Goal: Task Accomplishment & Management: Use online tool/utility

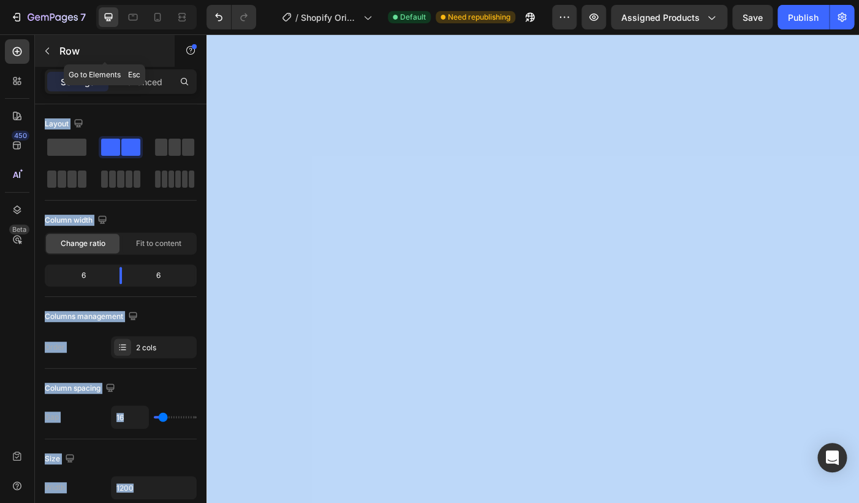
click at [47, 47] on icon "button" at bounding box center [47, 51] width 10 height 10
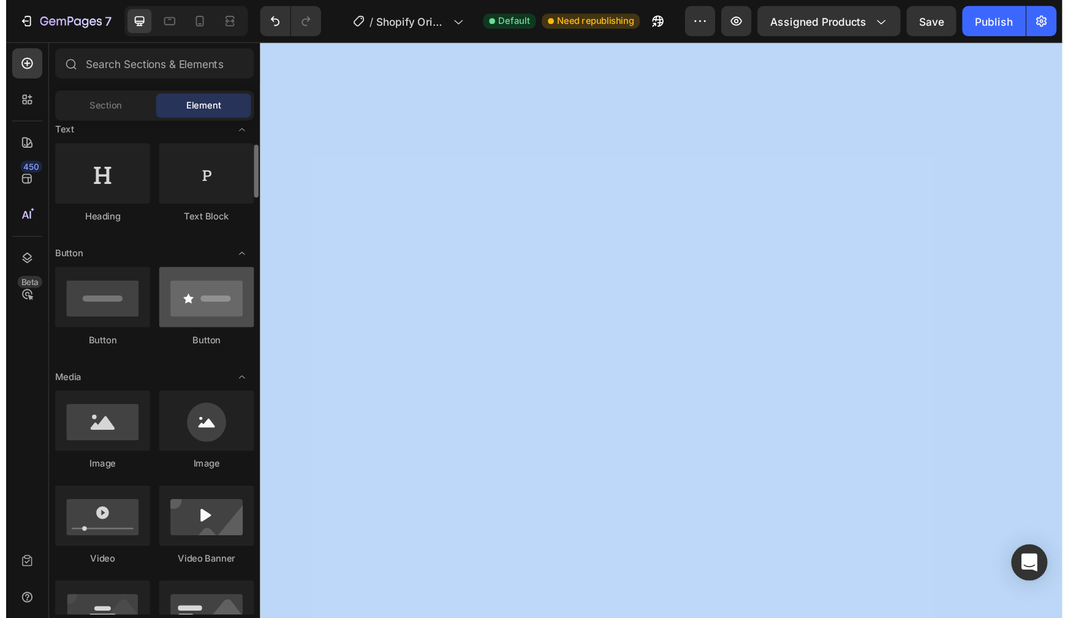
scroll to position [206, 0]
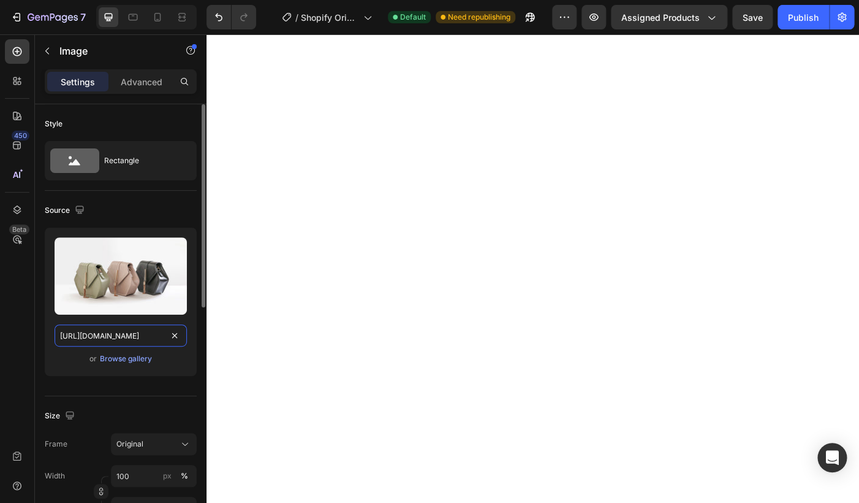
click at [107, 337] on input "[URL][DOMAIN_NAME]" at bounding box center [121, 335] width 132 height 22
click at [110, 358] on div "Browse gallery" at bounding box center [126, 358] width 52 height 11
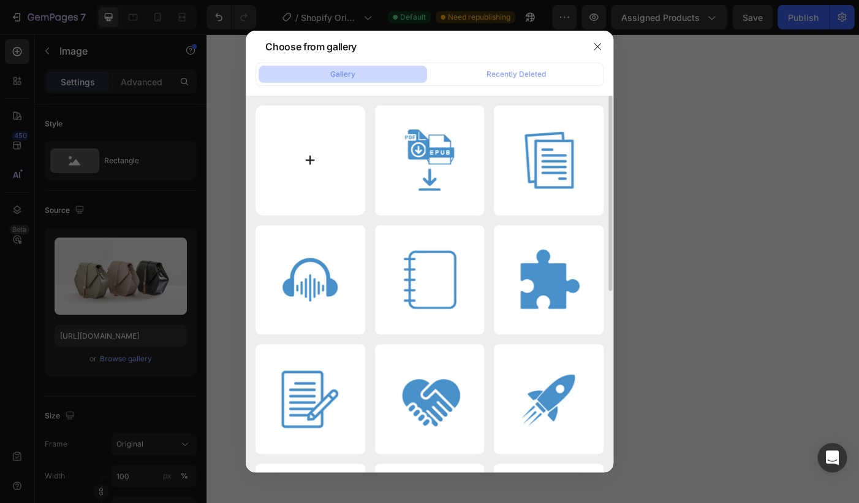
click at [302, 167] on input "file" at bounding box center [311, 160] width 110 height 110
click at [303, 132] on input "file" at bounding box center [311, 160] width 110 height 110
type input "C:\fakepath\cop bundle non ho voglia.jpg"
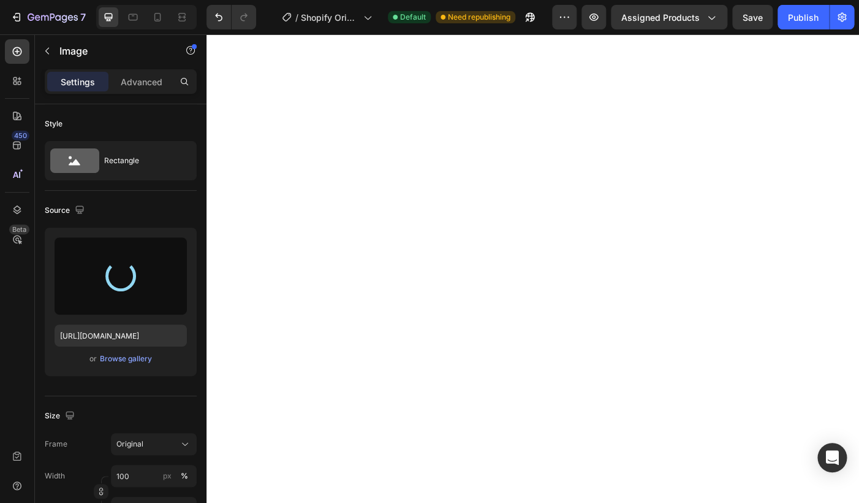
type input "[URL][DOMAIN_NAME]"
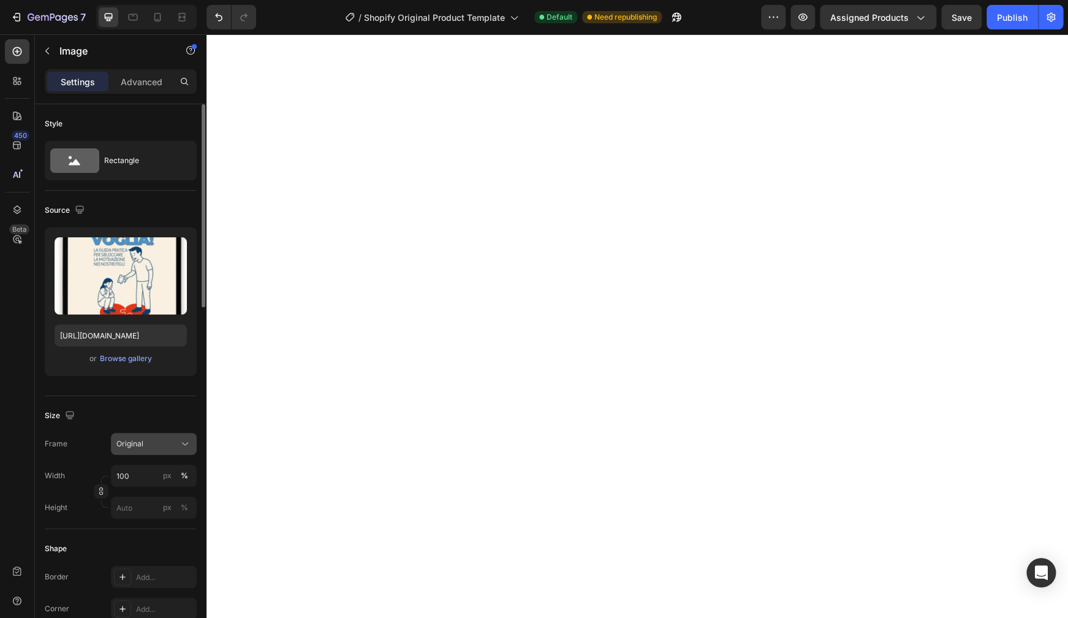
click at [158, 446] on div "Original" at bounding box center [146, 443] width 60 height 11
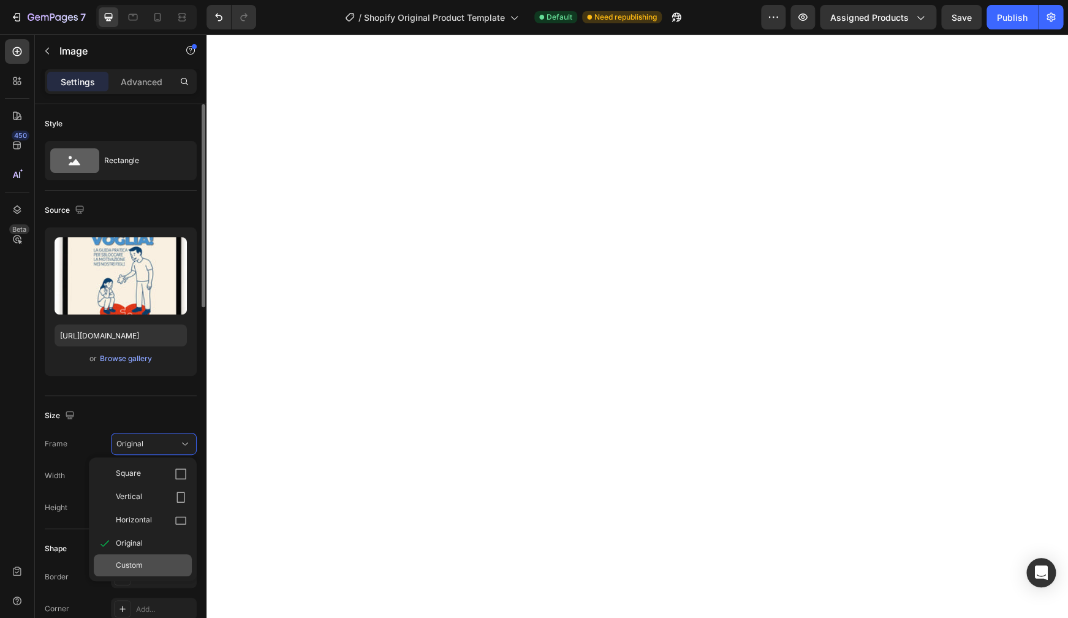
click at [162, 502] on div "Custom" at bounding box center [143, 565] width 98 height 22
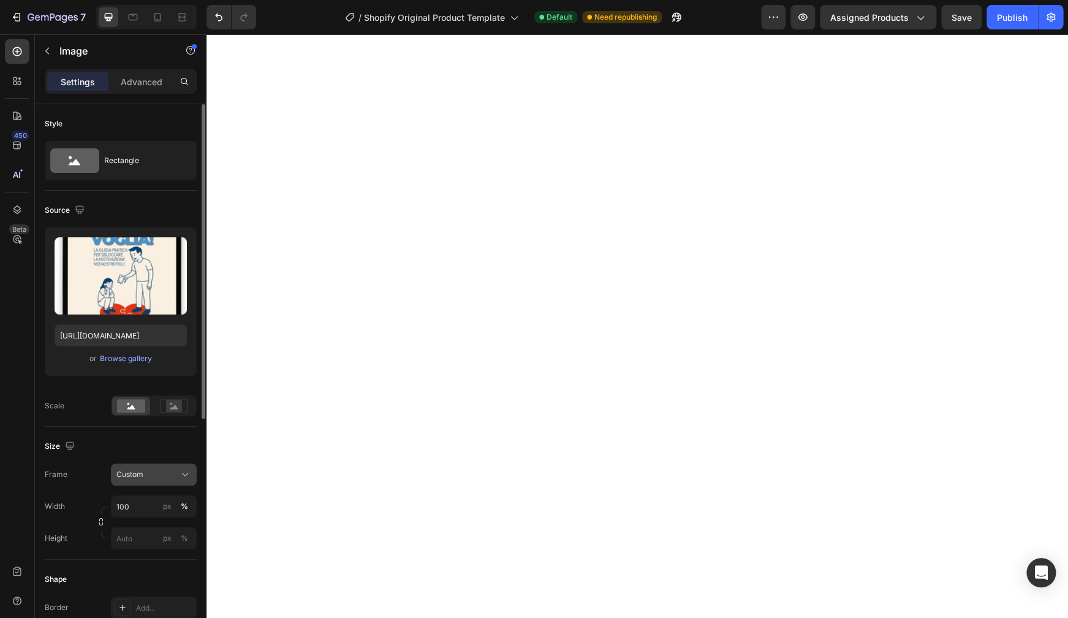
click at [156, 473] on div "Custom" at bounding box center [146, 474] width 60 height 11
click at [153, 502] on div "Original" at bounding box center [151, 573] width 71 height 11
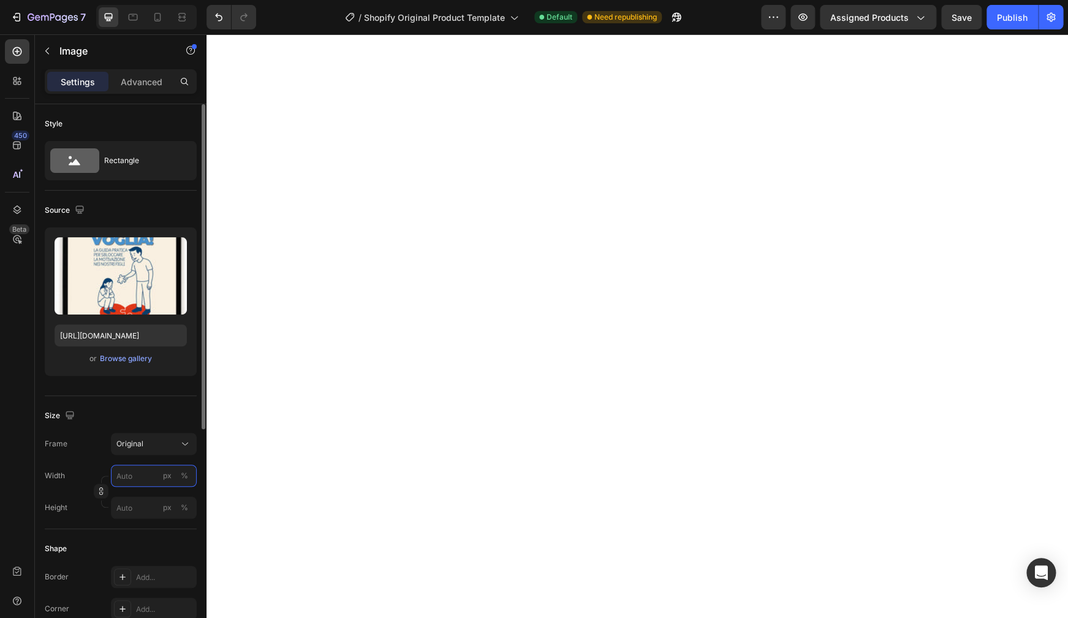
click at [153, 469] on input "px %" at bounding box center [154, 476] width 86 height 22
click at [180, 502] on div "Full 100%" at bounding box center [141, 505] width 101 height 22
click at [141, 470] on input "100" at bounding box center [154, 476] width 86 height 22
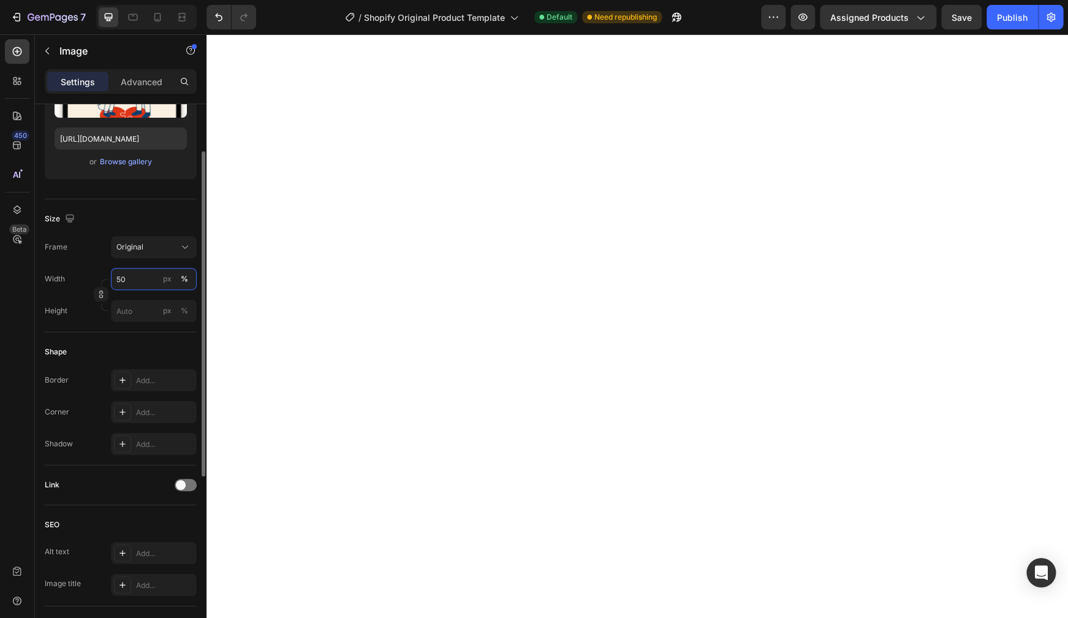
scroll to position [207, 0]
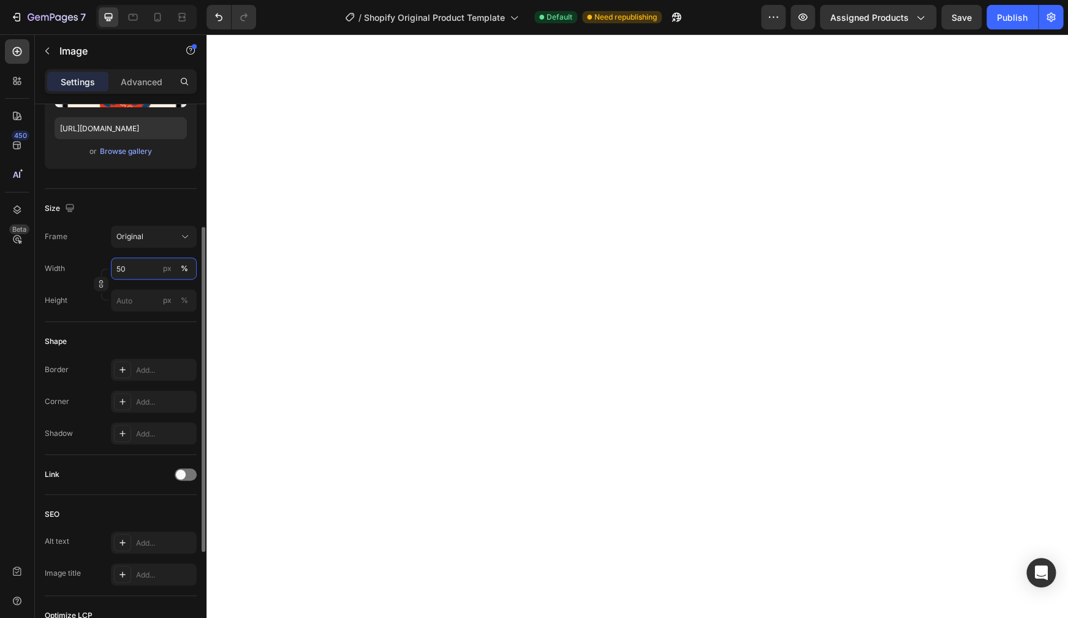
click at [123, 270] on input "50" at bounding box center [154, 268] width 86 height 22
type input "40"
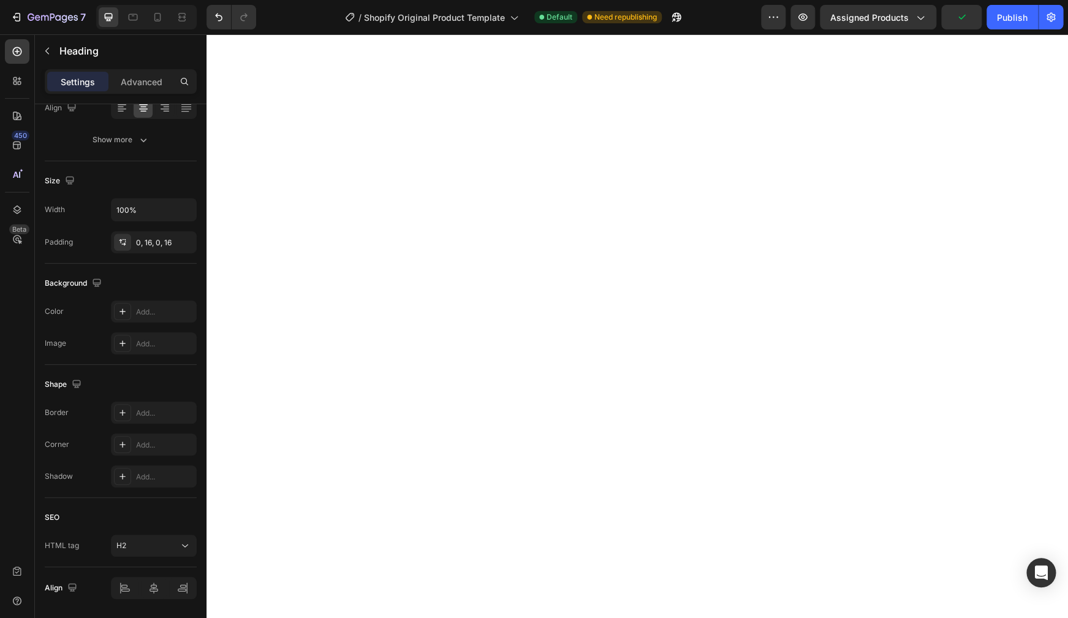
scroll to position [0, 0]
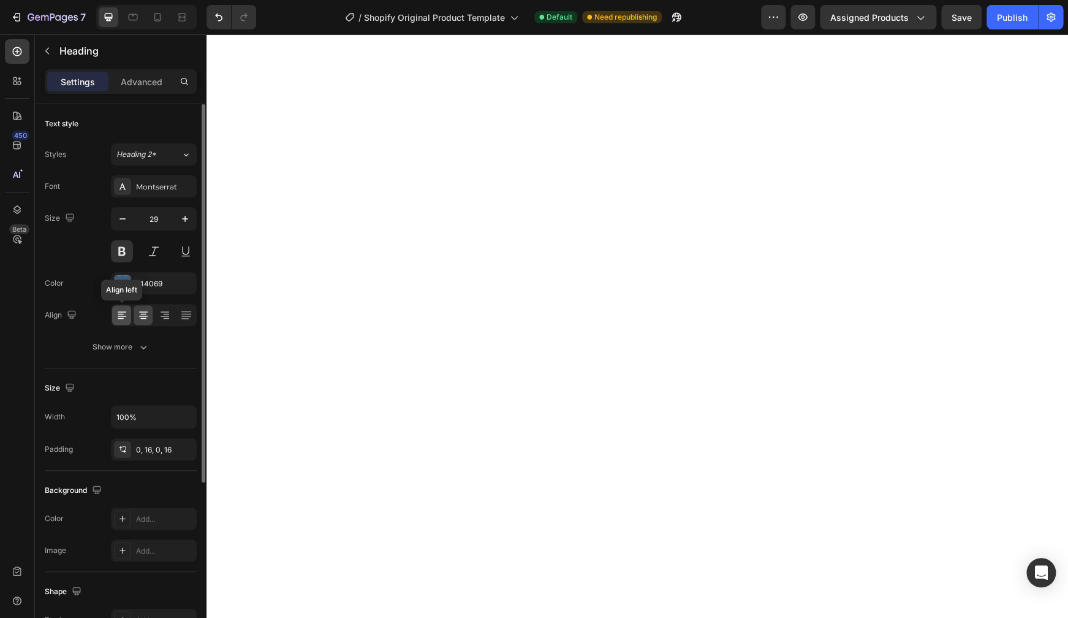
click at [121, 316] on icon at bounding box center [122, 316] width 9 height 1
click at [125, 317] on icon at bounding box center [122, 315] width 12 height 12
click at [127, 218] on icon "button" at bounding box center [122, 219] width 12 height 12
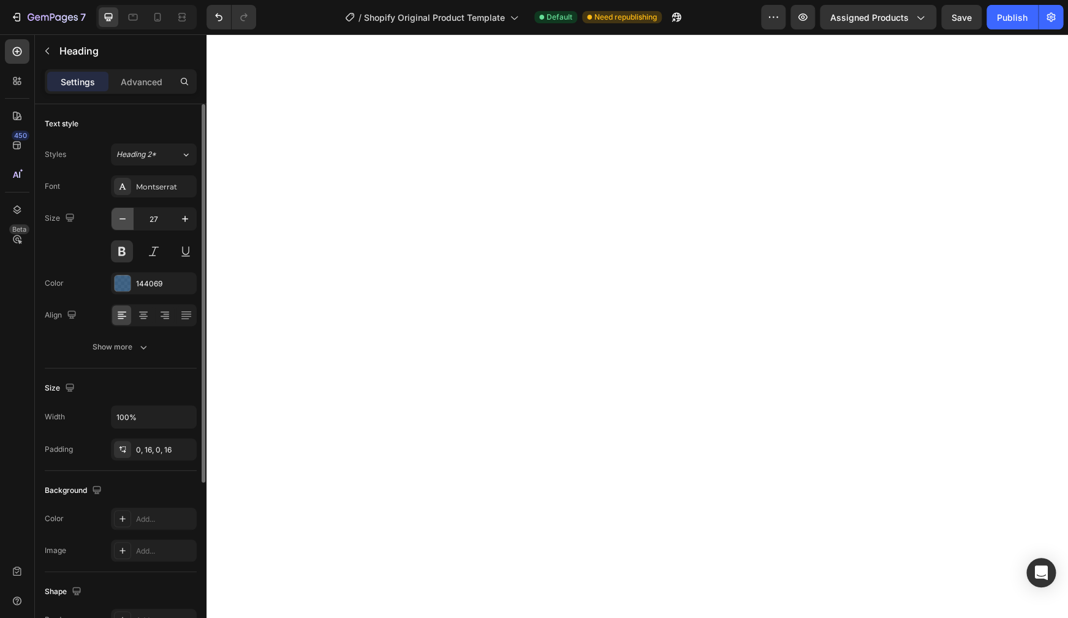
click at [127, 218] on icon "button" at bounding box center [122, 219] width 12 height 12
type input "23"
click at [124, 223] on icon "button" at bounding box center [122, 219] width 12 height 12
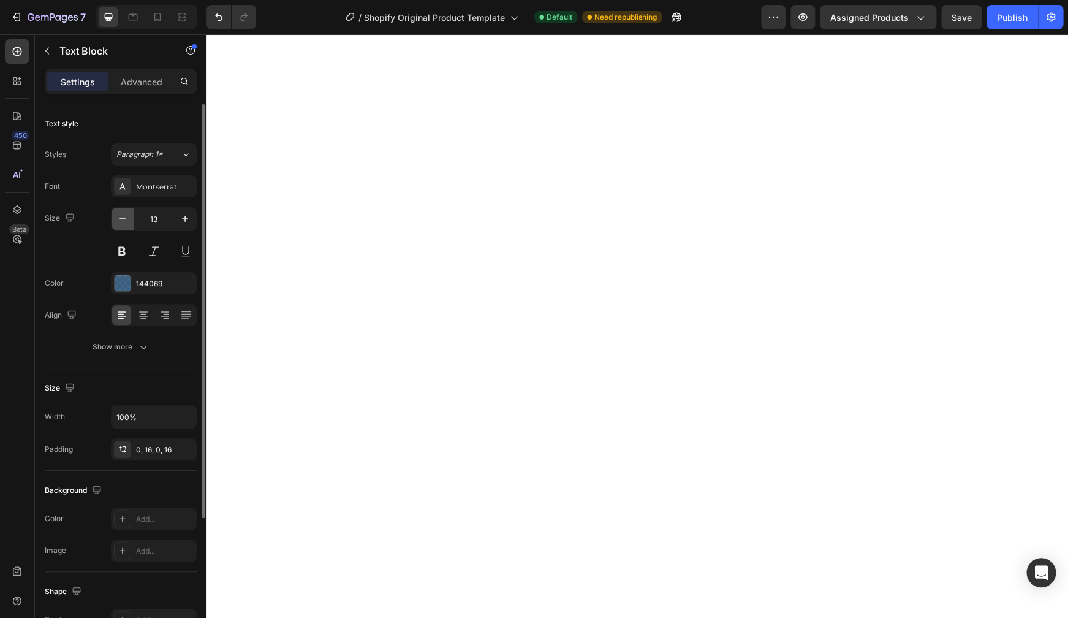
click at [124, 223] on icon "button" at bounding box center [122, 219] width 12 height 12
click at [124, 218] on icon "button" at bounding box center [122, 219] width 12 height 12
type input "11"
click at [189, 222] on icon "button" at bounding box center [185, 219] width 12 height 12
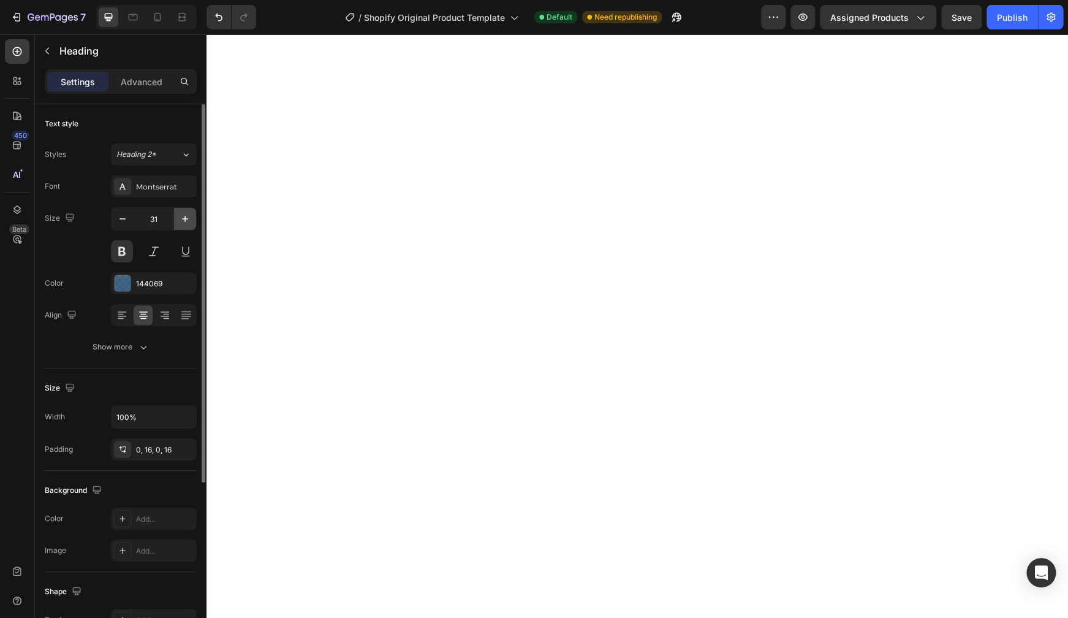
click at [189, 222] on icon "button" at bounding box center [185, 219] width 12 height 12
type input "35"
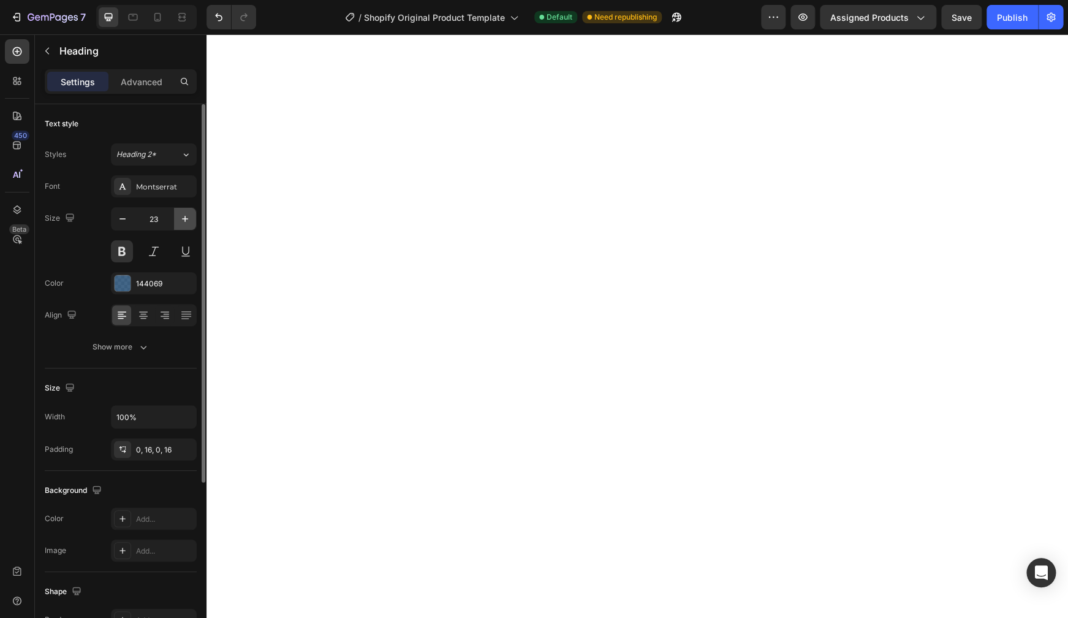
click at [184, 222] on icon "button" at bounding box center [185, 219] width 12 height 12
type input "26"
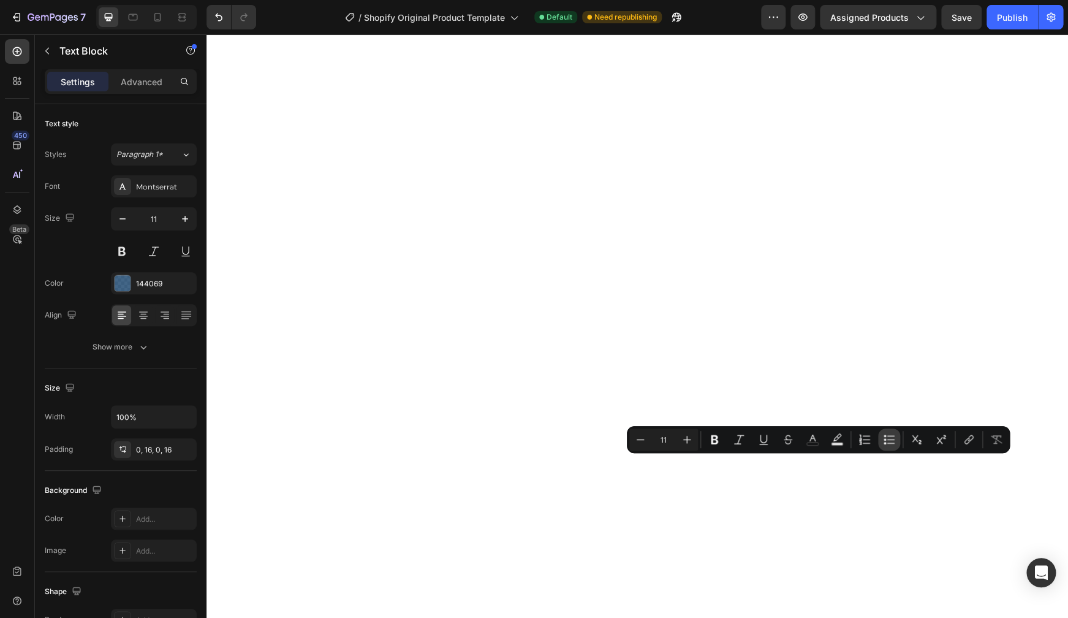
click at [859, 438] on icon "Editor contextual toolbar" at bounding box center [889, 439] width 12 height 12
click at [692, 443] on icon "Editor contextual toolbar" at bounding box center [687, 439] width 12 height 12
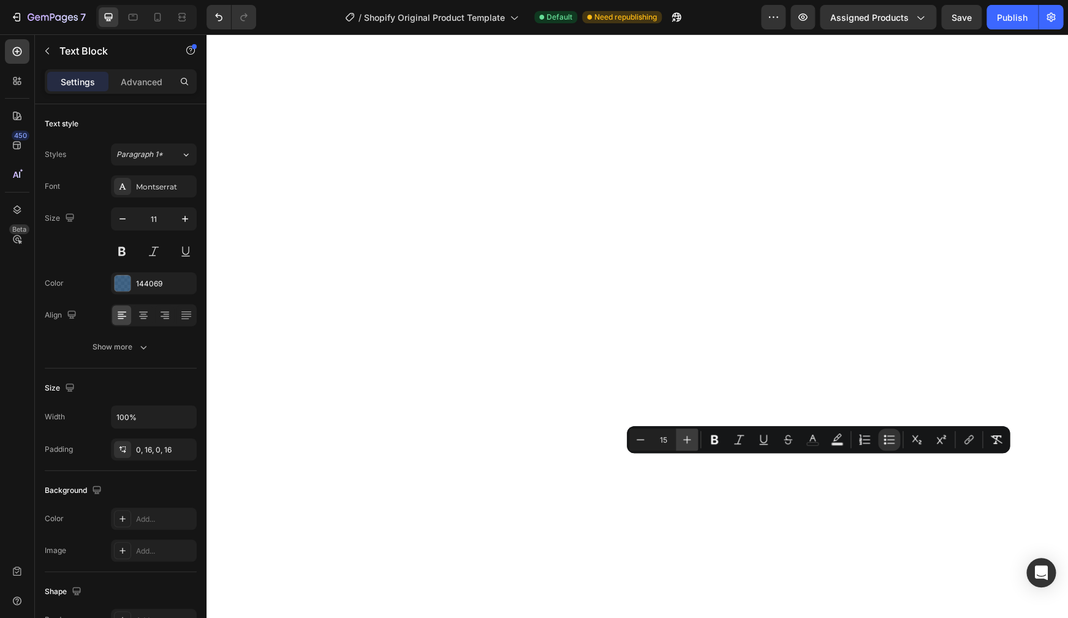
click at [692, 443] on icon "Editor contextual toolbar" at bounding box center [687, 439] width 12 height 12
type input "17"
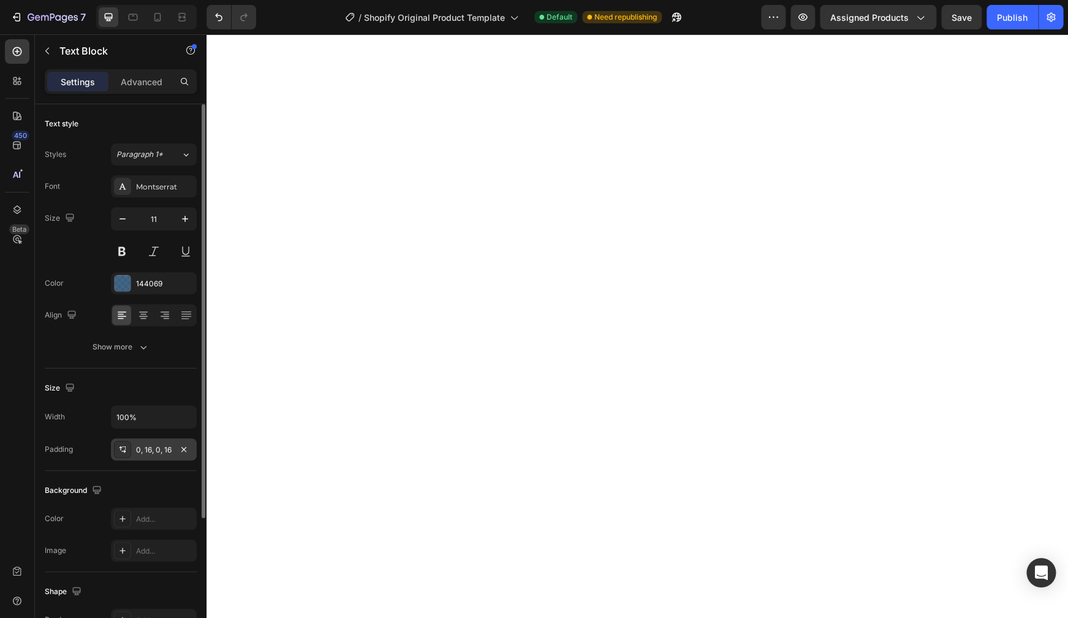
click at [125, 451] on icon at bounding box center [123, 451] width 4 height 3
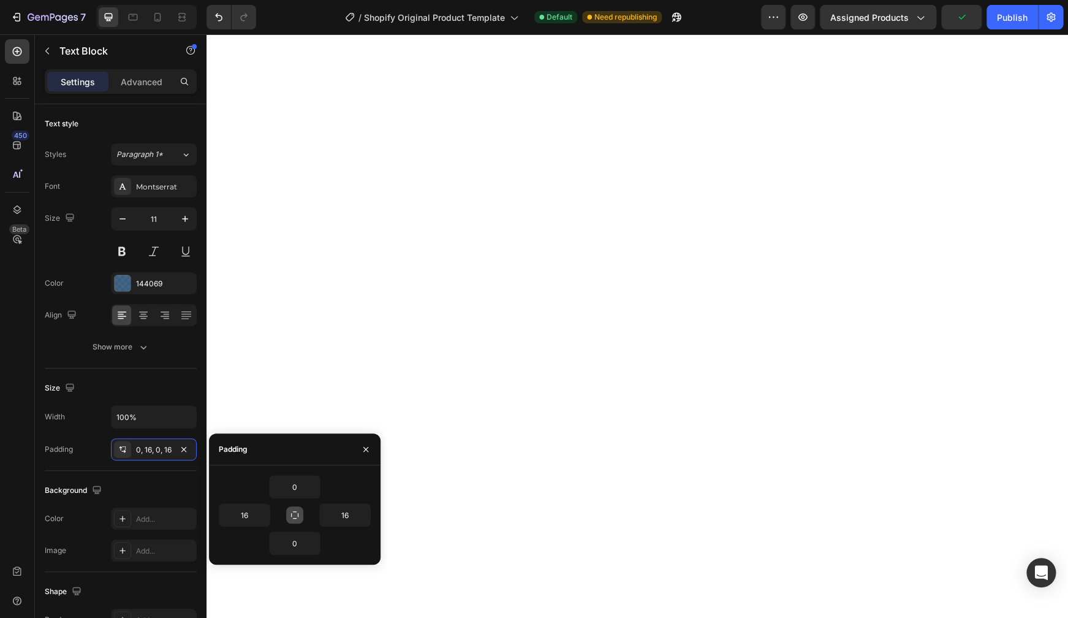
click at [291, 502] on icon "button" at bounding box center [294, 514] width 7 height 7
type input "0"
click at [364, 450] on icon "button" at bounding box center [366, 449] width 10 height 10
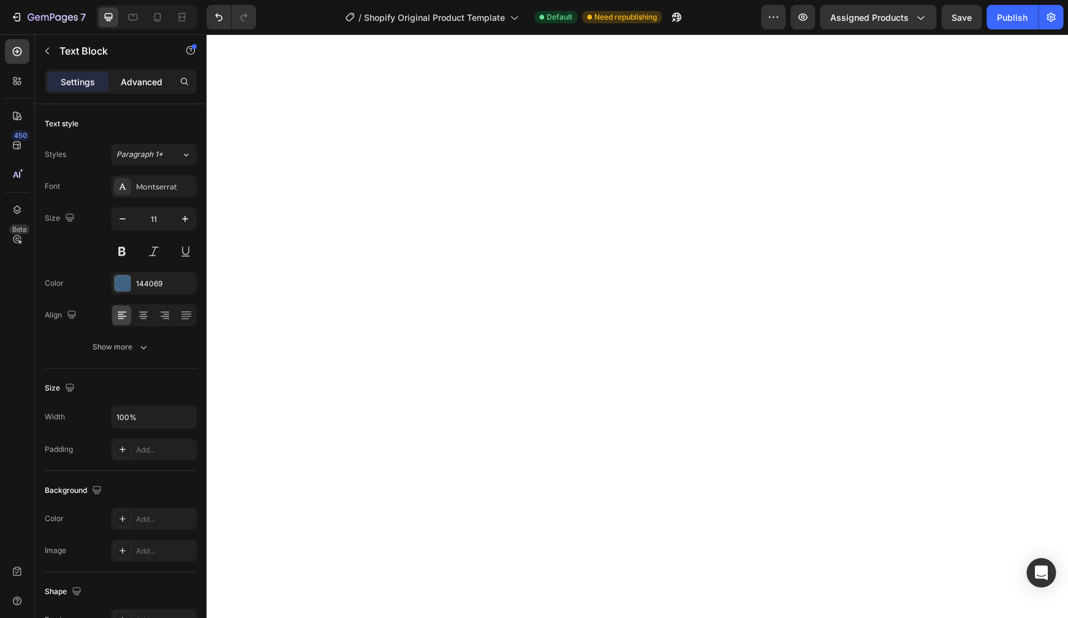
click at [135, 85] on p "Advanced" at bounding box center [142, 81] width 42 height 13
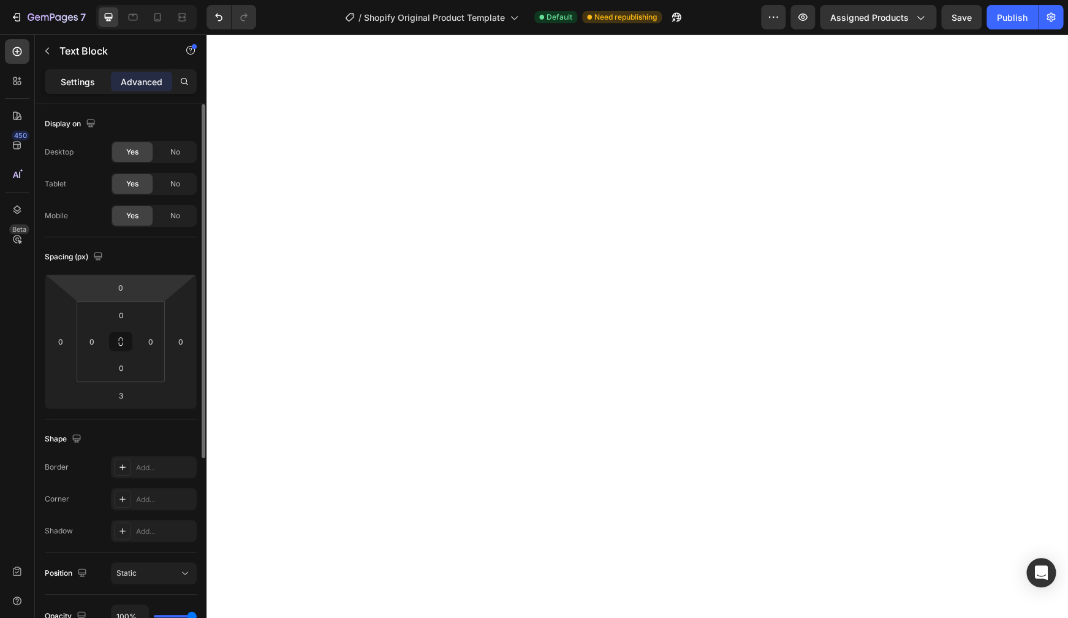
click at [78, 83] on p "Settings" at bounding box center [78, 81] width 34 height 13
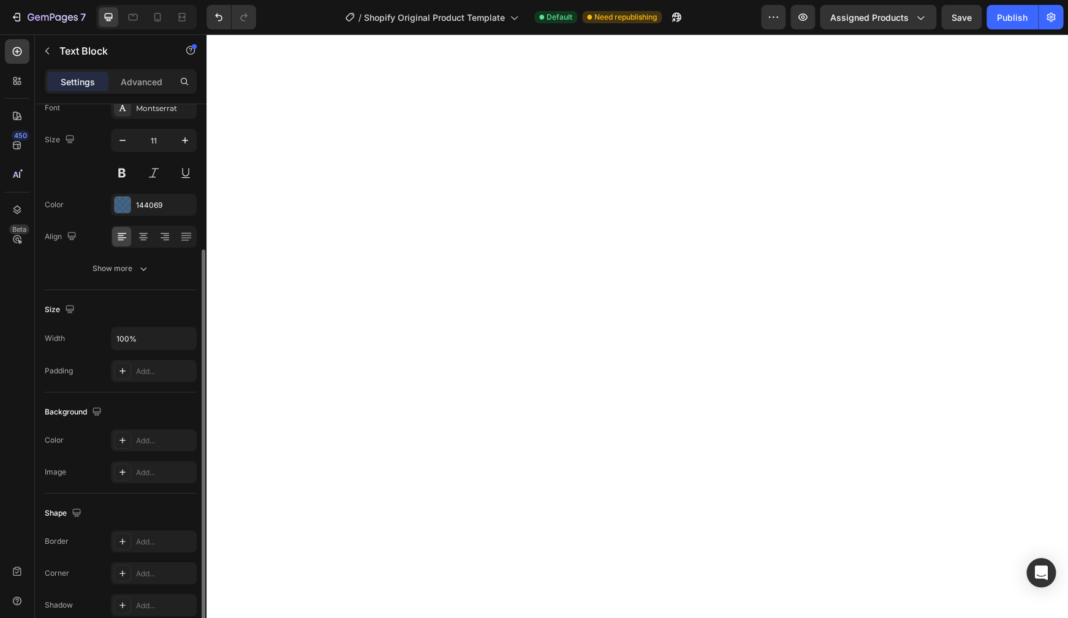
scroll to position [127, 0]
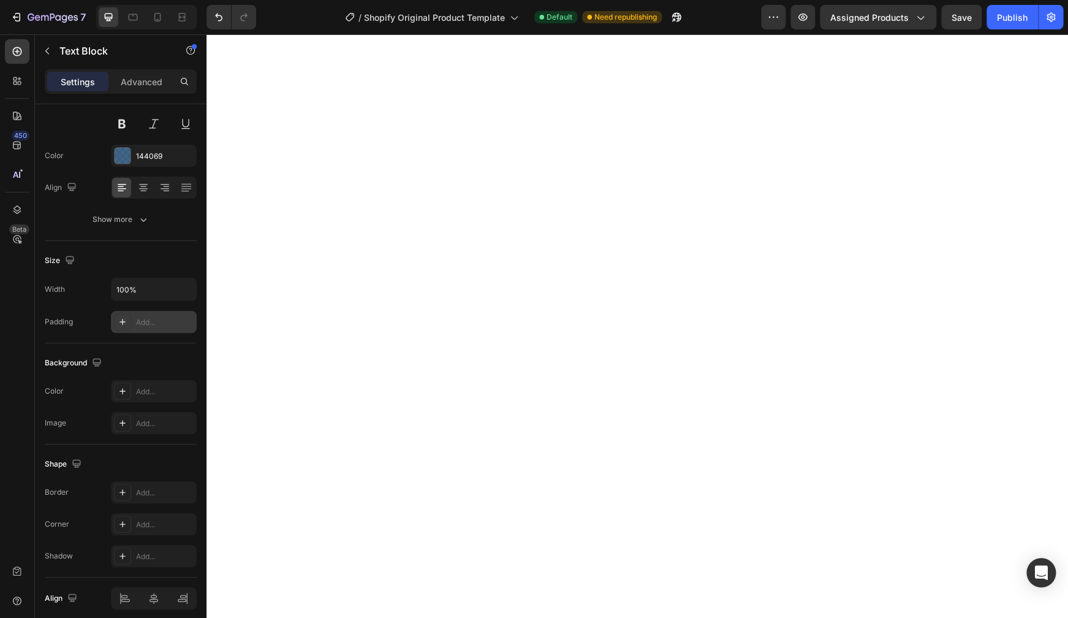
click at [126, 325] on icon at bounding box center [123, 322] width 10 height 10
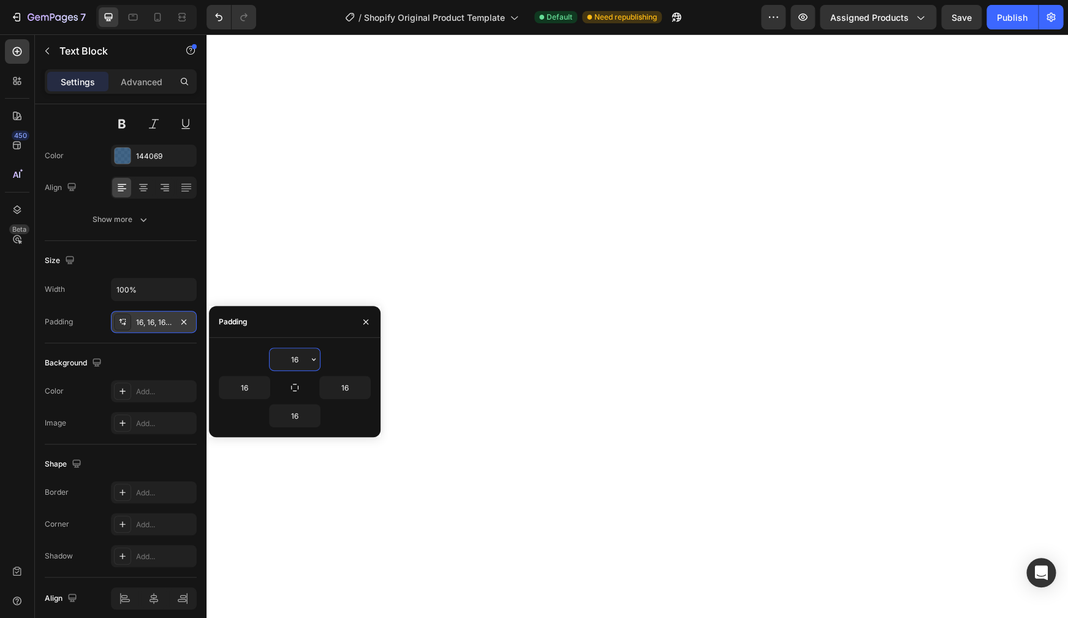
type input "o"
type input "0"
click at [258, 392] on button "button" at bounding box center [263, 387] width 12 height 22
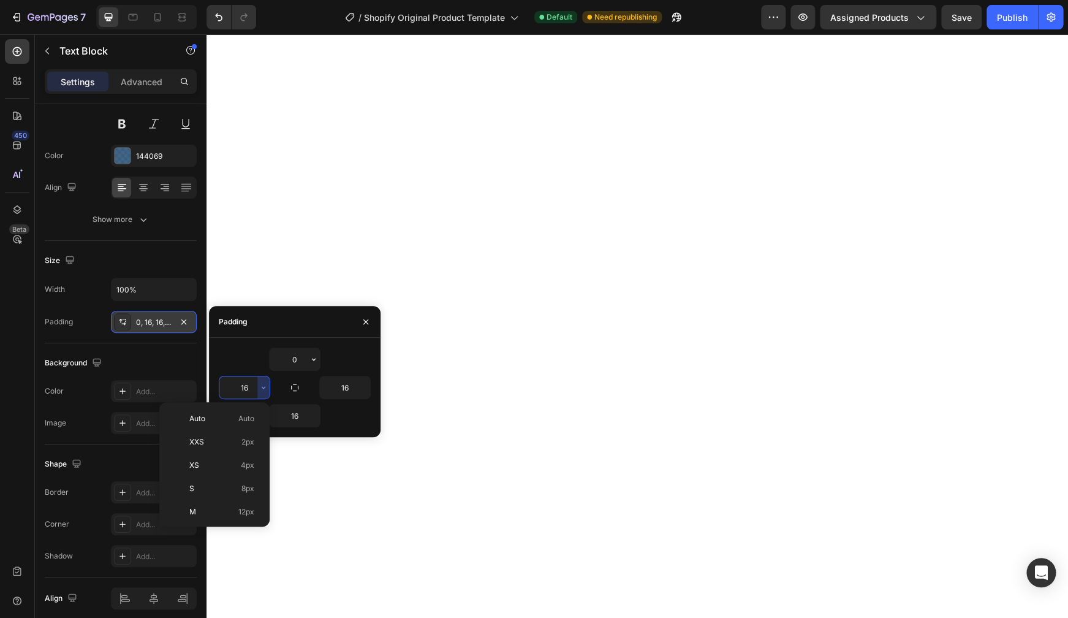
click at [235, 377] on input "16" at bounding box center [244, 387] width 50 height 22
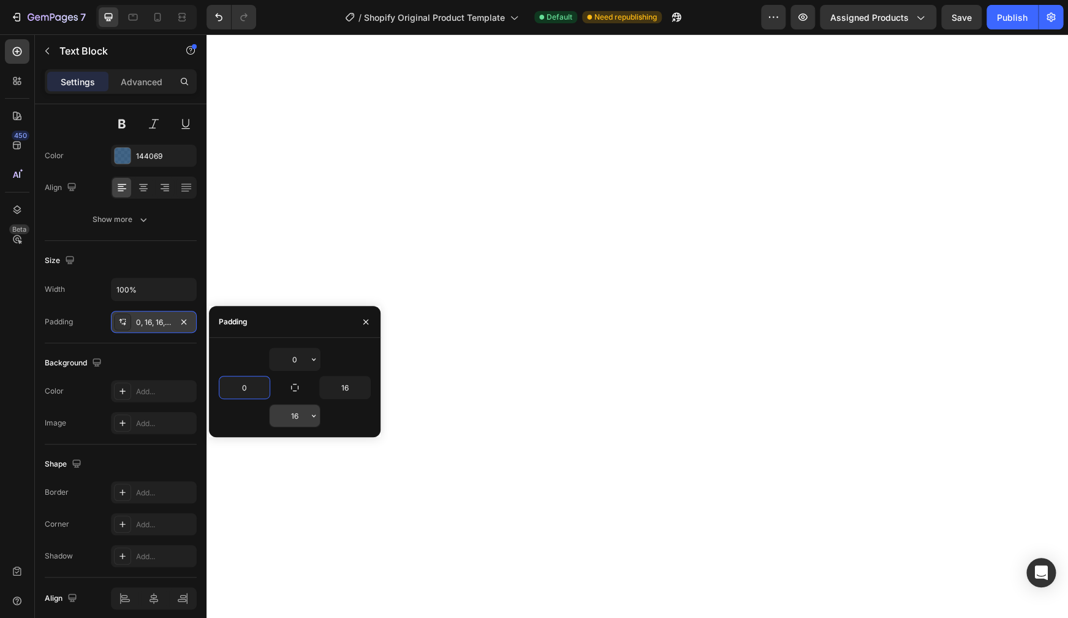
type input "0"
click at [292, 412] on input "16" at bounding box center [295, 415] width 50 height 22
type input "0"
click at [344, 388] on input "16" at bounding box center [345, 387] width 50 height 22
click at [351, 387] on input "06" at bounding box center [345, 387] width 50 height 22
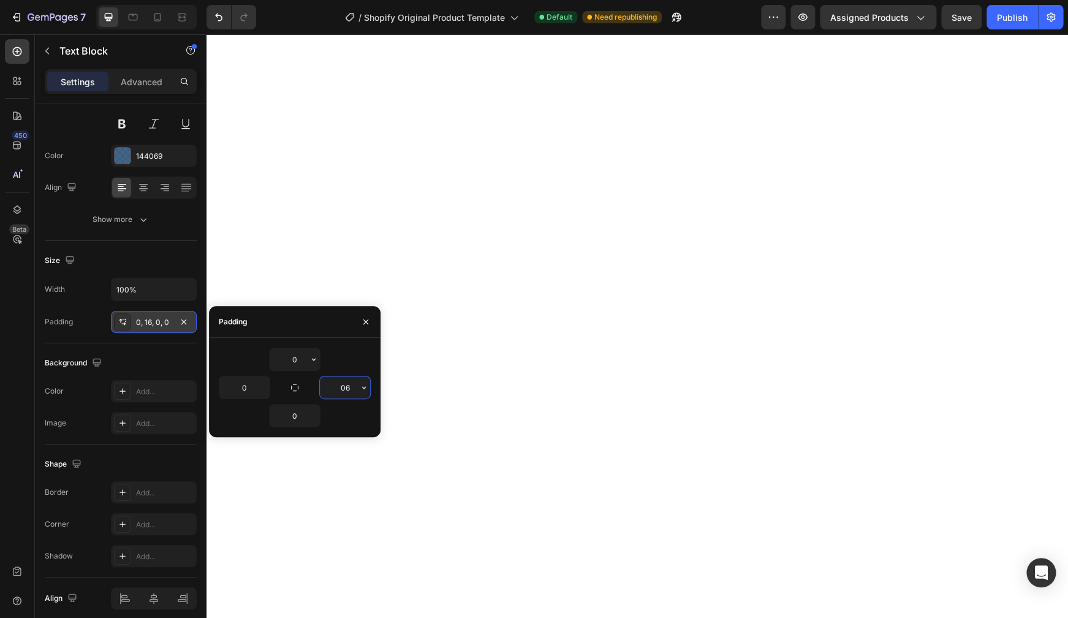
drag, startPoint x: 351, startPoint y: 387, endPoint x: 333, endPoint y: 387, distance: 17.8
click at [333, 387] on input "06" at bounding box center [345, 387] width 50 height 22
type input "0"
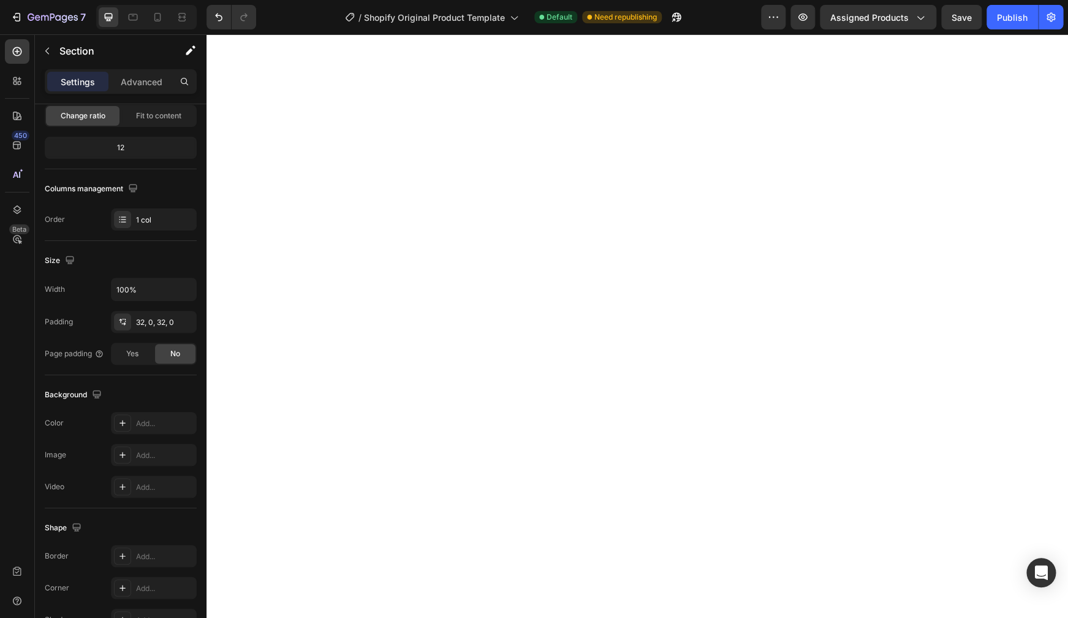
scroll to position [0, 0]
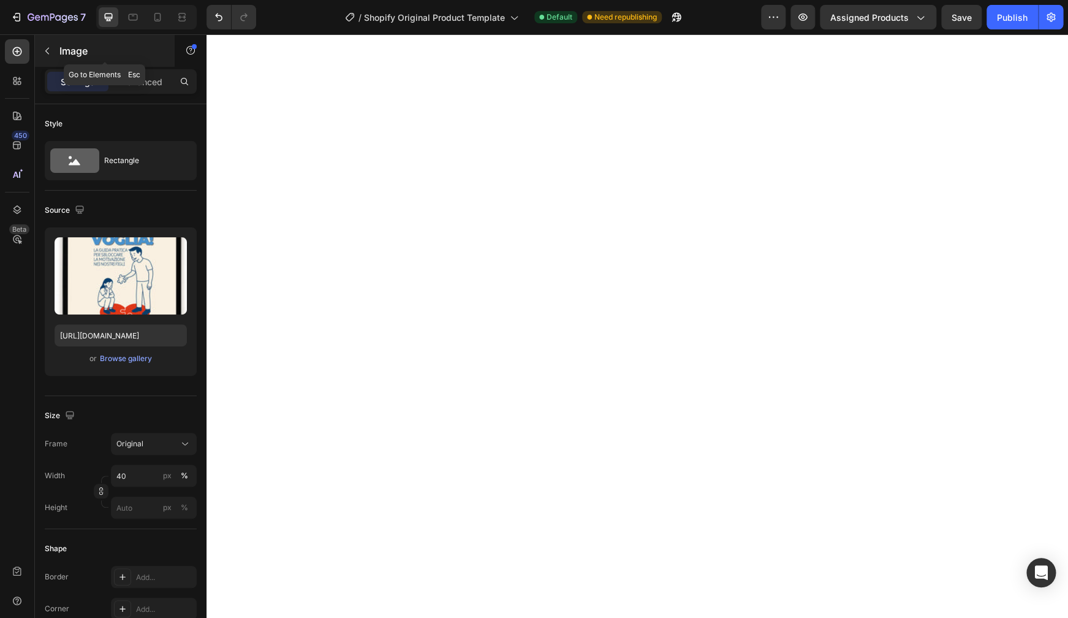
click at [67, 51] on p "Image" at bounding box center [111, 51] width 104 height 15
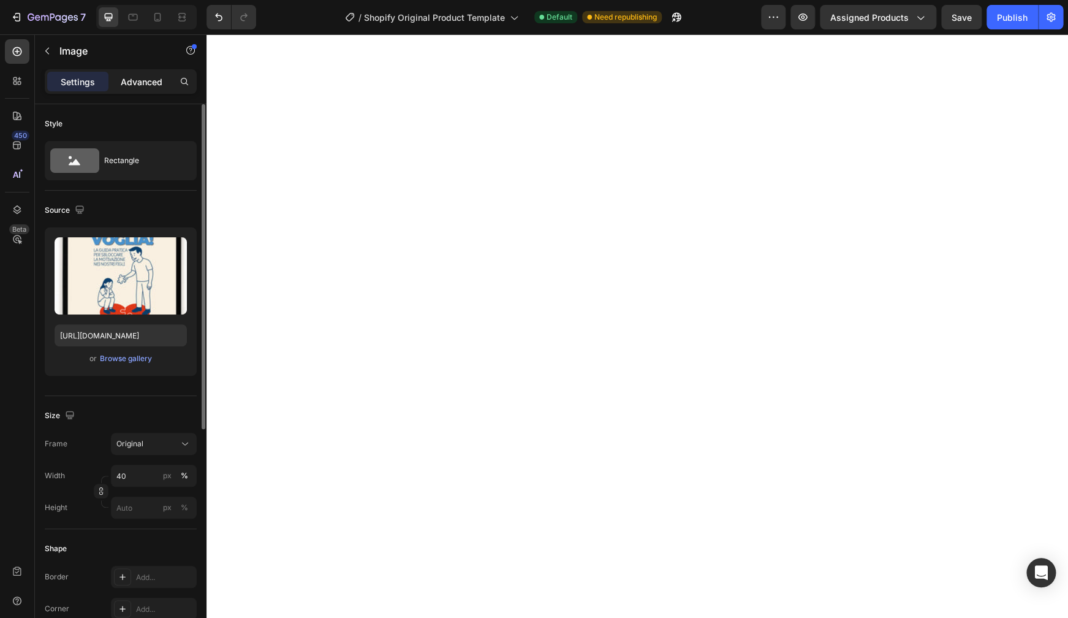
click at [146, 82] on p "Advanced" at bounding box center [142, 81] width 42 height 13
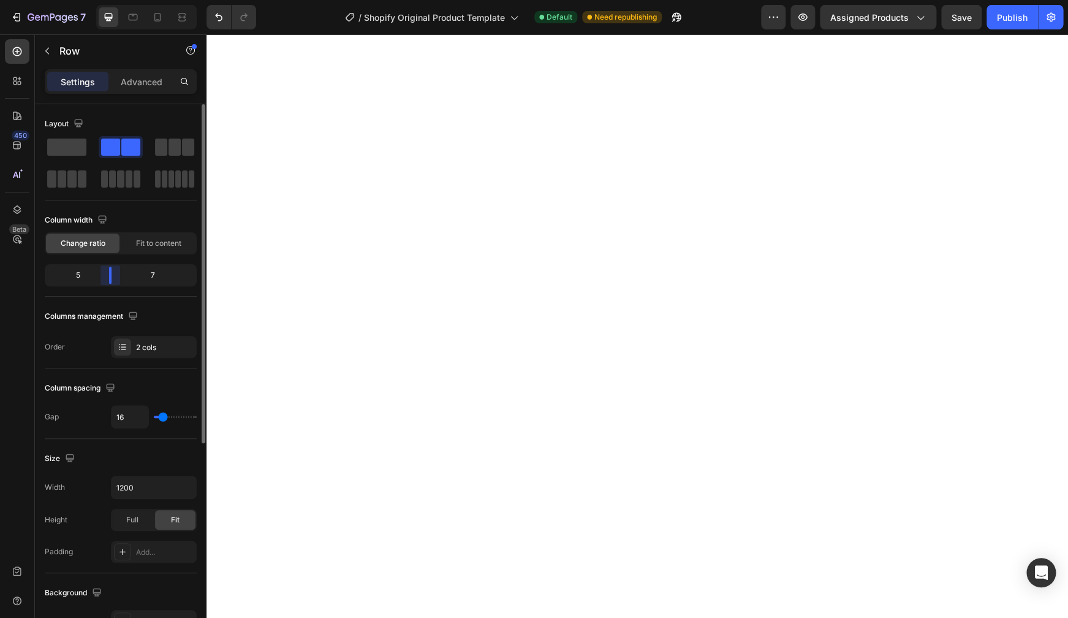
drag, startPoint x: 121, startPoint y: 279, endPoint x: 106, endPoint y: 279, distance: 15.3
click at [106, 279] on div "Layout Column width Change ratio Fit to content 5 7 Columns management Order 2 …" at bounding box center [121, 378] width 172 height 549
type input "24"
type input "23"
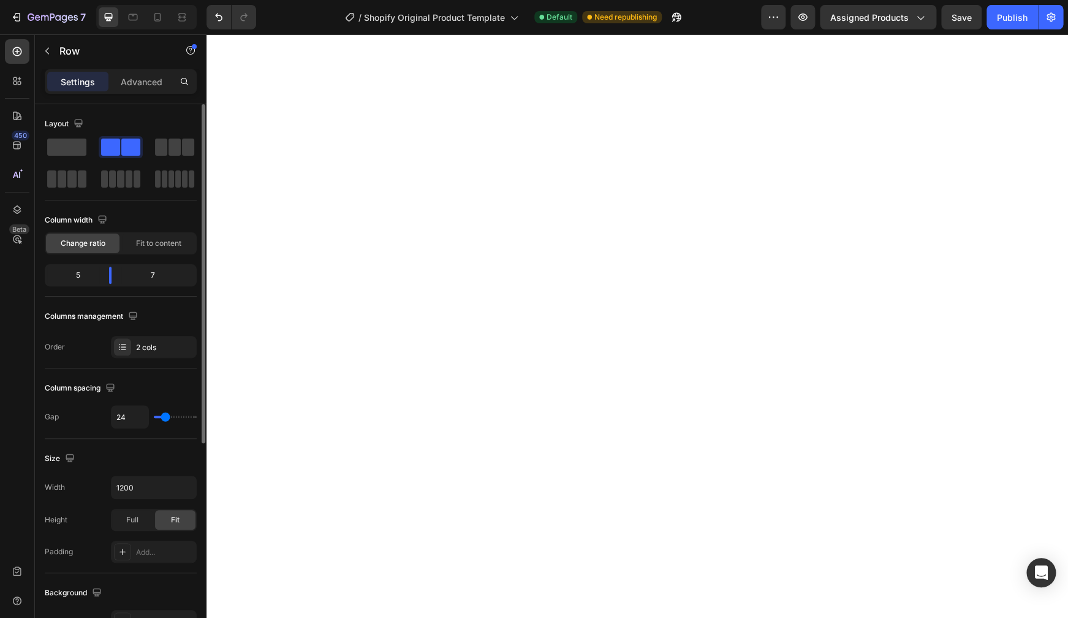
type input "23"
type input "14"
type input "7"
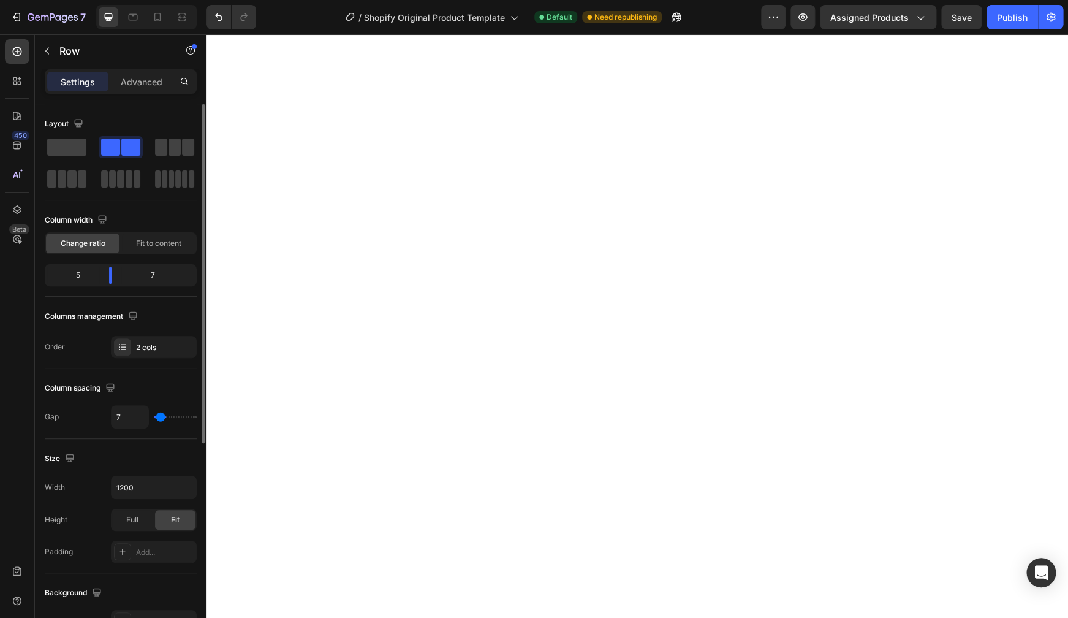
type input "5"
type input "2"
type input "1"
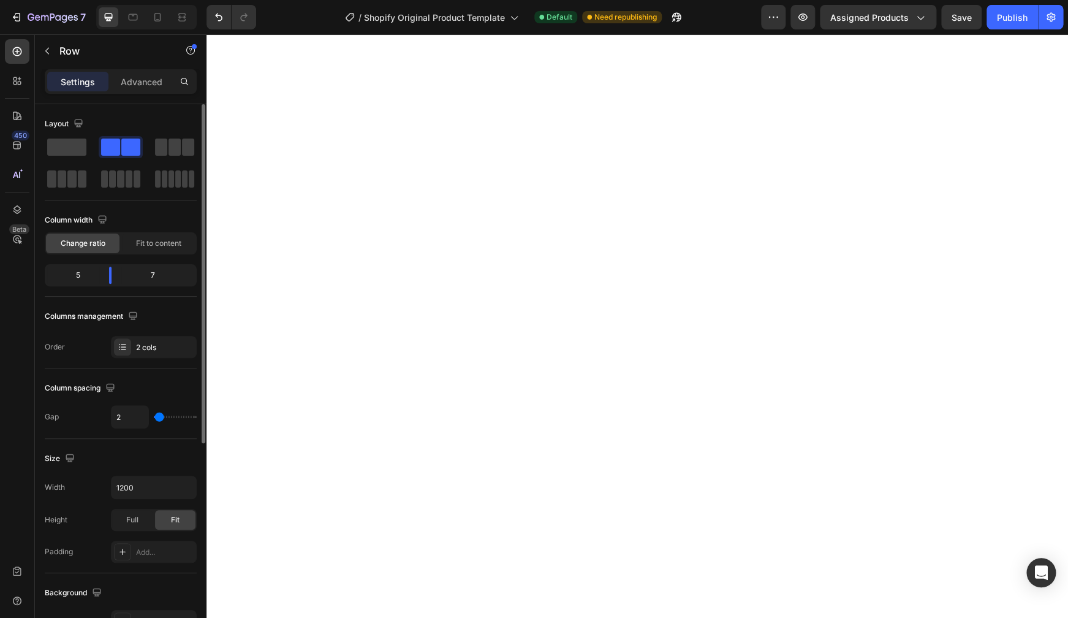
type input "1"
type input "0"
drag, startPoint x: 166, startPoint y: 417, endPoint x: 150, endPoint y: 418, distance: 16.6
type input "0"
click at [154, 418] on input "range" at bounding box center [175, 417] width 43 height 2
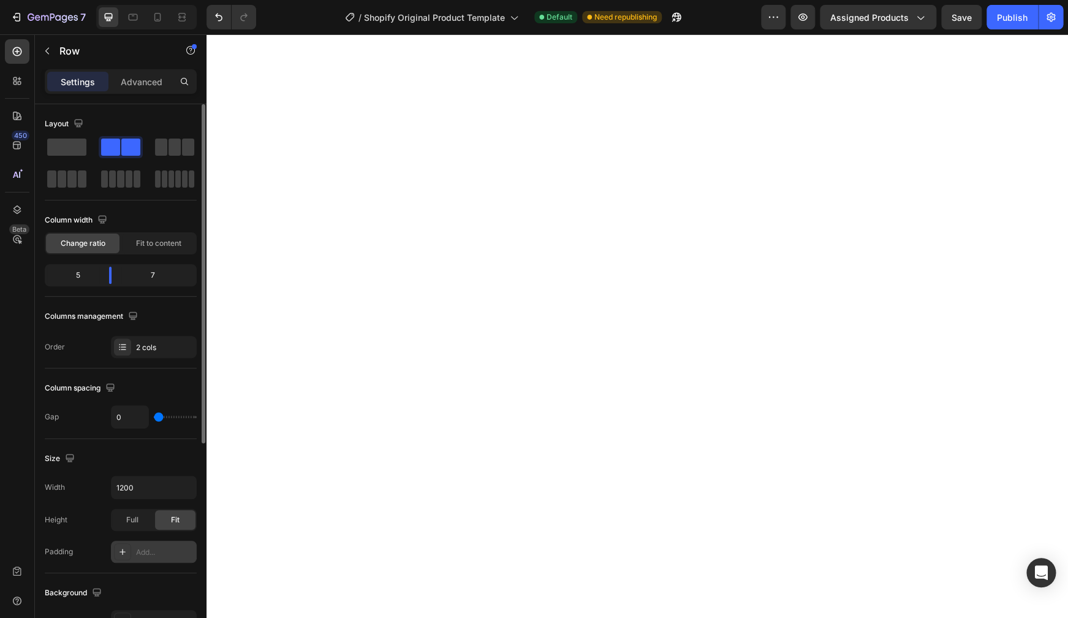
click at [154, 502] on div "Add..." at bounding box center [165, 552] width 58 height 11
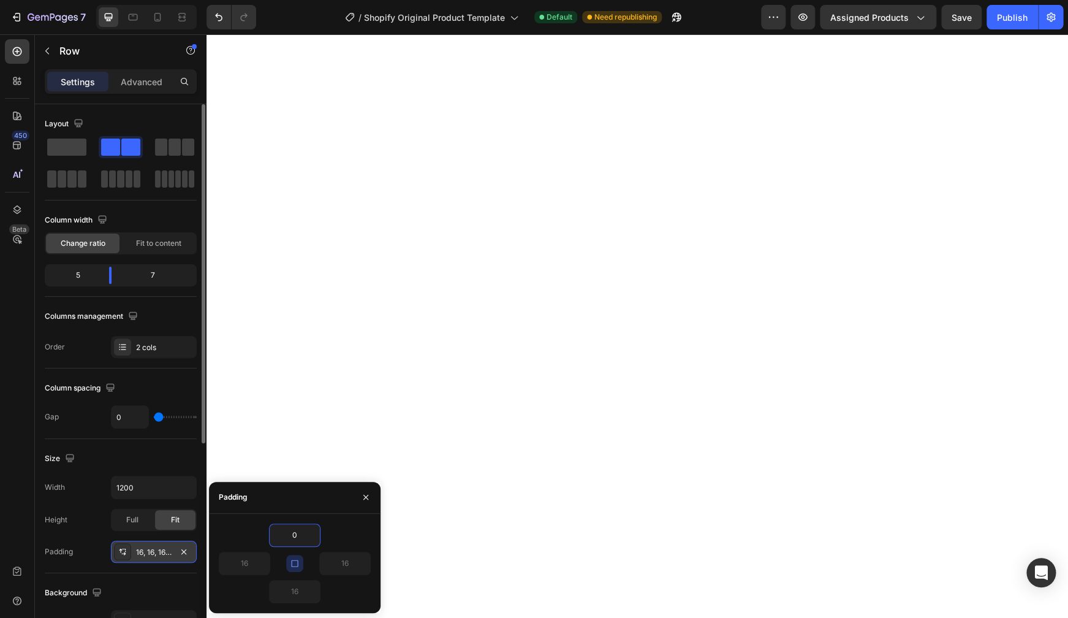
type input "0"
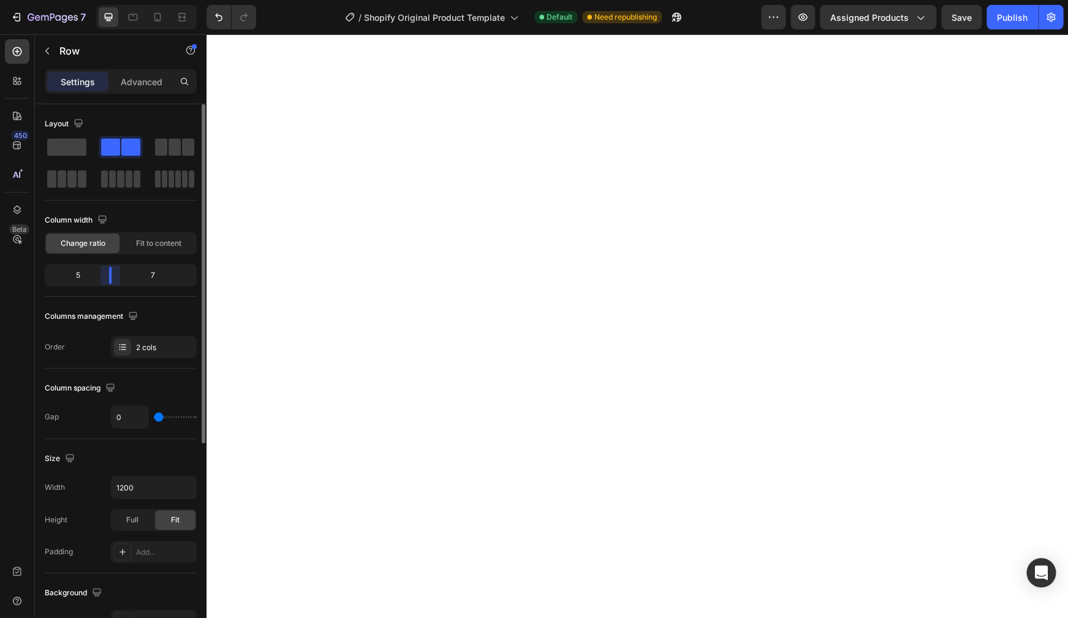
drag, startPoint x: 107, startPoint y: 276, endPoint x: 115, endPoint y: 273, distance: 8.0
click at [115, 273] on div "Layout Column width Change ratio Fit to content 5 7 Columns management Order 2 …" at bounding box center [121, 378] width 172 height 549
click at [89, 276] on div "5" at bounding box center [73, 275] width 52 height 17
click at [82, 276] on div "5" at bounding box center [73, 275] width 52 height 17
click at [78, 276] on div "5" at bounding box center [73, 275] width 52 height 17
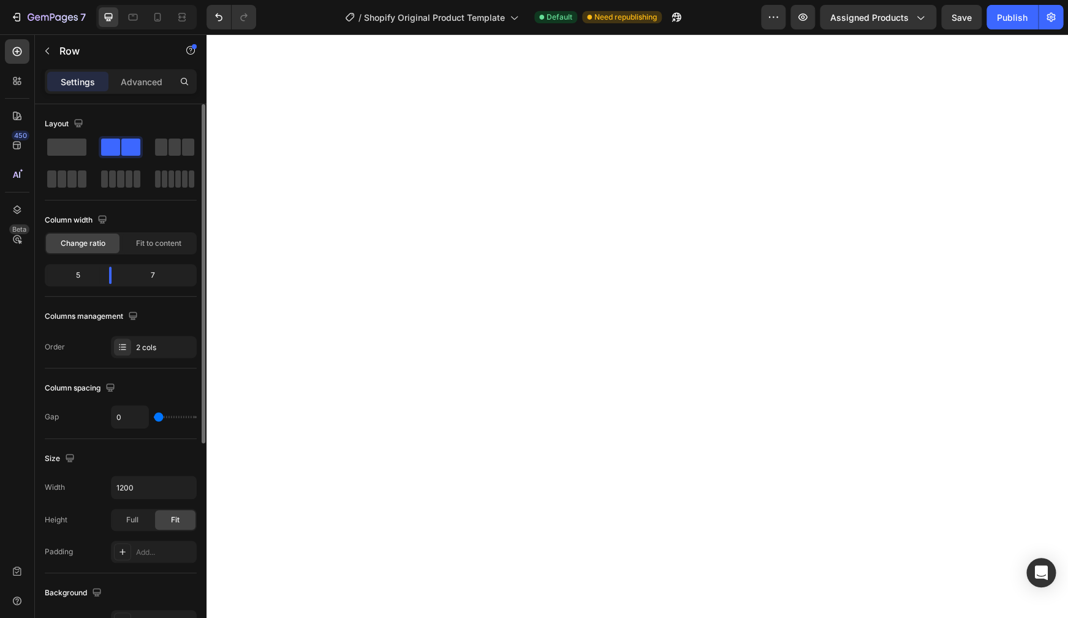
click at [78, 276] on div "5" at bounding box center [73, 275] width 52 height 17
click at [118, 277] on div "Layout Column width Change ratio Fit to content 6 6 Columns management Order 2 …" at bounding box center [121, 378] width 172 height 549
click at [142, 241] on span "Fit to content" at bounding box center [158, 243] width 45 height 11
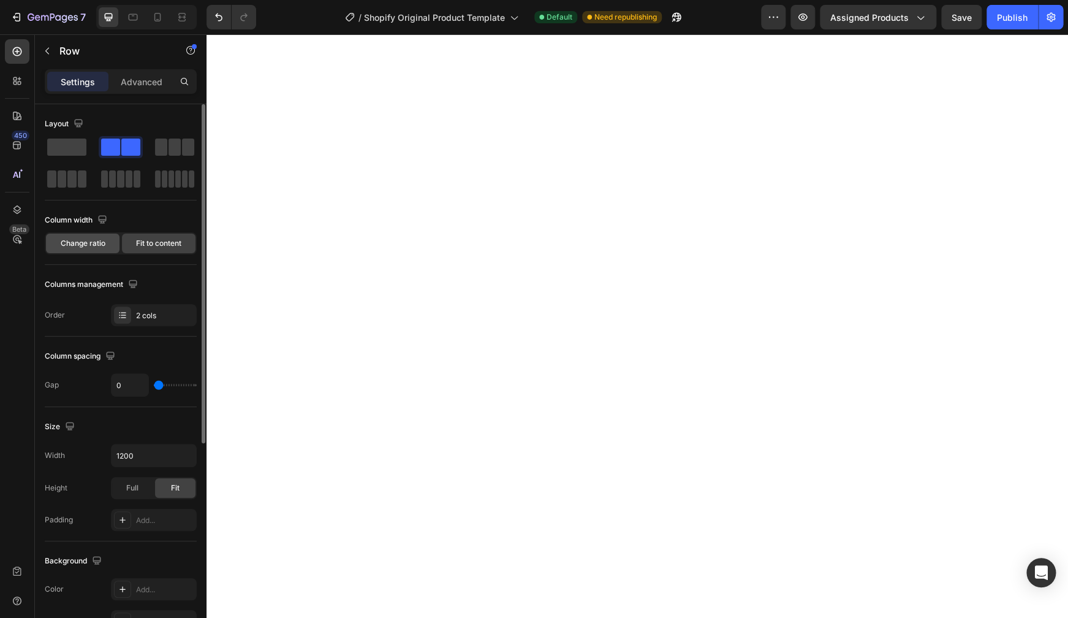
click at [98, 243] on span "Change ratio" at bounding box center [83, 243] width 45 height 11
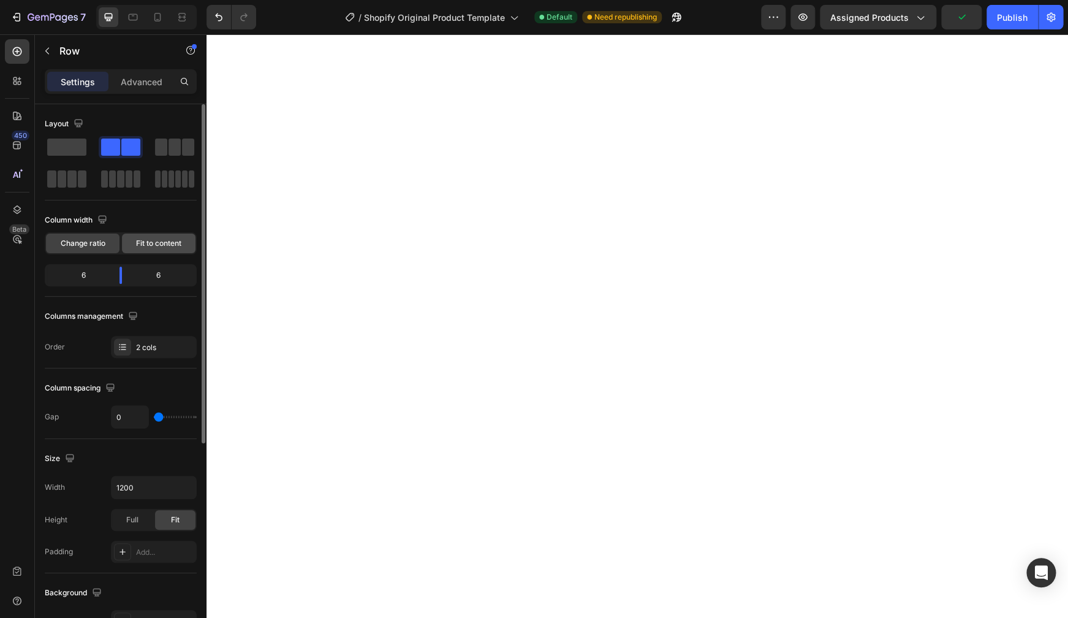
click at [151, 245] on span "Fit to content" at bounding box center [158, 243] width 45 height 11
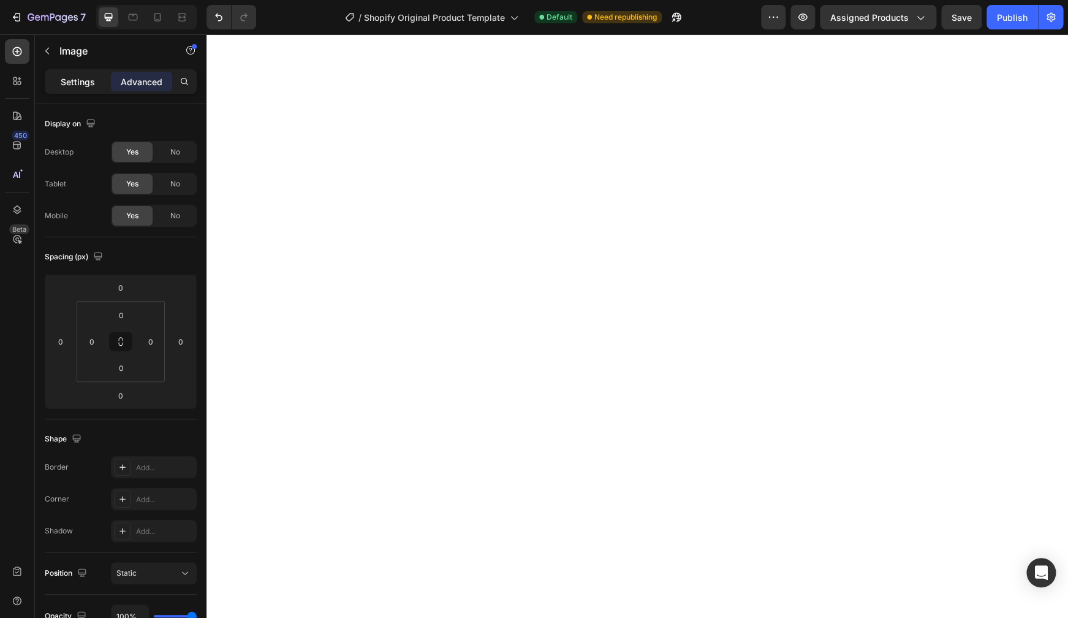
click at [68, 86] on p "Settings" at bounding box center [78, 81] width 34 height 13
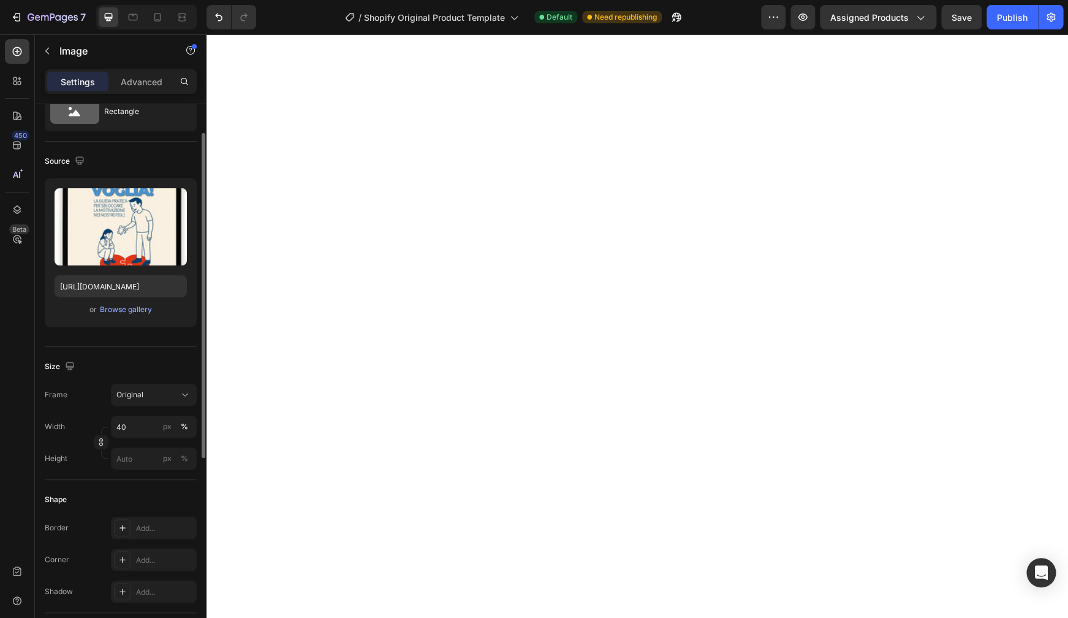
scroll to position [69, 0]
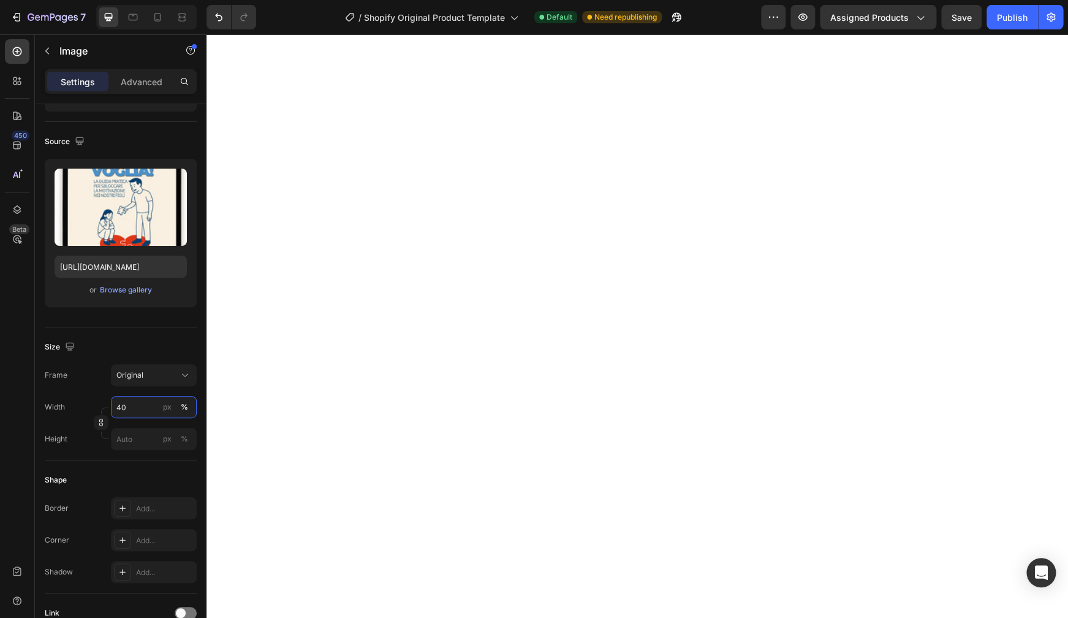
click at [134, 401] on input "40" at bounding box center [154, 407] width 86 height 22
type input "50"
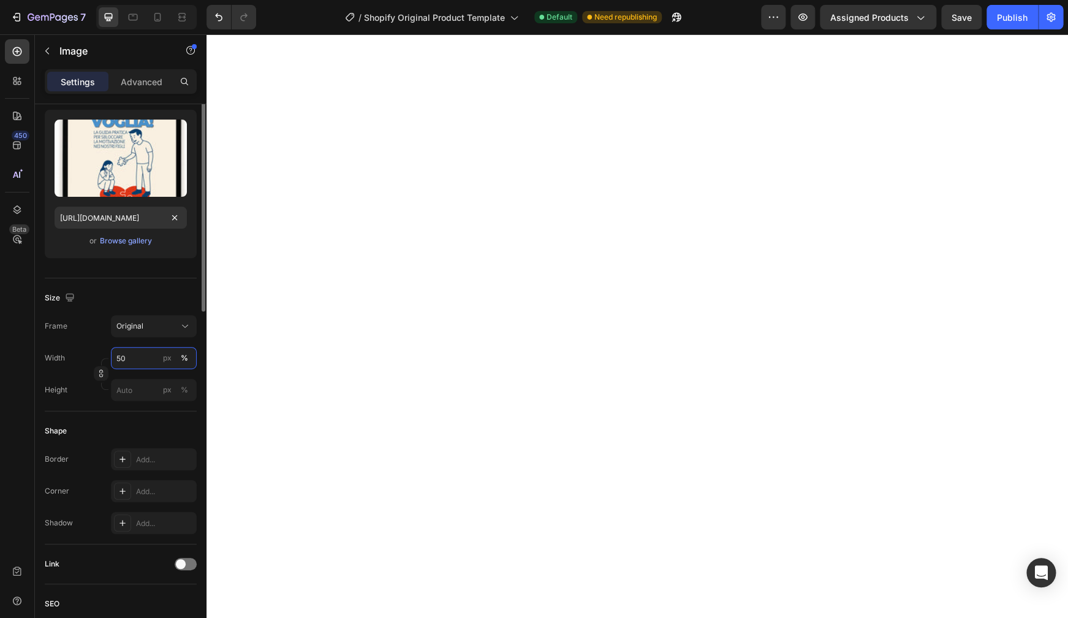
scroll to position [0, 0]
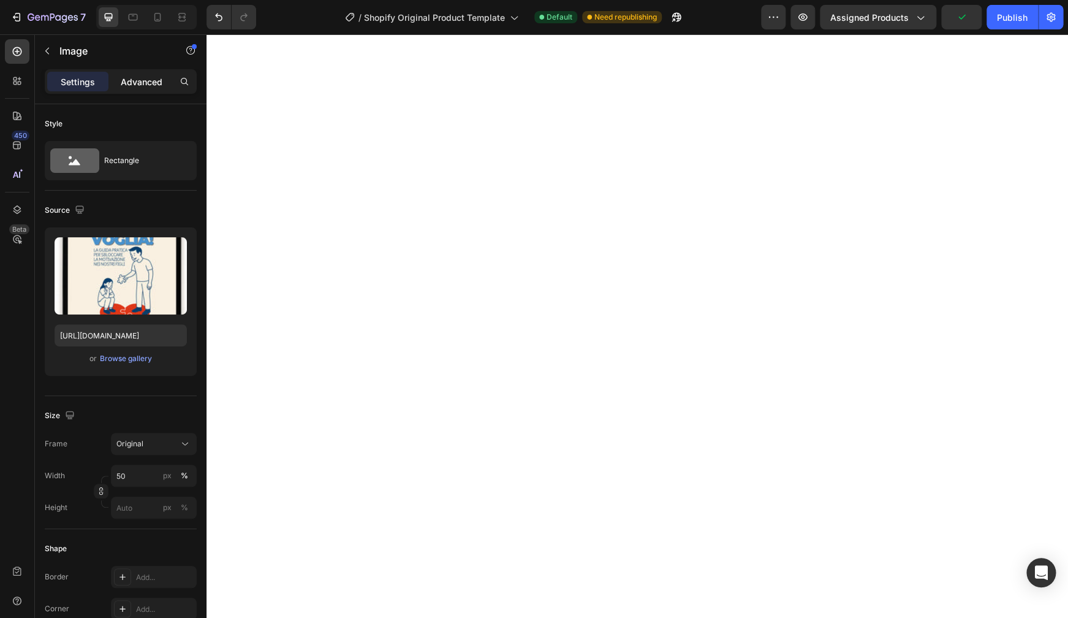
click at [148, 82] on p "Advanced" at bounding box center [142, 81] width 42 height 13
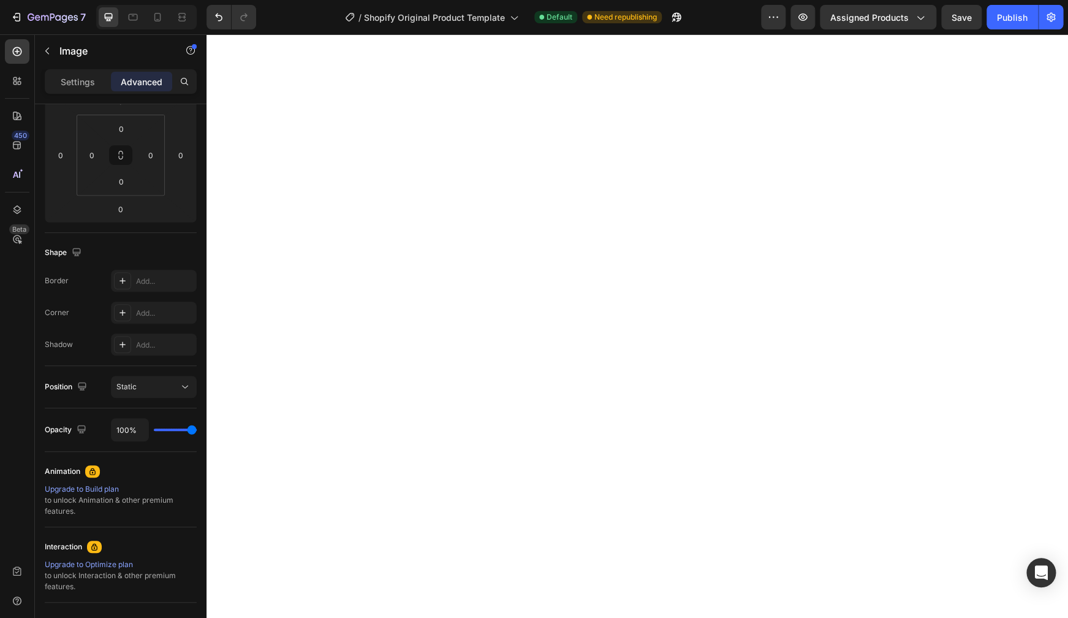
scroll to position [59, 0]
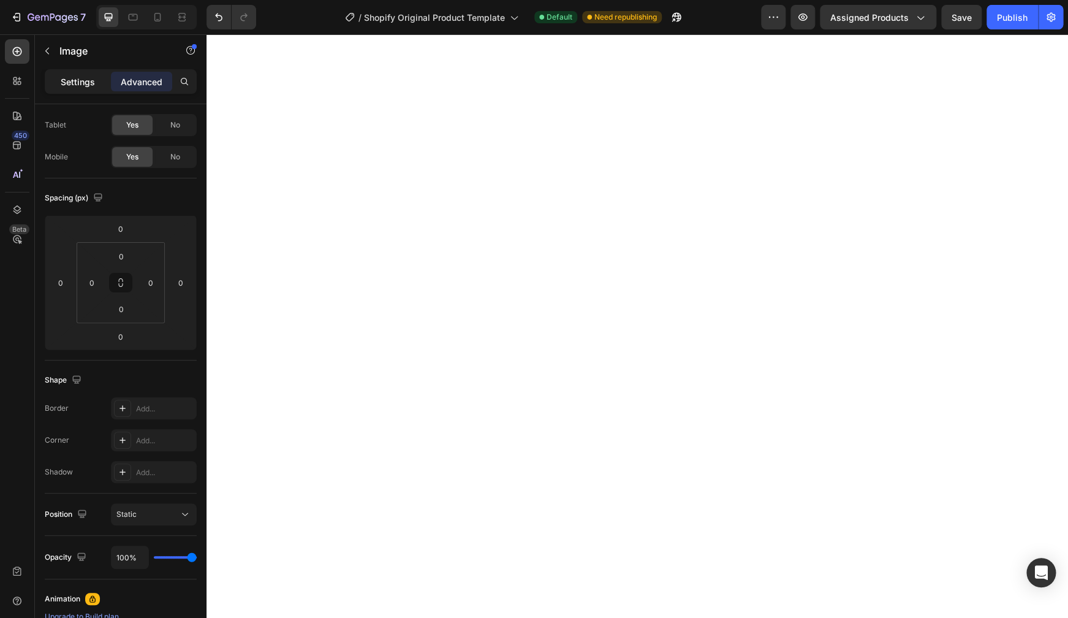
click at [78, 77] on p "Settings" at bounding box center [78, 81] width 34 height 13
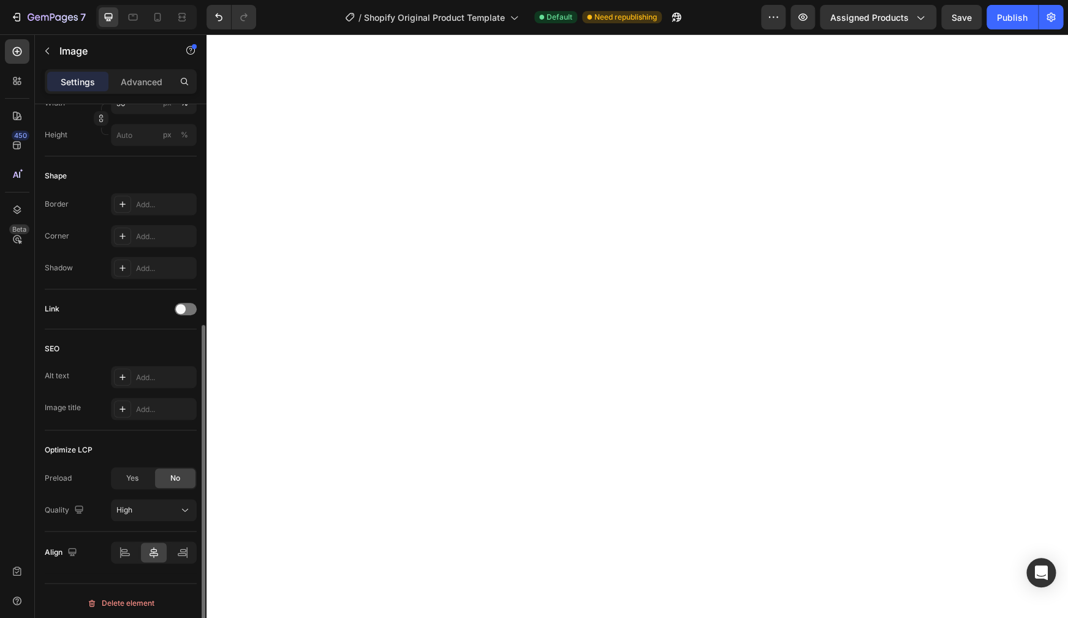
scroll to position [377, 0]
click at [181, 502] on icon at bounding box center [183, 548] width 12 height 12
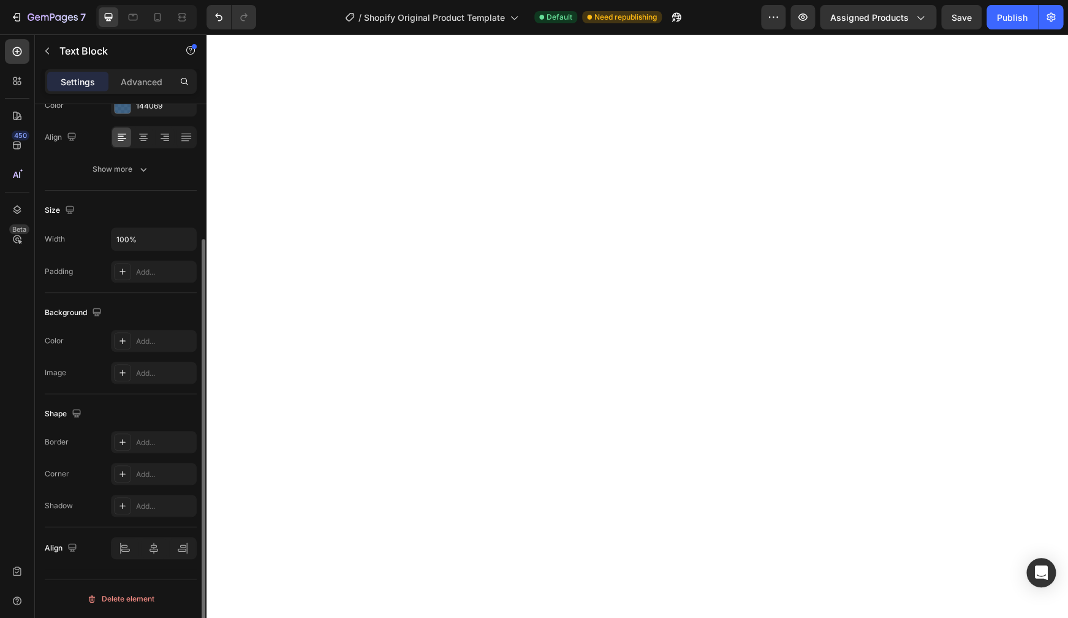
scroll to position [0, 0]
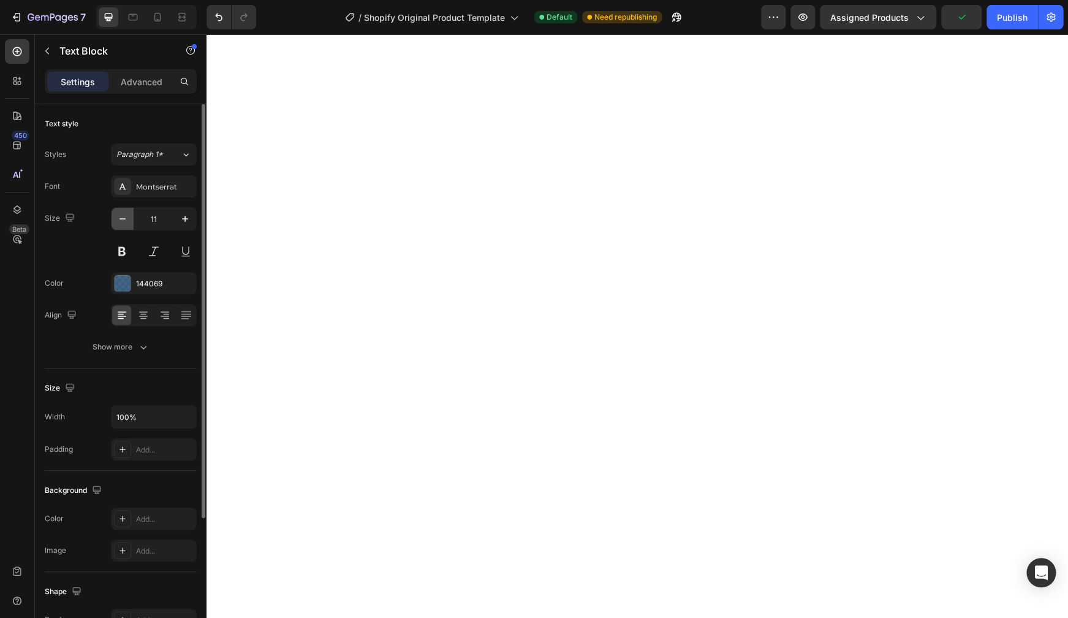
click at [130, 218] on button "button" at bounding box center [123, 219] width 22 height 22
click at [189, 215] on icon "button" at bounding box center [185, 219] width 12 height 12
click at [189, 216] on icon "button" at bounding box center [185, 219] width 12 height 12
type input "12"
click at [142, 348] on icon "button" at bounding box center [143, 347] width 12 height 12
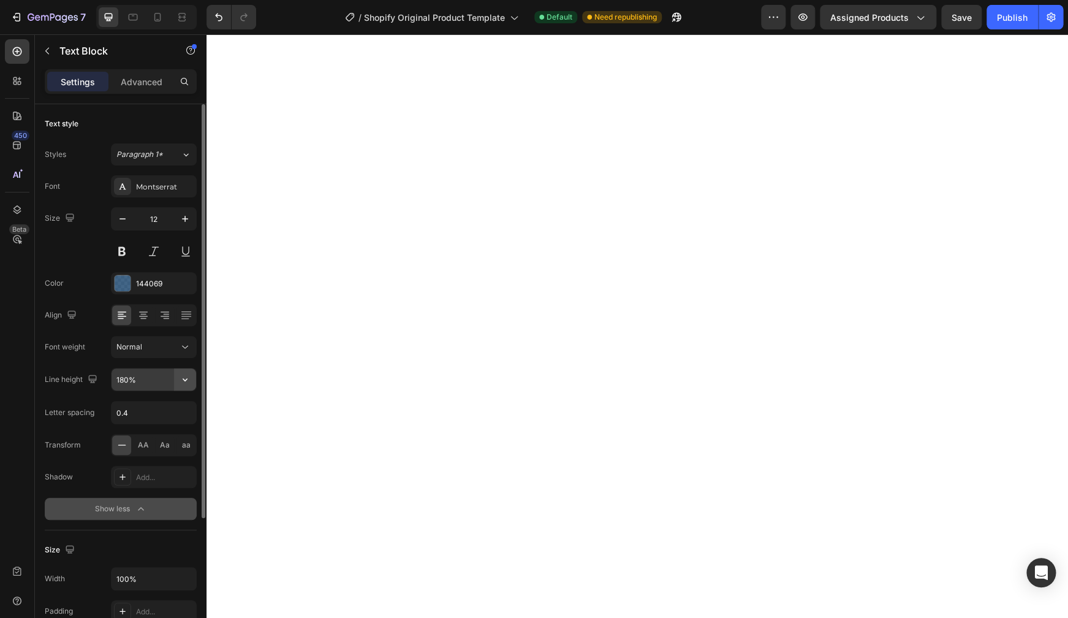
click at [179, 376] on button "button" at bounding box center [185, 379] width 22 height 22
click at [123, 378] on input "180%" at bounding box center [154, 379] width 85 height 22
click at [106, 392] on div "Font Montserrat Size 12 Color 144069 Align Font weight Normal Line height 180% …" at bounding box center [121, 347] width 152 height 344
click at [140, 375] on input "180%" at bounding box center [154, 379] width 85 height 22
type input "2"
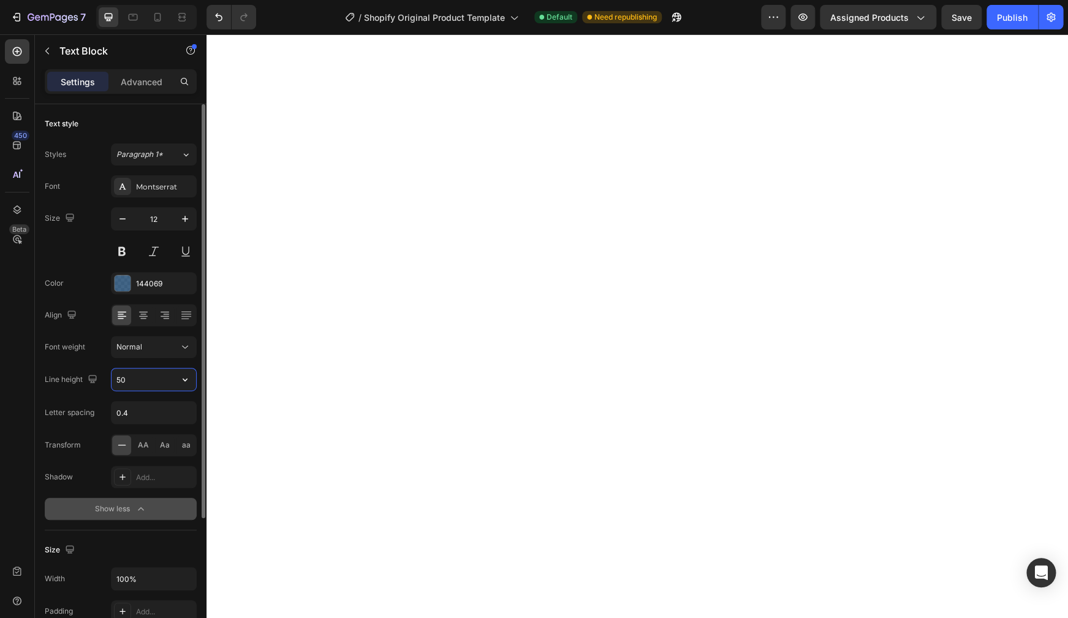
type input "5"
type input "25"
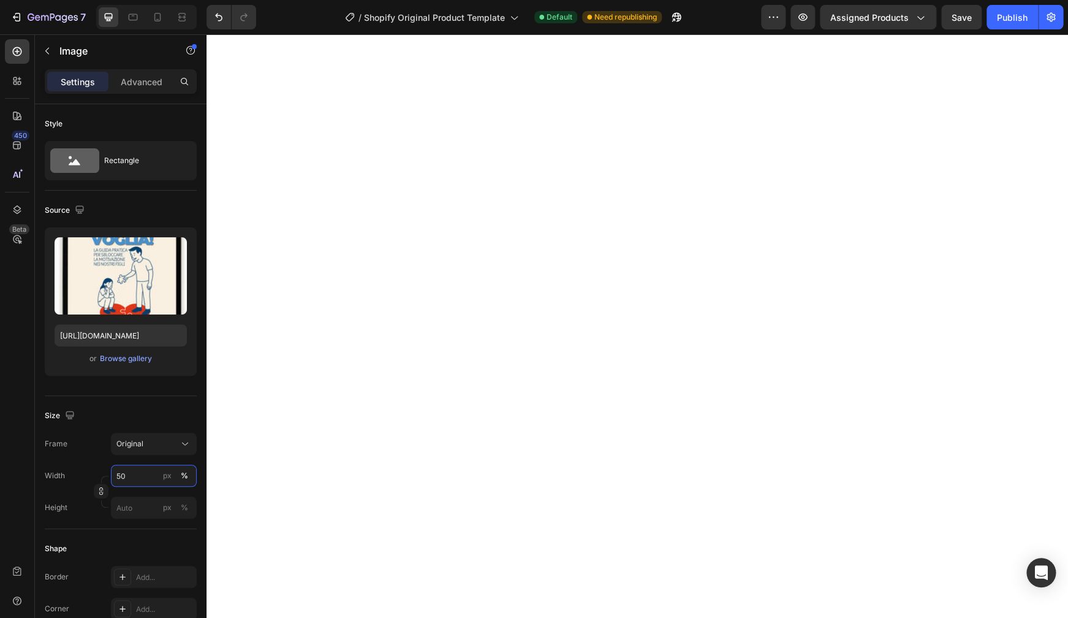
click at [126, 479] on input "50" at bounding box center [154, 476] width 86 height 22
type input "7"
drag, startPoint x: 143, startPoint y: 476, endPoint x: 94, endPoint y: 478, distance: 48.5
click at [111, 478] on input "765" at bounding box center [154, 476] width 86 height 22
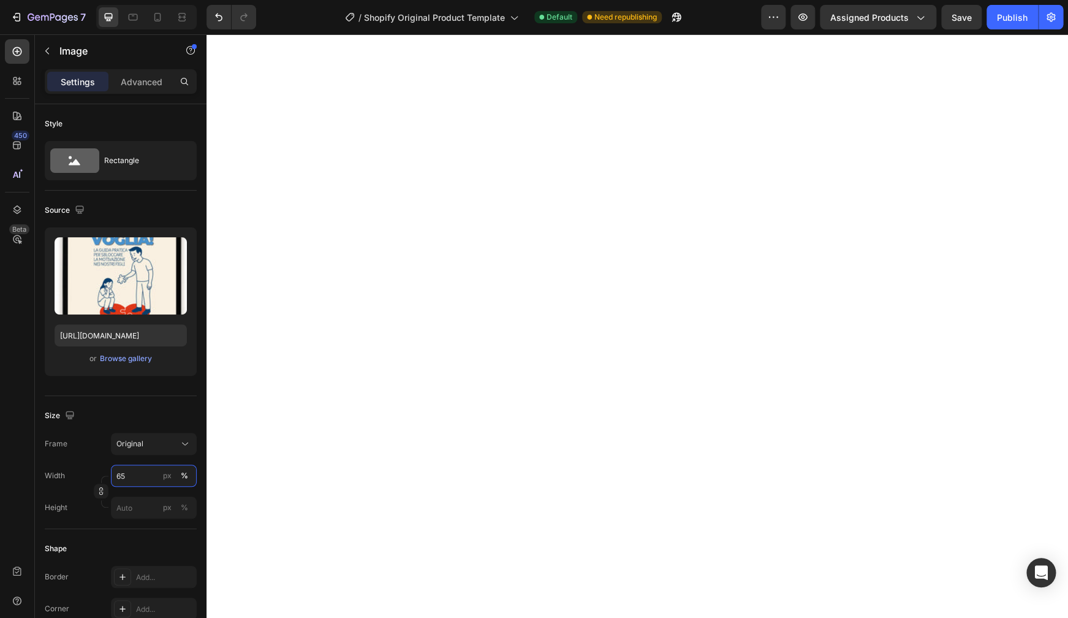
drag, startPoint x: 121, startPoint y: 477, endPoint x: 129, endPoint y: 476, distance: 8.7
click at [129, 476] on input "65" at bounding box center [154, 476] width 86 height 22
type input "60"
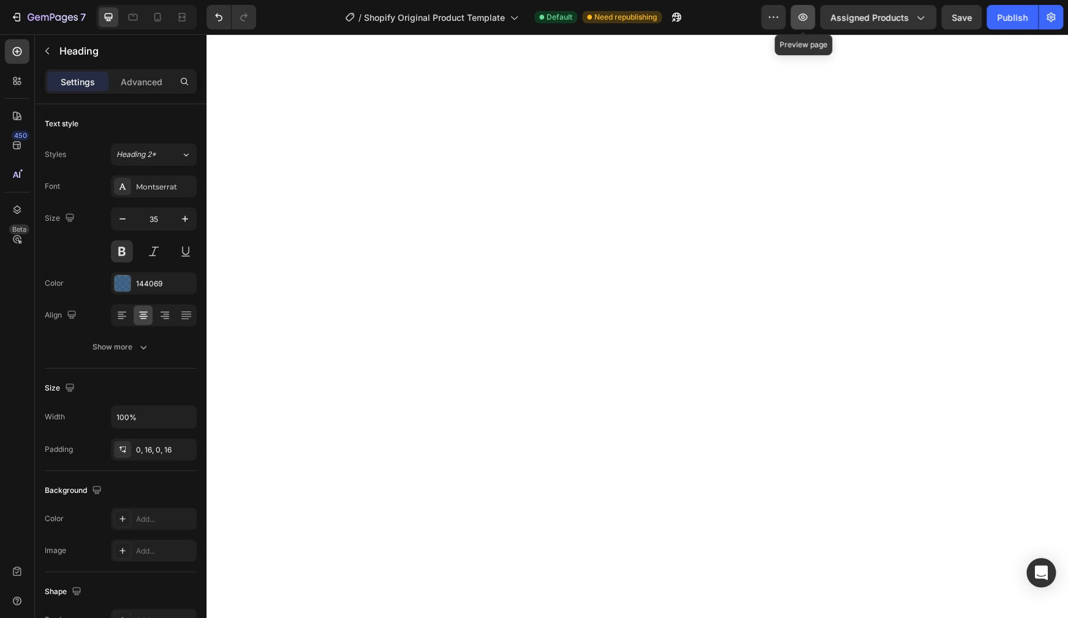
click at [807, 17] on icon "button" at bounding box center [803, 17] width 12 height 12
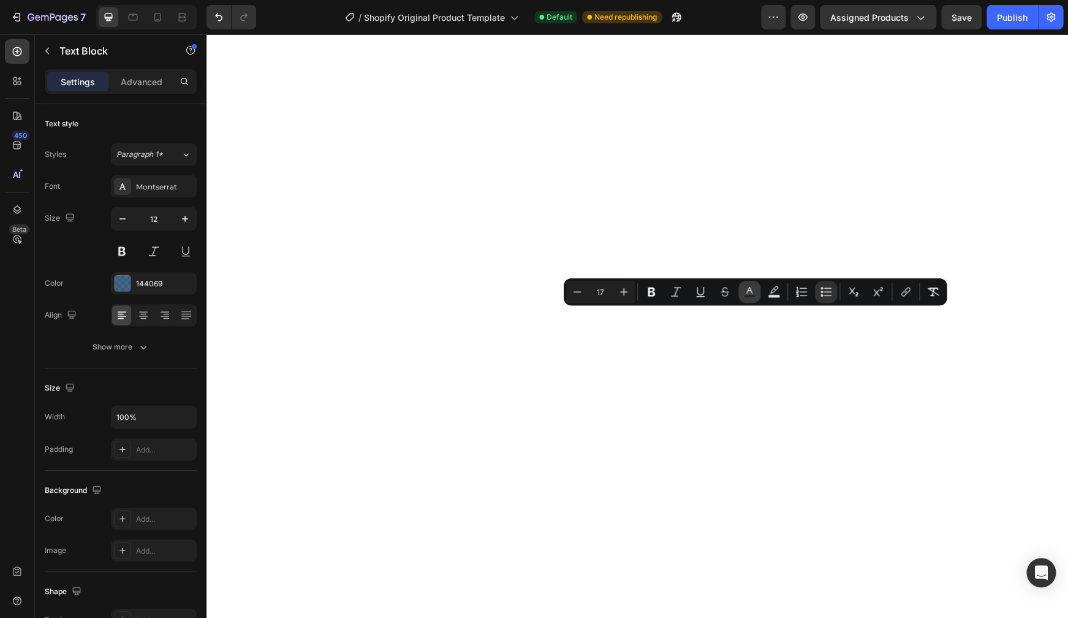
click at [754, 294] on icon "Editor contextual toolbar" at bounding box center [749, 292] width 12 height 12
type input "144069"
type input "80"
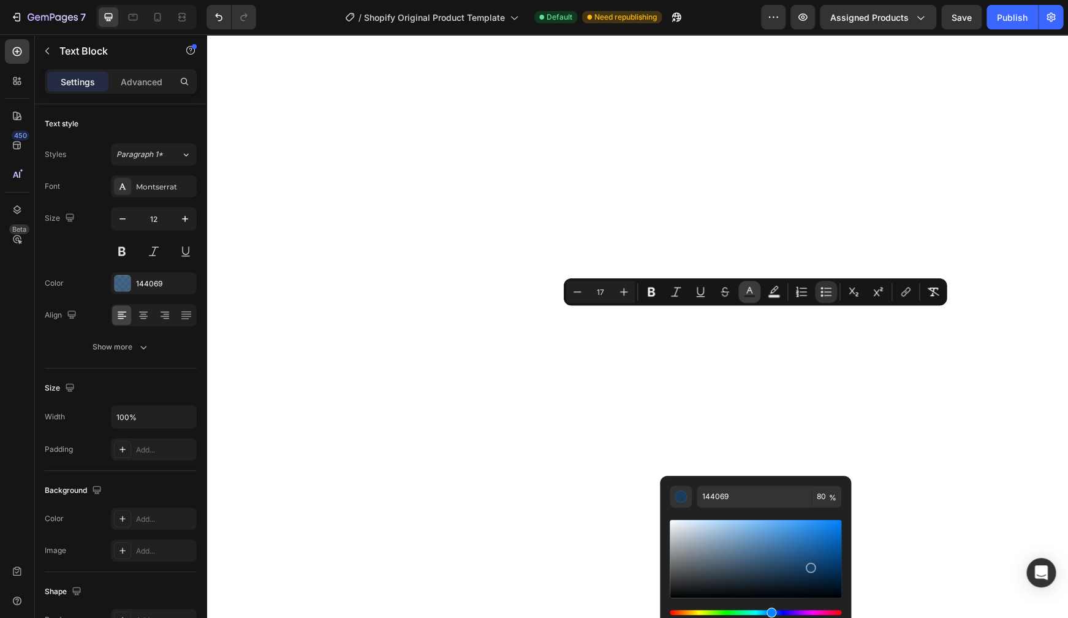
click at [754, 294] on icon "Editor contextual toolbar" at bounding box center [749, 292] width 12 height 12
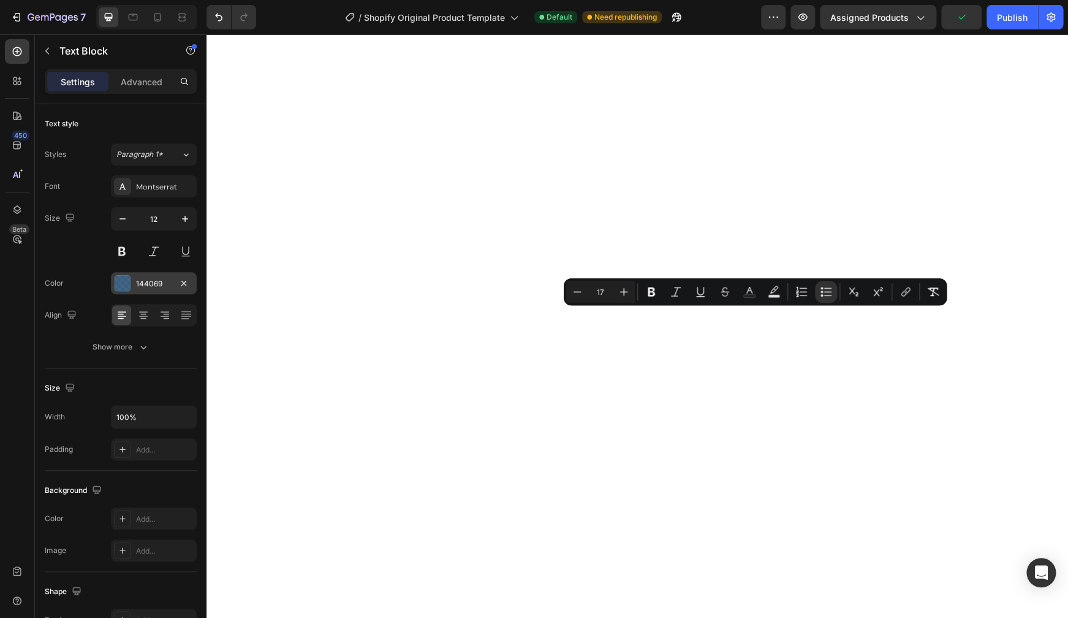
click at [173, 283] on div "144069" at bounding box center [154, 283] width 86 height 22
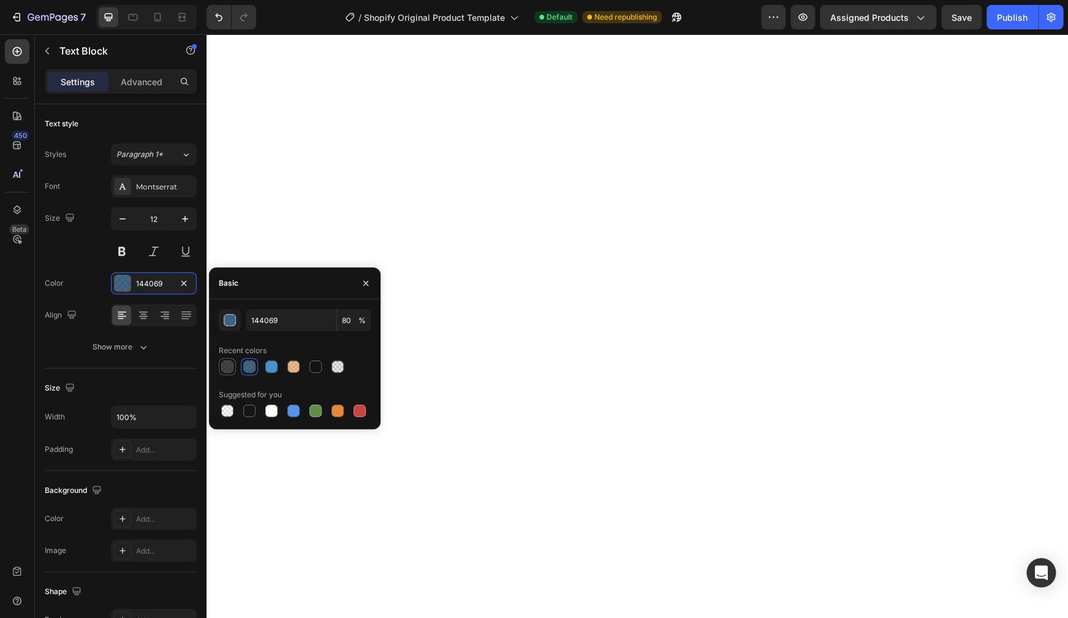
click at [228, 366] on div at bounding box center [227, 366] width 12 height 12
type input "151515"
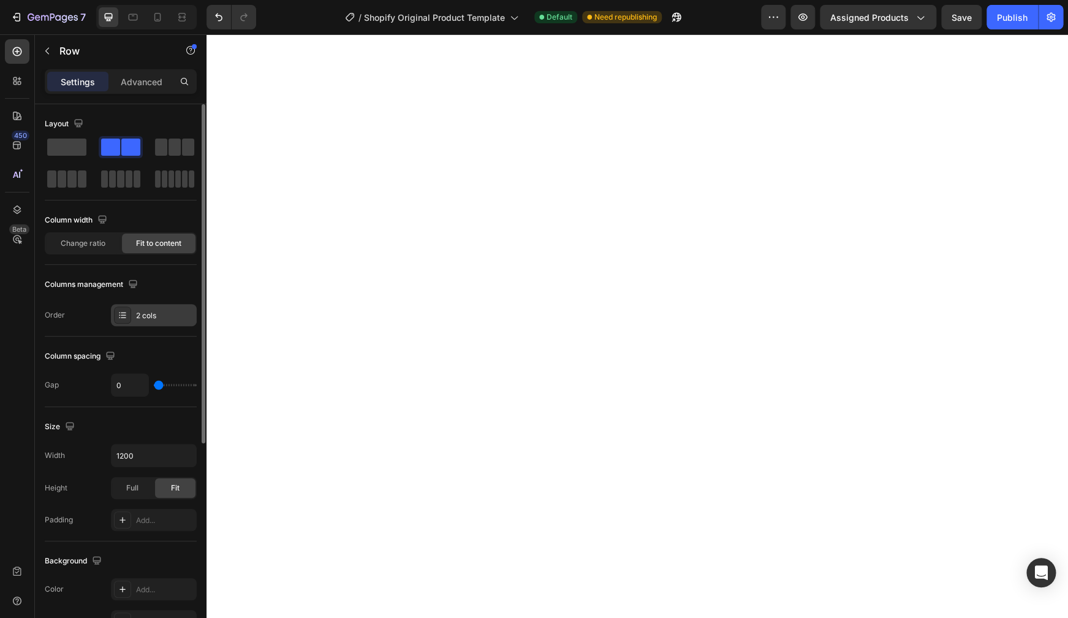
click at [175, 311] on div "2 cols" at bounding box center [165, 315] width 58 height 11
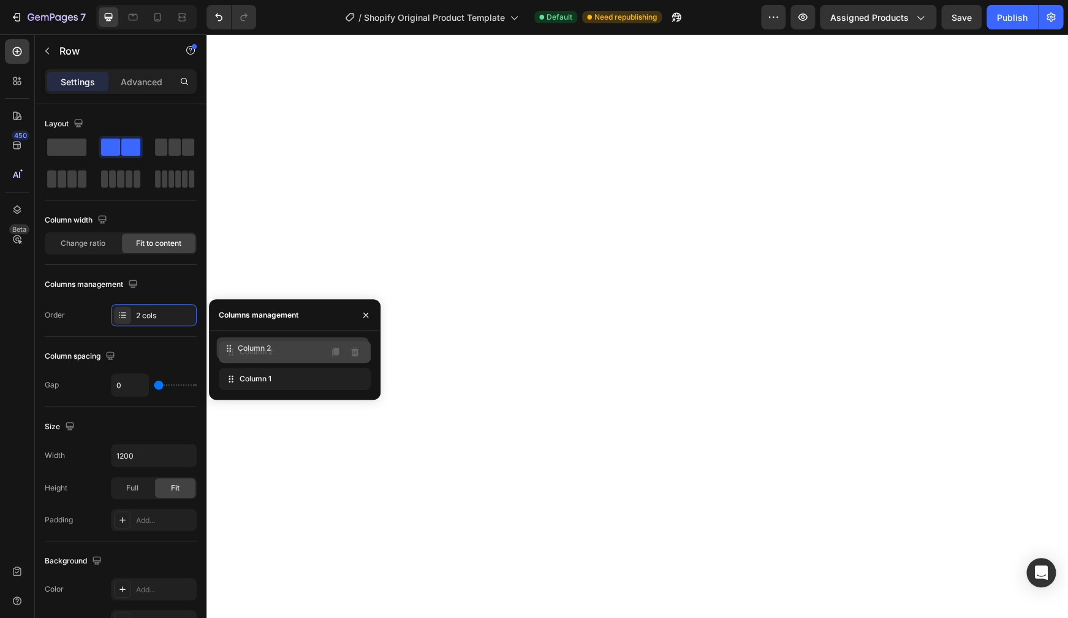
drag, startPoint x: 257, startPoint y: 381, endPoint x: 254, endPoint y: 351, distance: 30.7
click at [254, 351] on span "Column 2" at bounding box center [256, 351] width 33 height 11
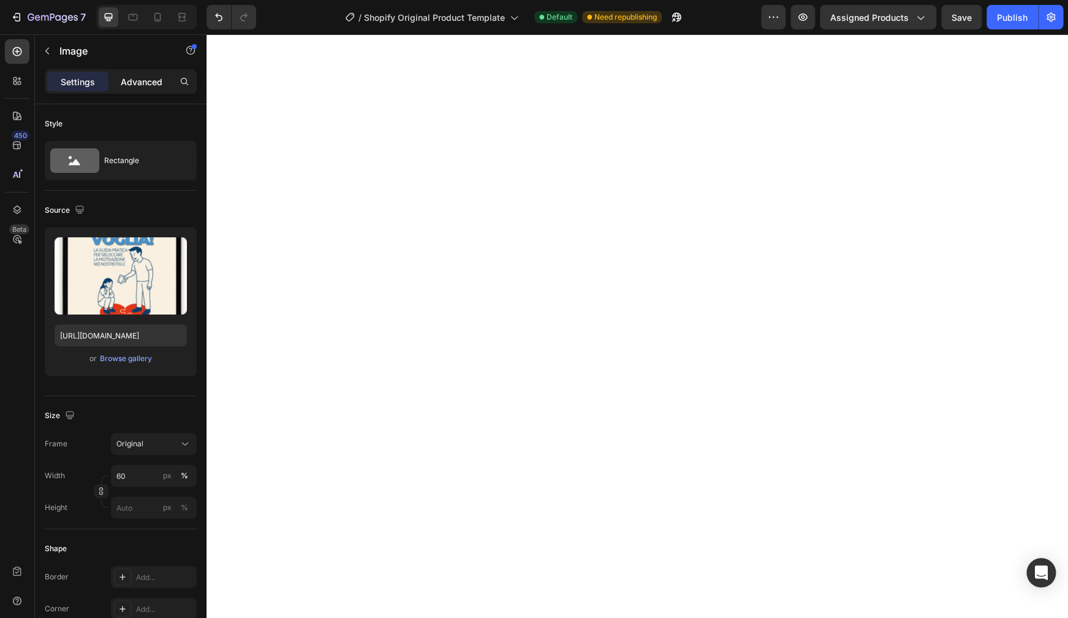
click at [159, 81] on p "Advanced" at bounding box center [142, 81] width 42 height 13
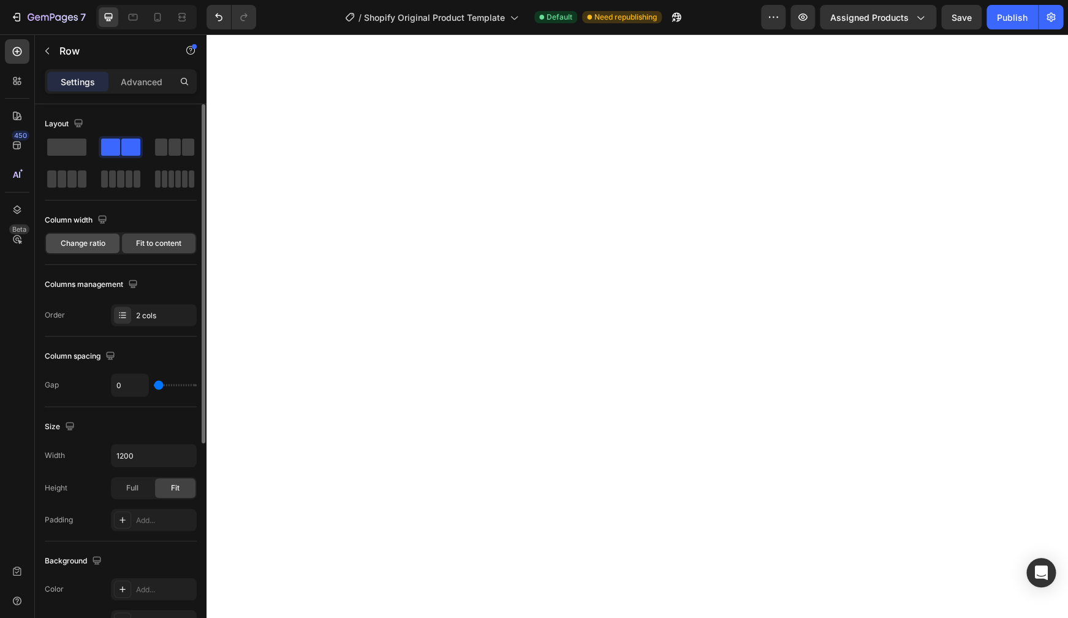
click at [105, 240] on span "Change ratio" at bounding box center [83, 243] width 45 height 11
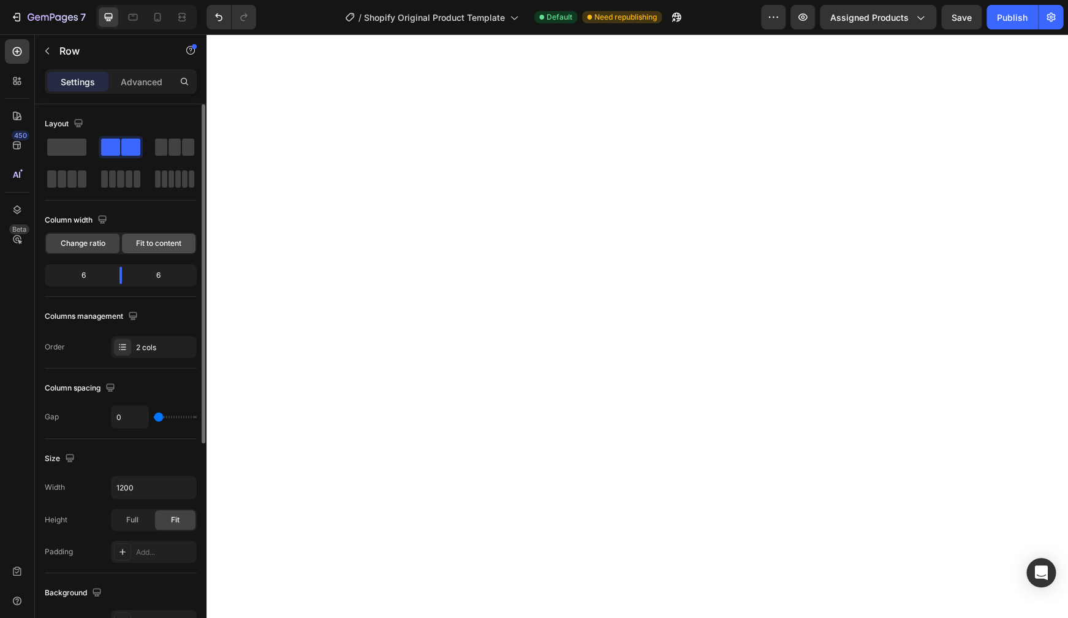
click at [162, 244] on span "Fit to content" at bounding box center [158, 243] width 45 height 11
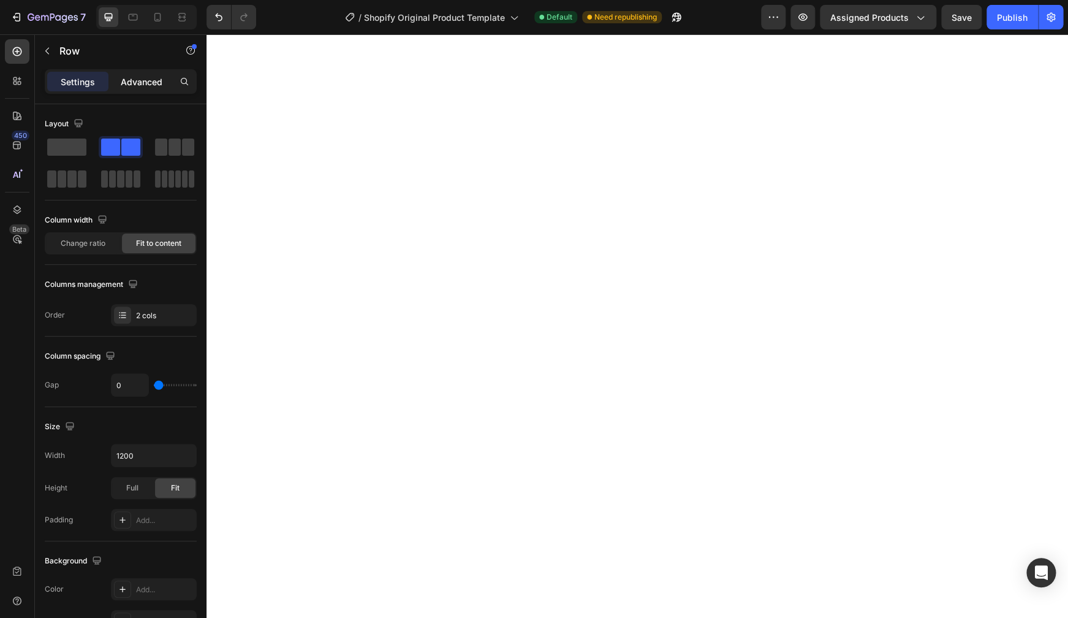
click at [141, 80] on p "Advanced" at bounding box center [142, 81] width 42 height 13
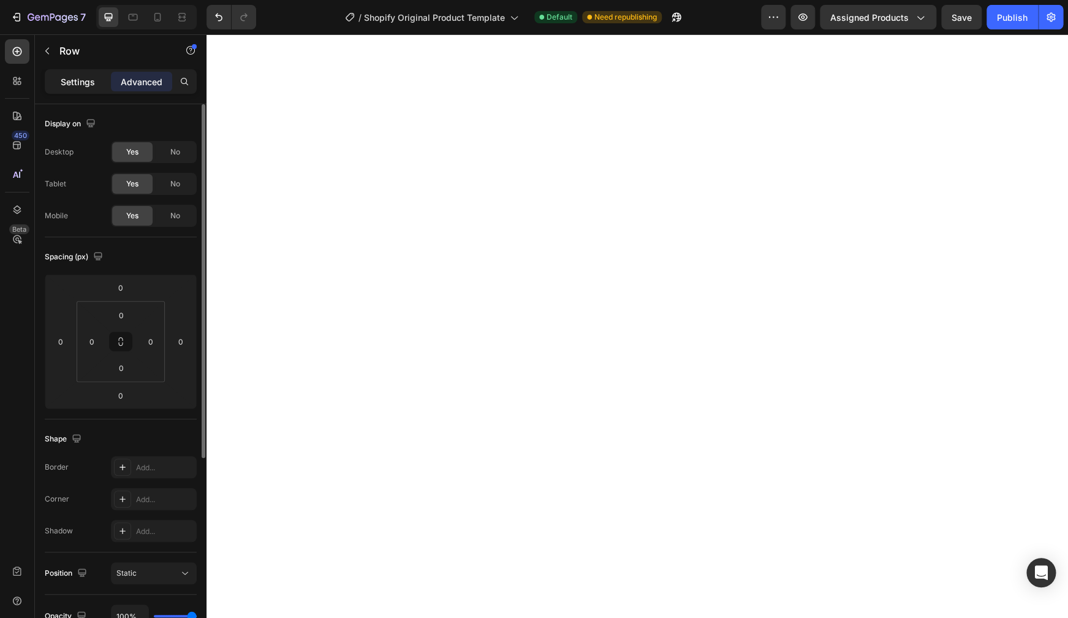
click at [88, 80] on p "Settings" at bounding box center [78, 81] width 34 height 13
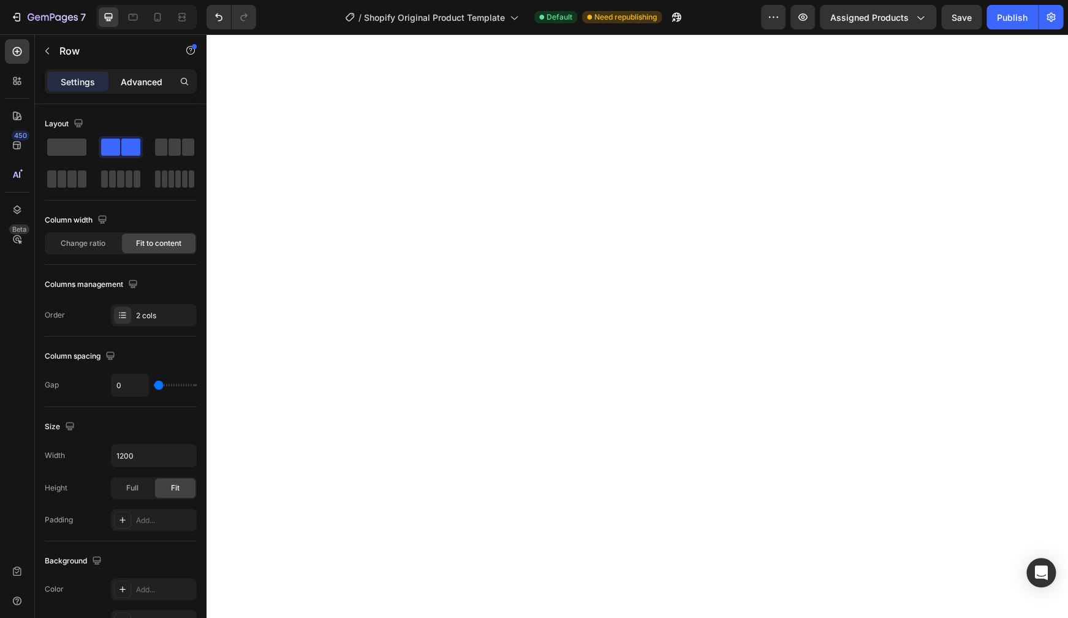
click at [124, 85] on p "Advanced" at bounding box center [142, 81] width 42 height 13
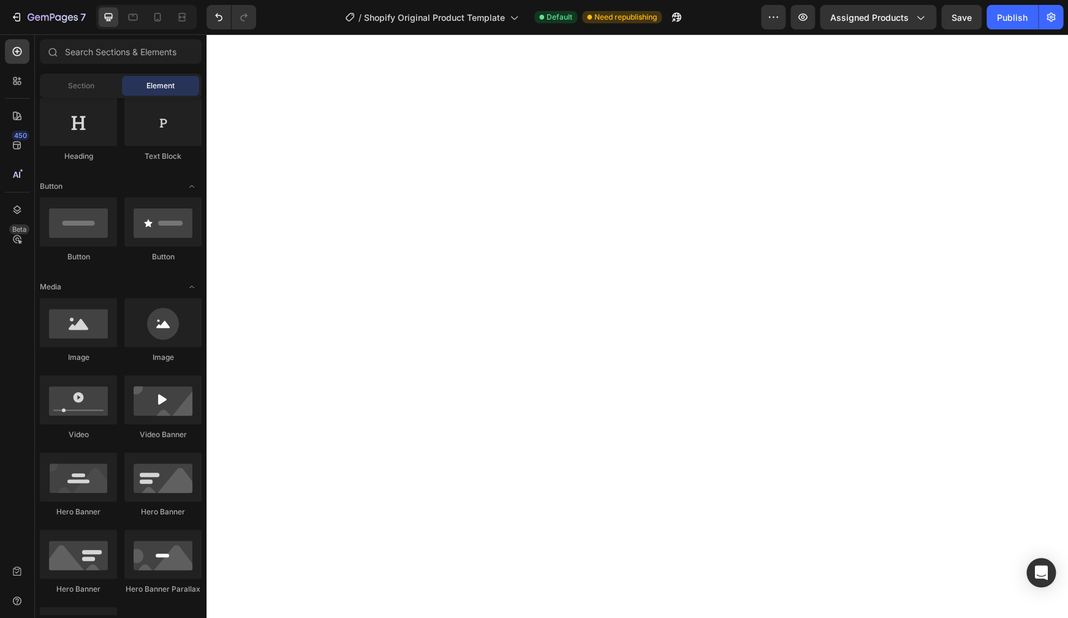
scroll to position [206, 0]
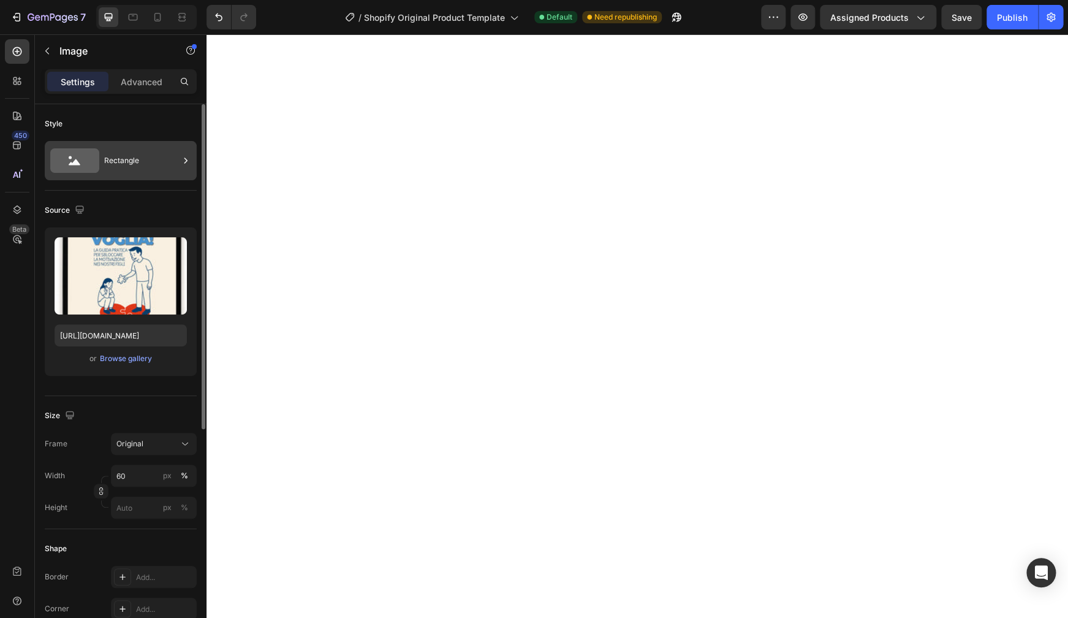
click at [139, 164] on div "Rectangle" at bounding box center [141, 160] width 75 height 28
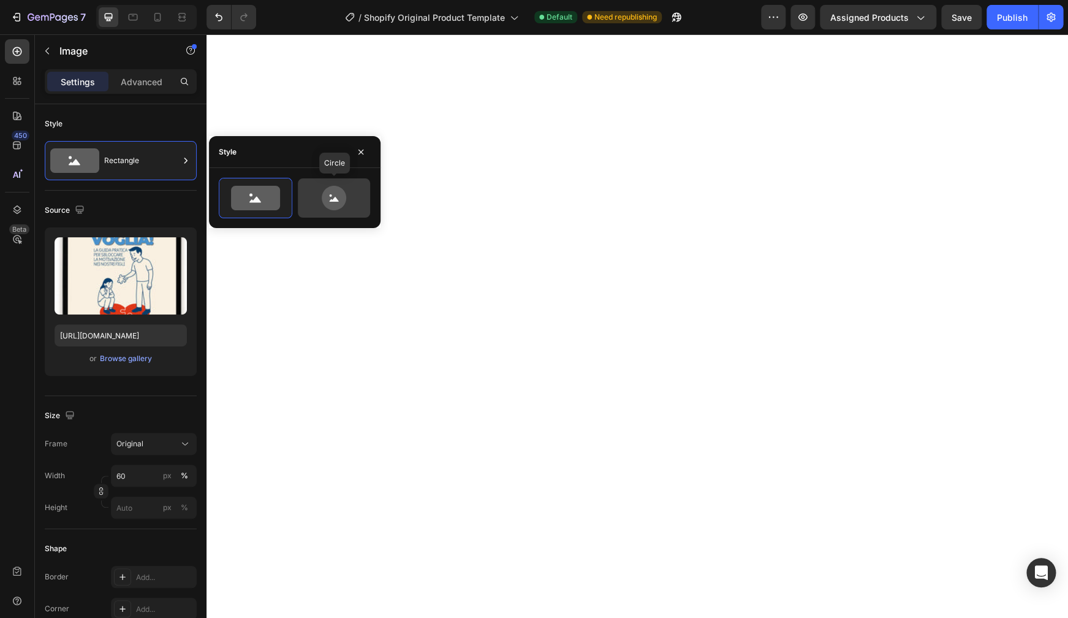
click at [347, 192] on icon at bounding box center [334, 198] width 58 height 25
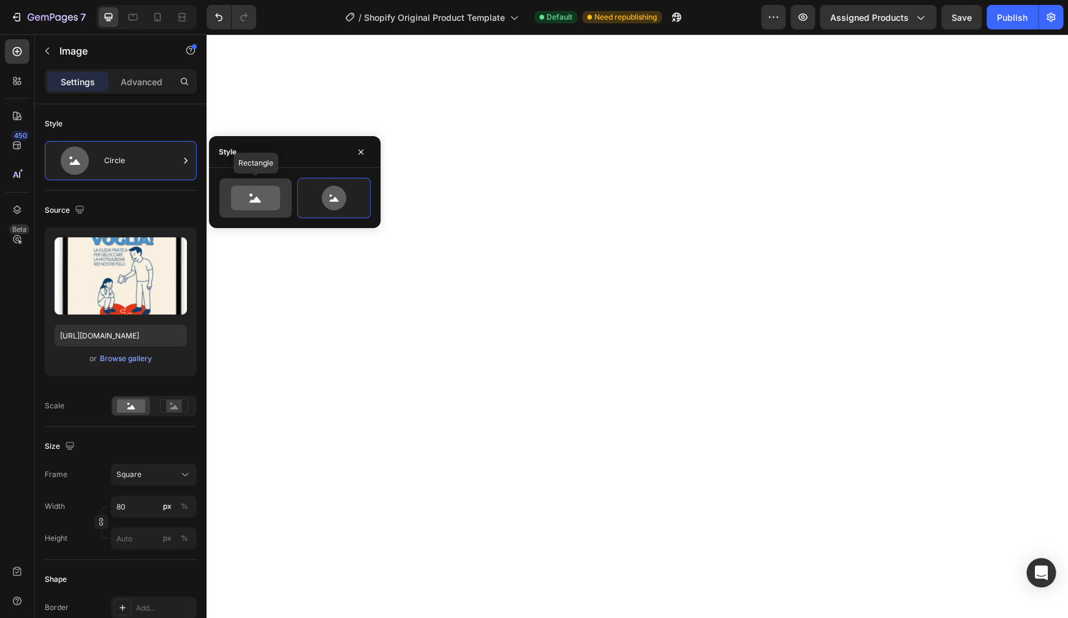
click at [254, 207] on icon at bounding box center [255, 198] width 49 height 25
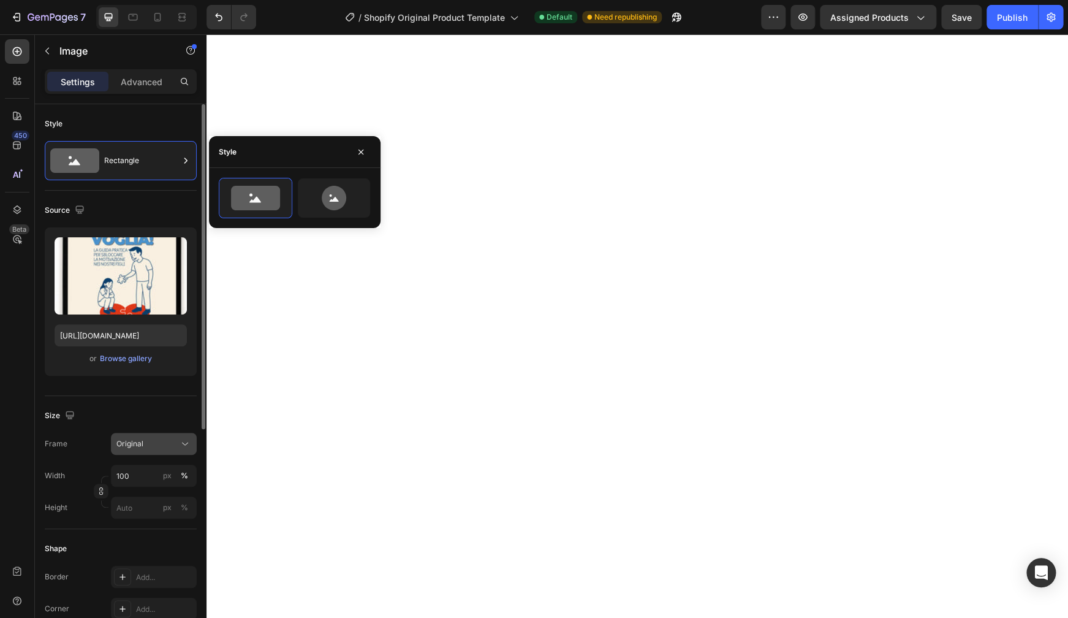
click at [166, 444] on div "Original" at bounding box center [146, 443] width 60 height 11
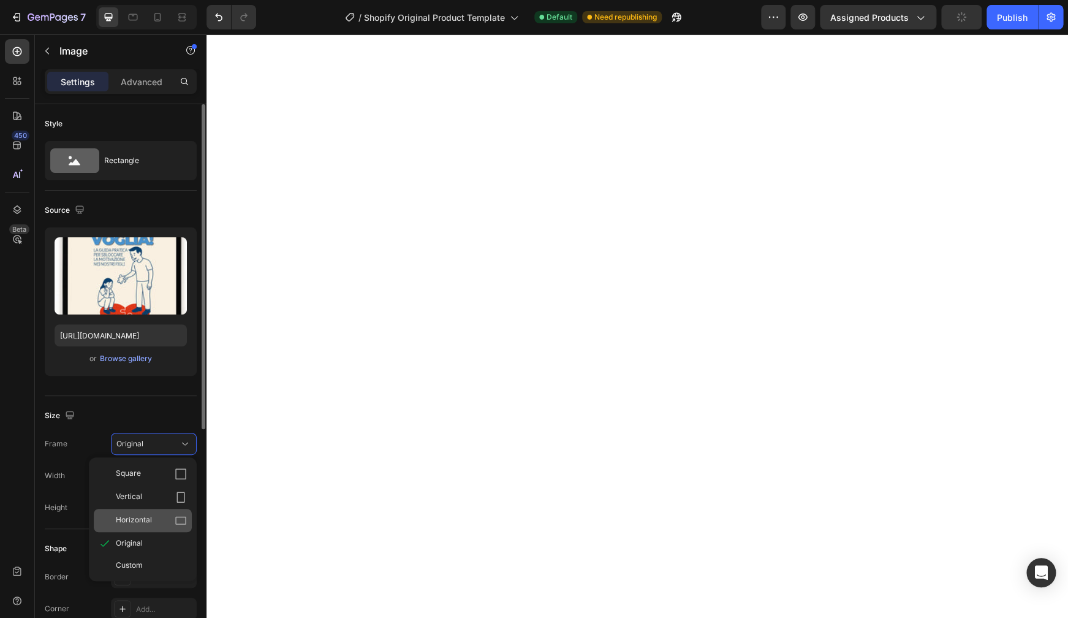
click at [183, 502] on icon at bounding box center [181, 520] width 12 height 12
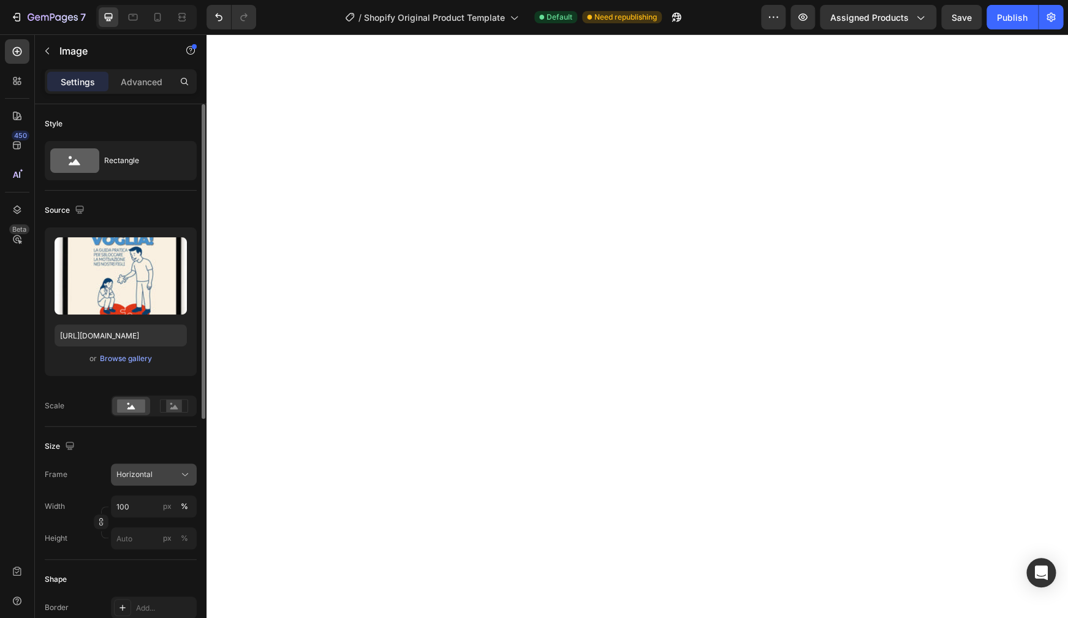
click at [182, 474] on icon at bounding box center [185, 474] width 12 height 12
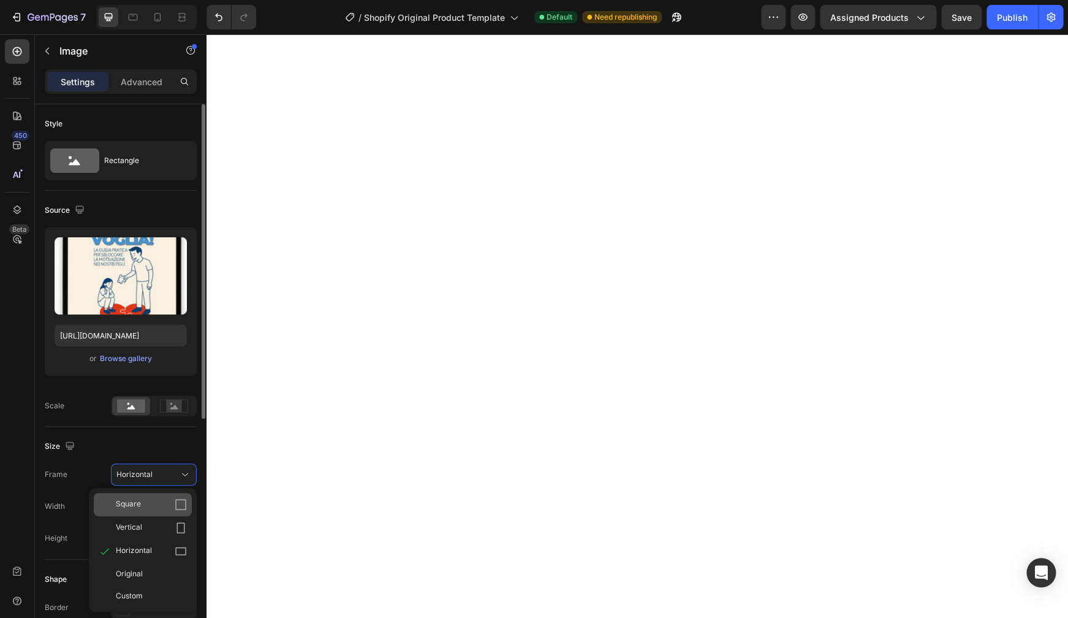
click at [181, 499] on icon at bounding box center [180, 504] width 11 height 11
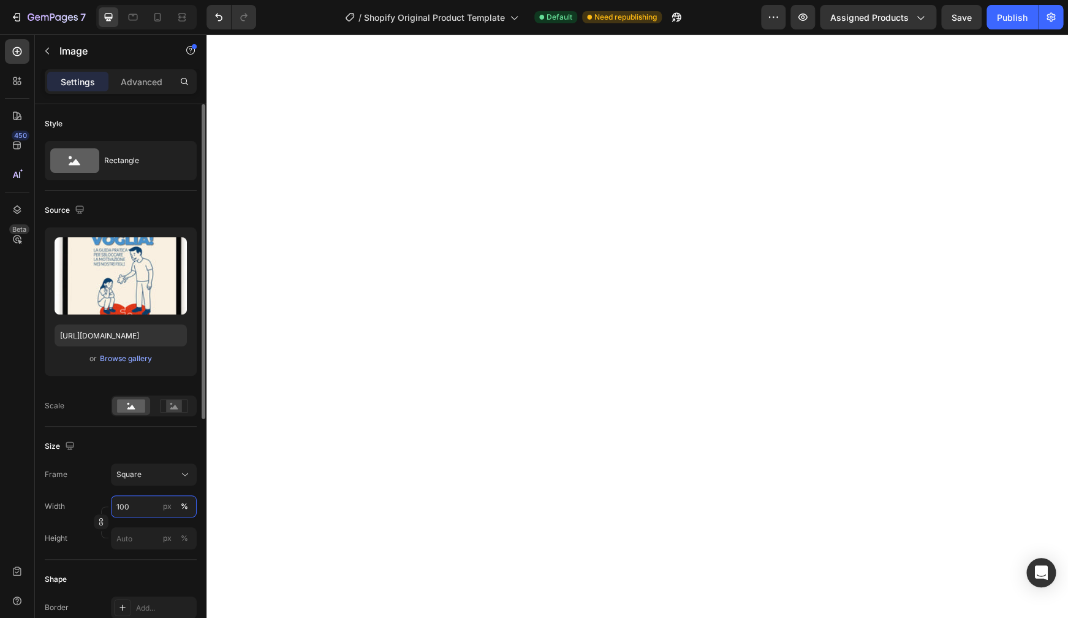
click at [132, 502] on input "100" at bounding box center [154, 506] width 86 height 22
type input "60"
click at [146, 502] on input "60" at bounding box center [154, 506] width 86 height 22
click at [144, 470] on div "Square" at bounding box center [146, 474] width 60 height 11
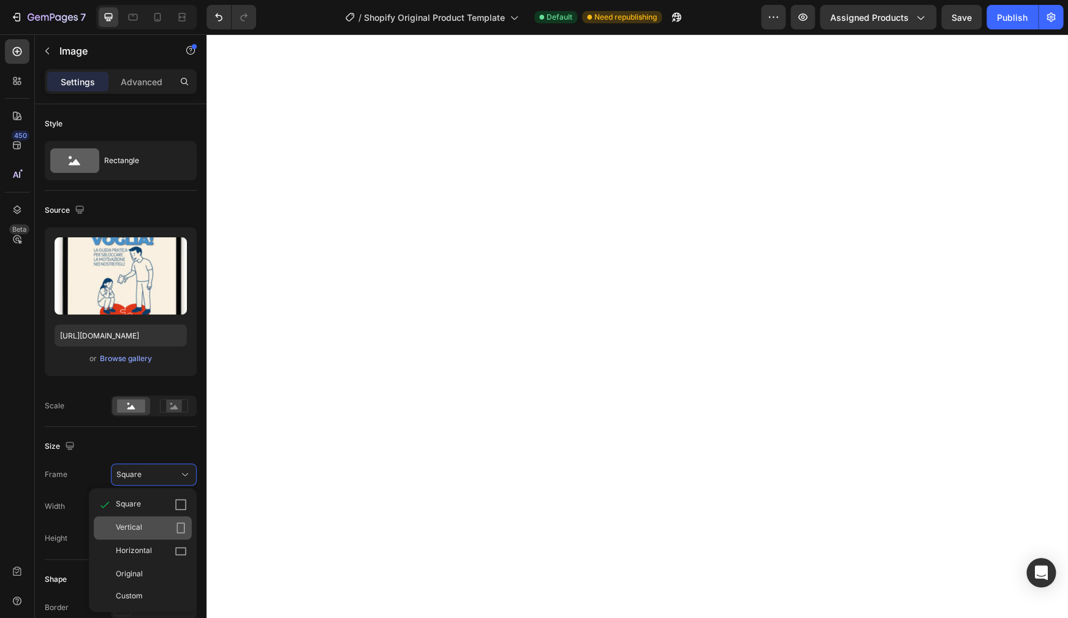
click at [161, 502] on div "Vertical" at bounding box center [143, 527] width 98 height 23
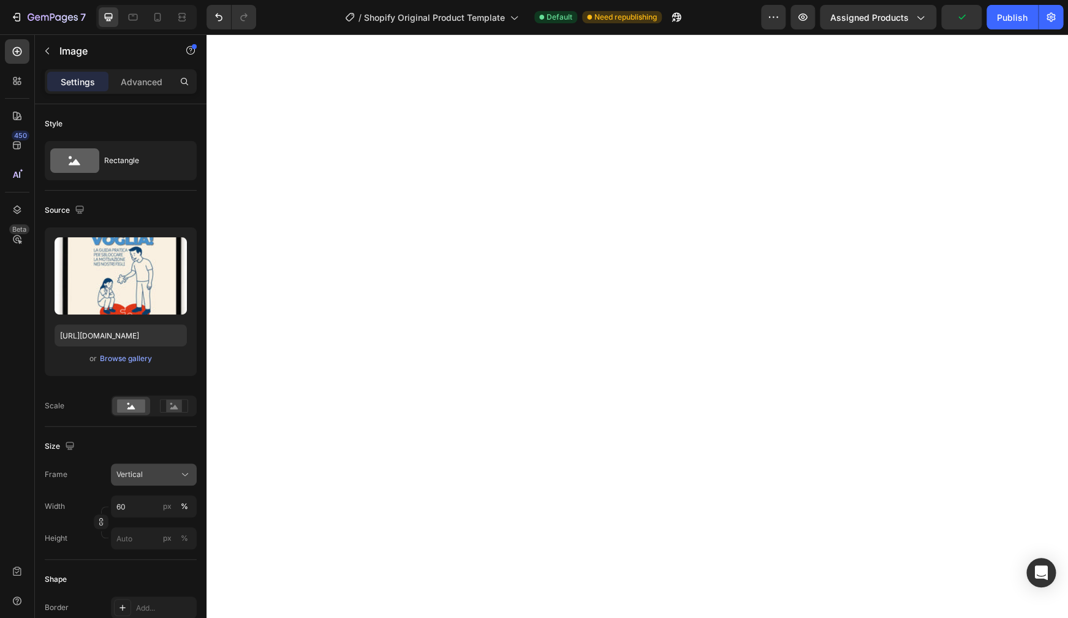
click at [164, 471] on div "Vertical" at bounding box center [146, 474] width 60 height 11
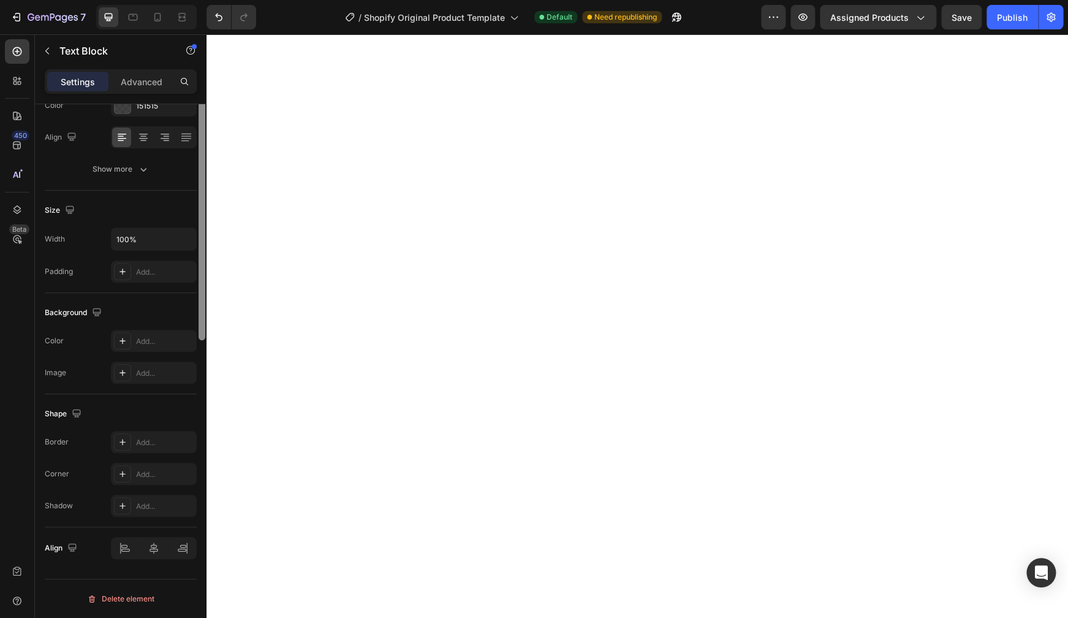
scroll to position [0, 0]
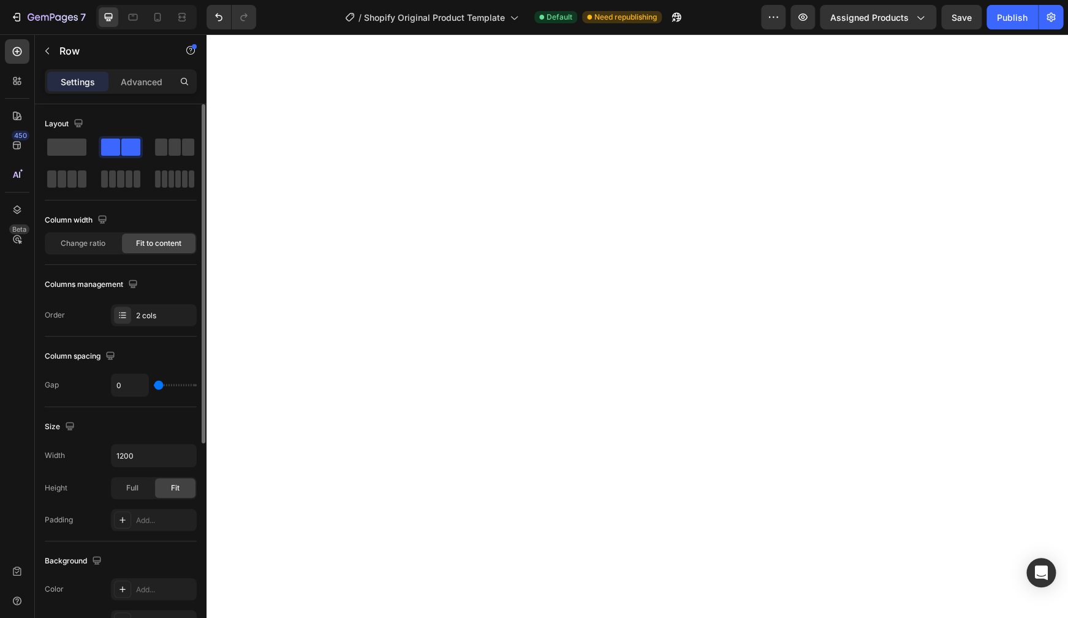
type input "15"
type input "16"
type input "18"
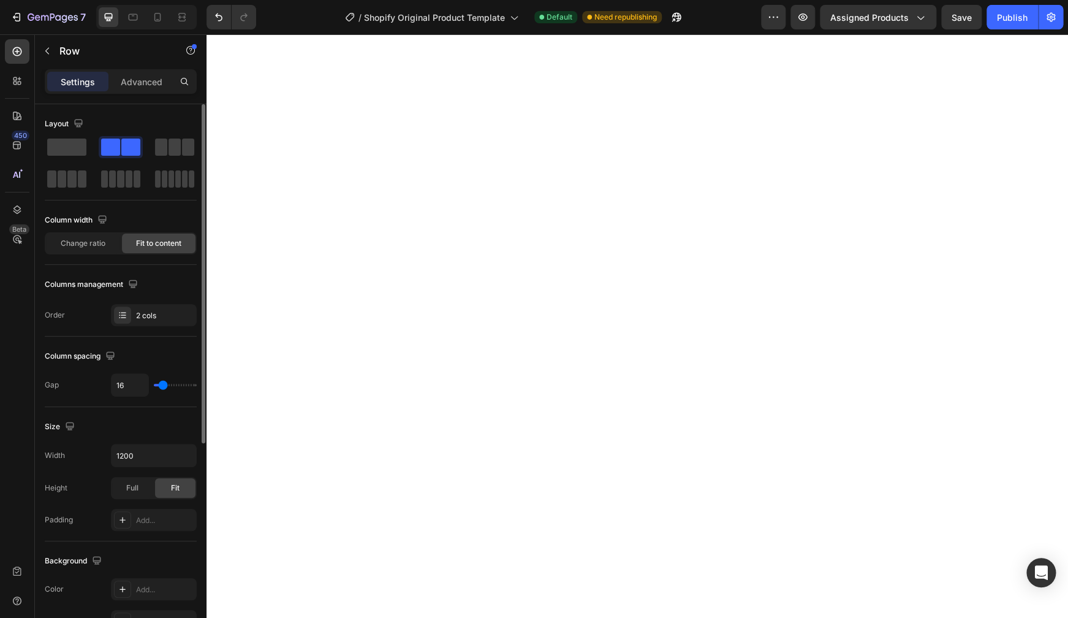
type input "18"
type input "20"
type input "22"
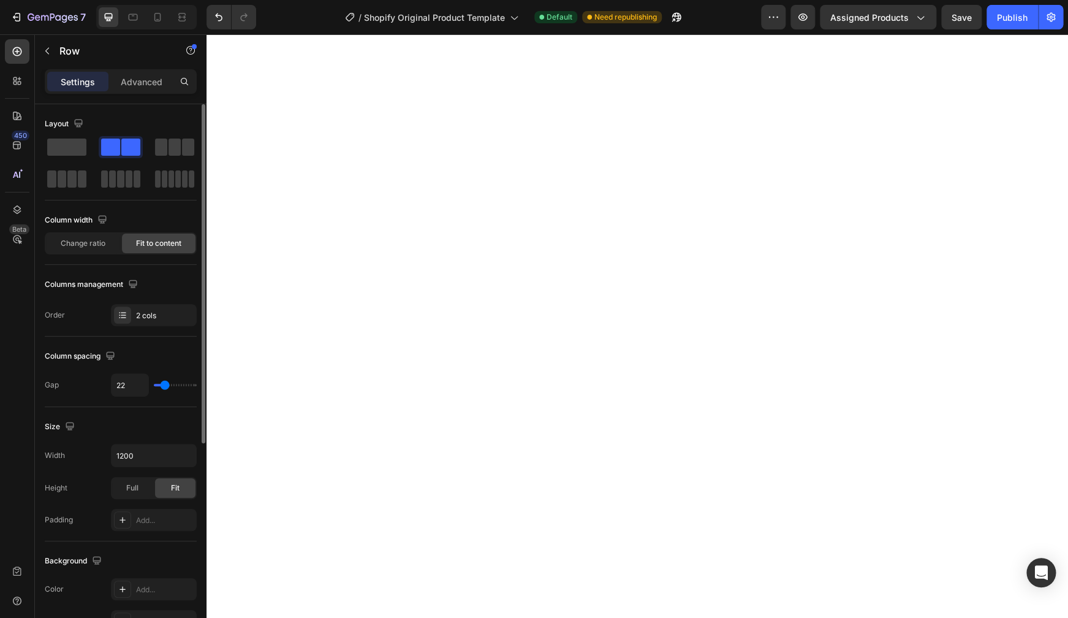
type input "29"
type input "50"
type input "76"
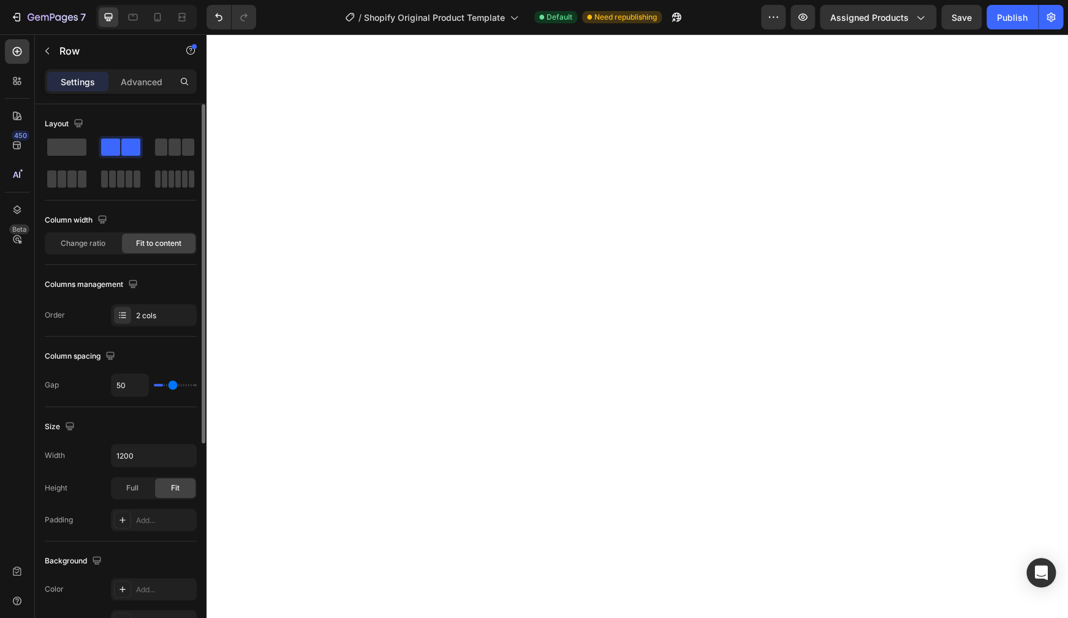
type input "76"
type input "83"
type input "85"
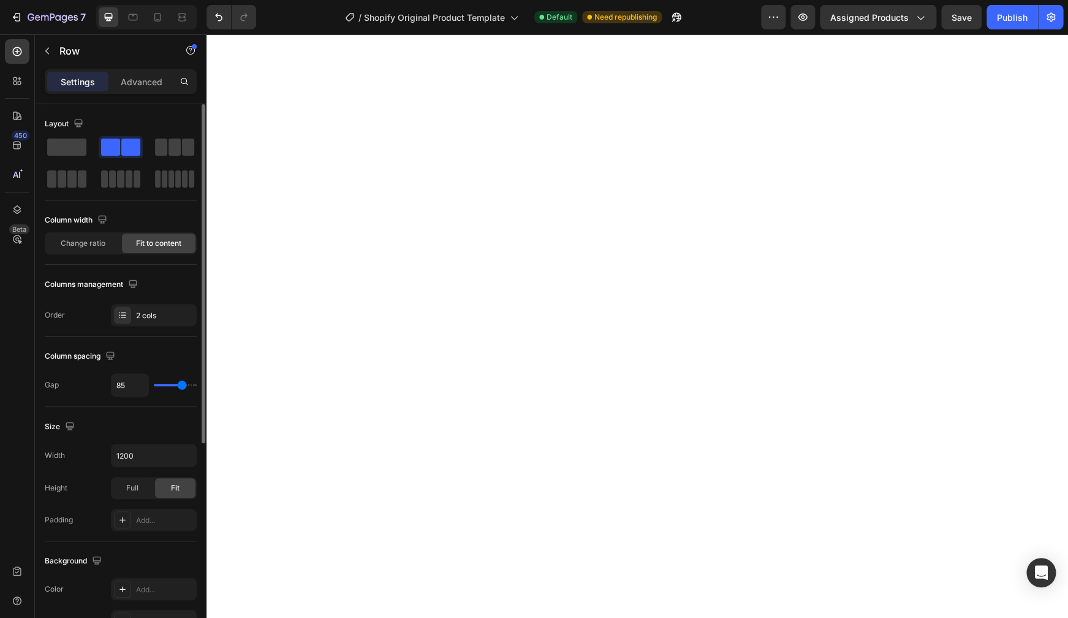
type input "87"
type input "88"
type input "89"
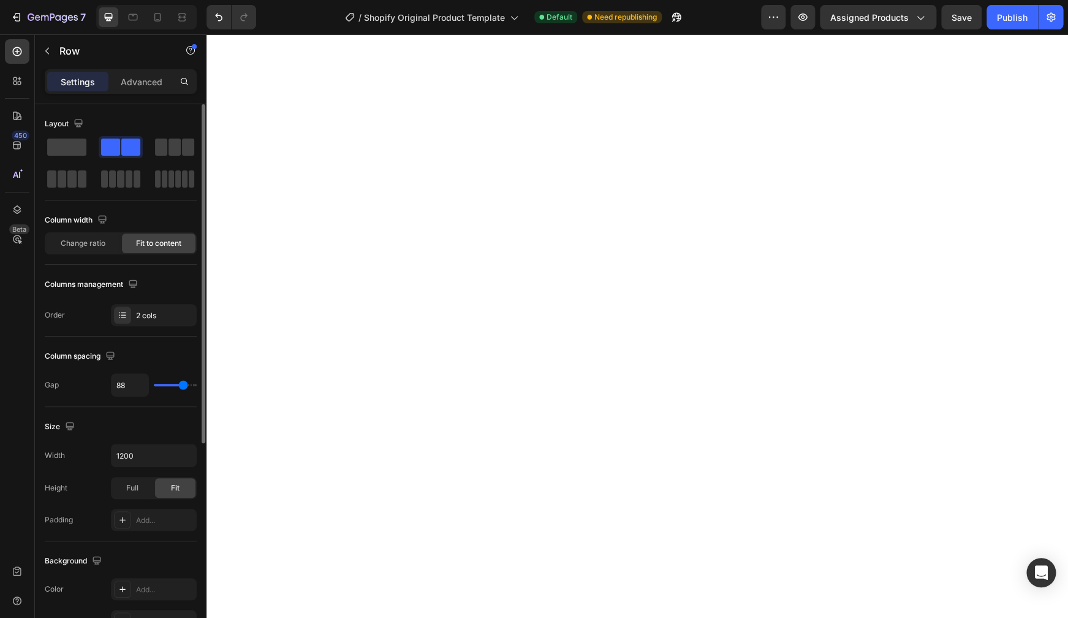
type input "89"
type input "90"
type input "82"
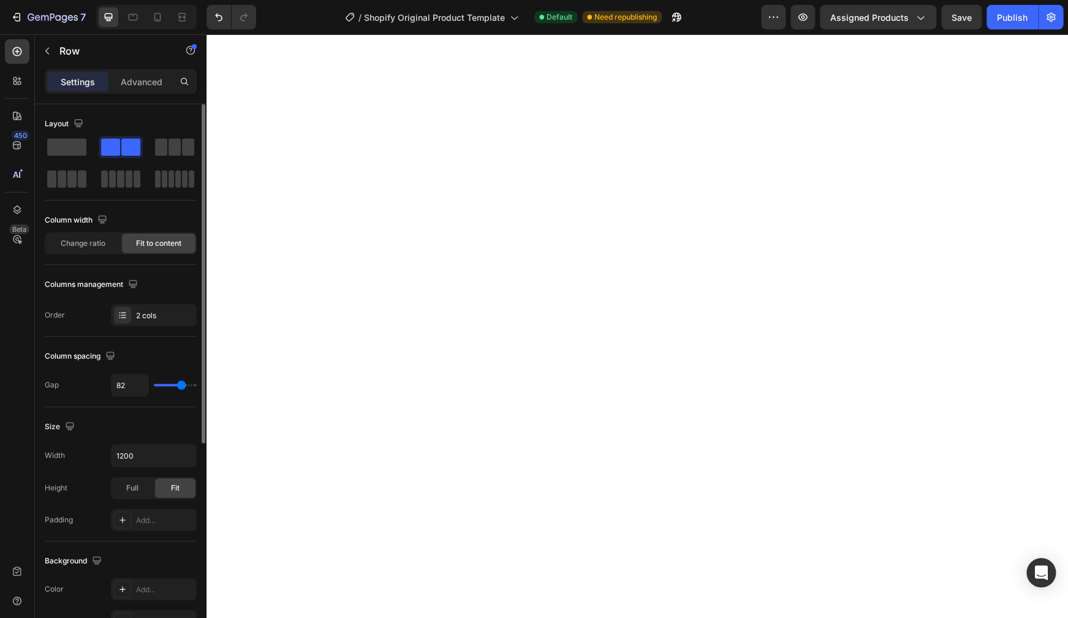
type input "63"
type input "48"
type input "37"
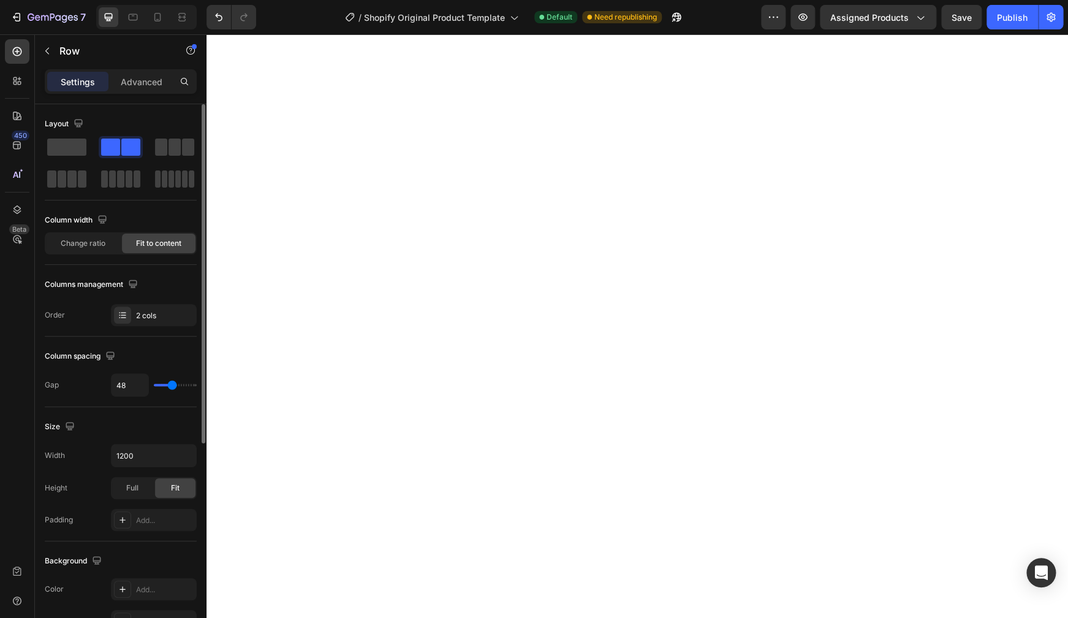
type input "37"
type input "36"
type input "33"
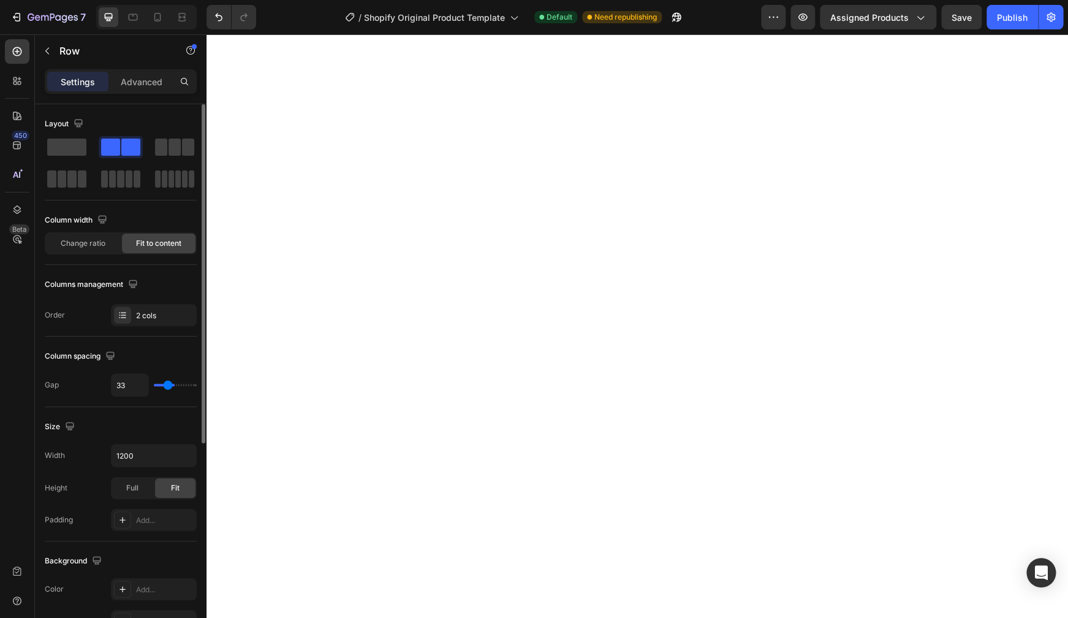
type input "31"
type input "30"
type input "27"
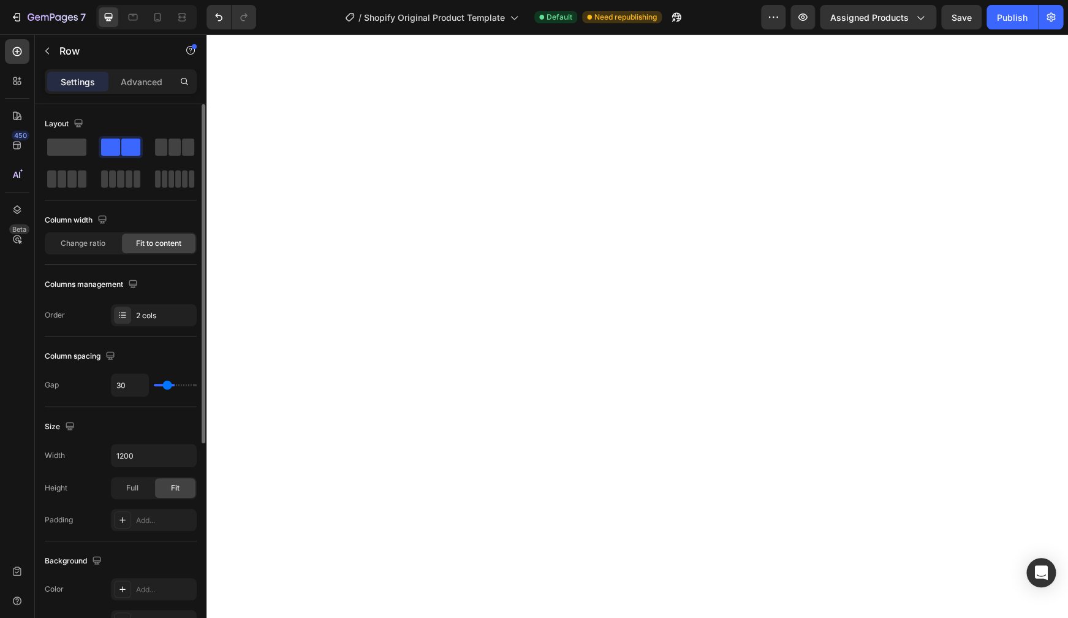
type input "27"
type input "25"
type input "23"
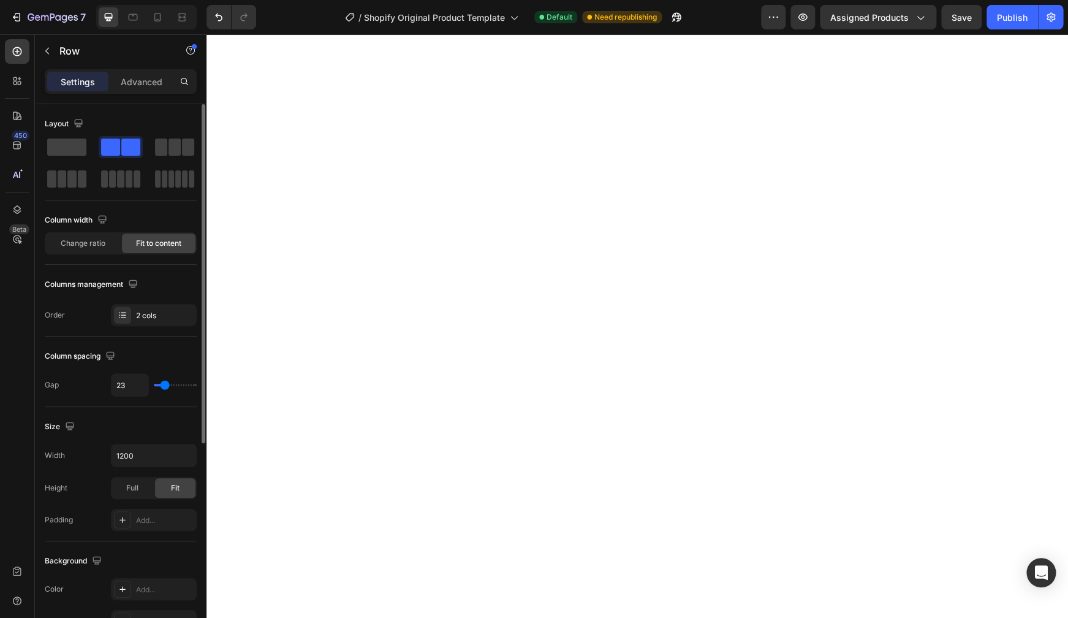
type input "12"
type input "3"
type input "1"
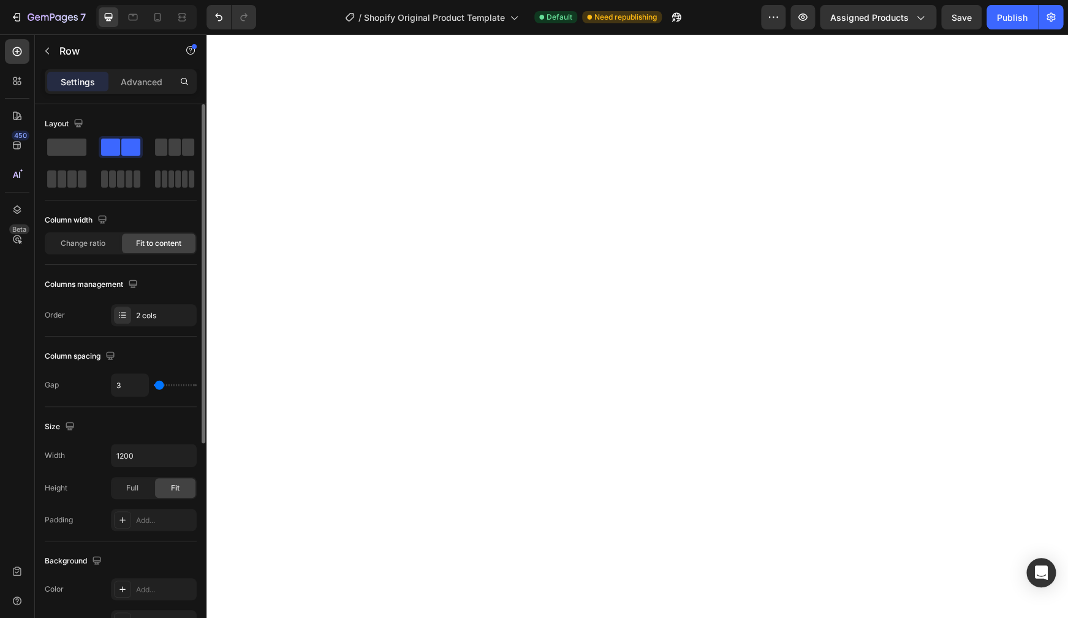
type input "1"
type input "0"
drag, startPoint x: 164, startPoint y: 386, endPoint x: 153, endPoint y: 384, distance: 11.3
click at [154, 384] on input "range" at bounding box center [175, 385] width 43 height 2
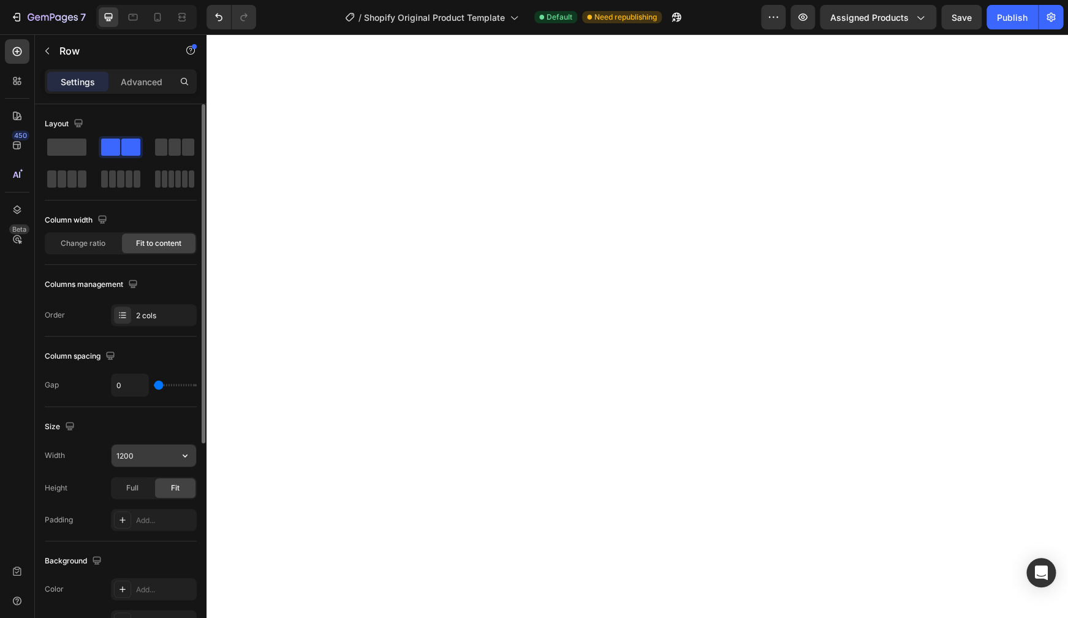
click at [156, 458] on input "1200" at bounding box center [154, 455] width 85 height 22
click at [145, 457] on input "1200" at bounding box center [154, 455] width 85 height 22
click at [189, 455] on icon "button" at bounding box center [185, 455] width 12 height 12
click at [173, 502] on span "100%" at bounding box center [175, 509] width 20 height 11
click at [181, 453] on icon "button" at bounding box center [185, 455] width 12 height 12
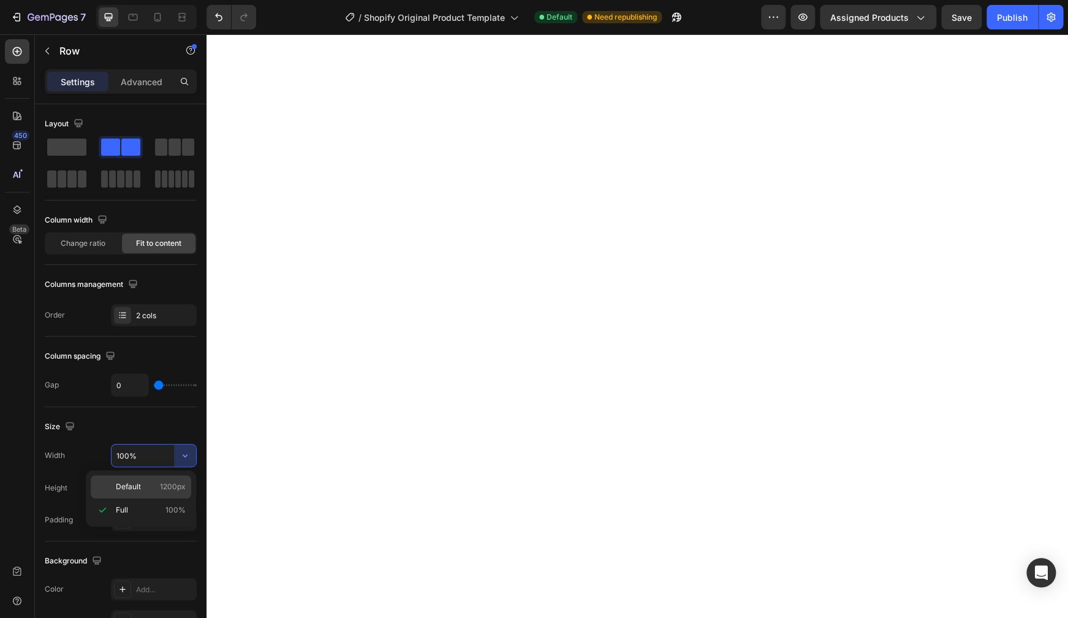
click at [177, 487] on span "1200px" at bounding box center [173, 486] width 26 height 11
type input "1200"
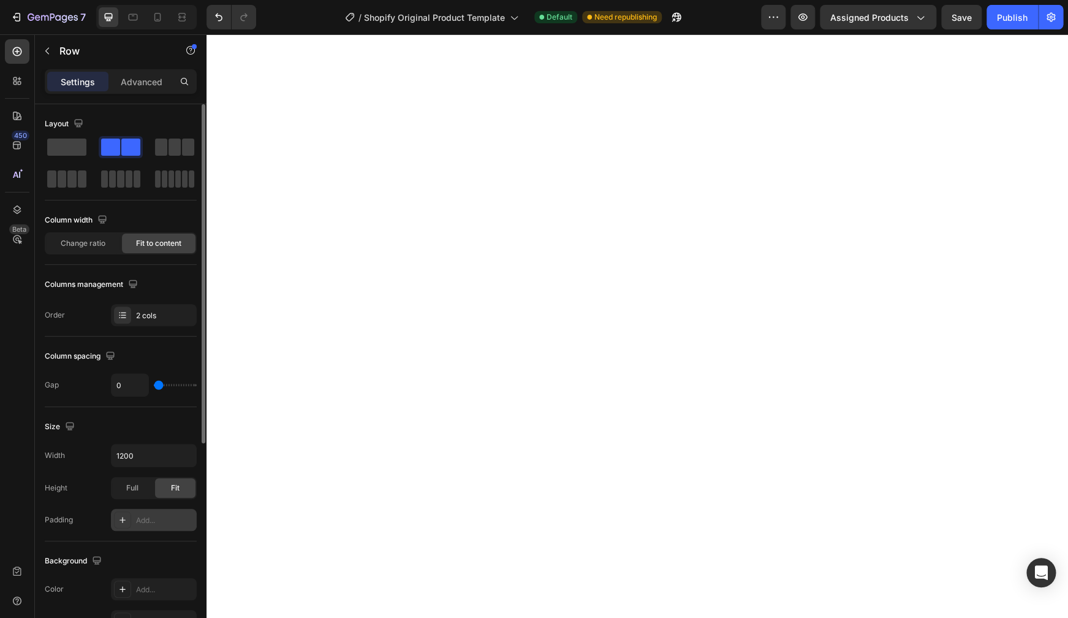
click at [161, 502] on div "Add..." at bounding box center [165, 520] width 58 height 11
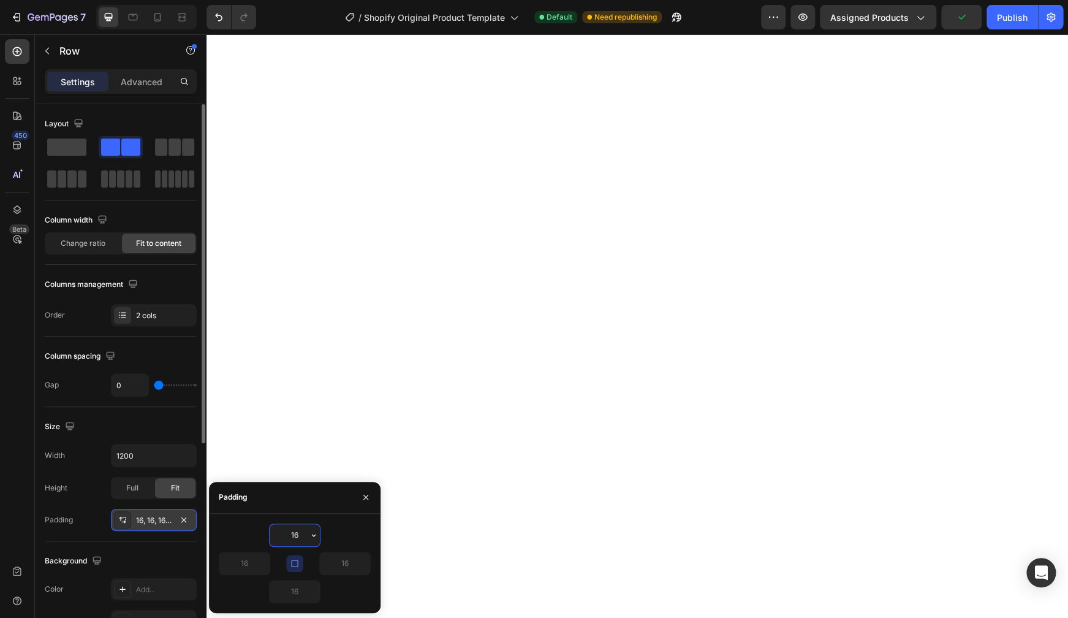
click at [294, 502] on icon "button" at bounding box center [294, 563] width 7 height 7
click at [249, 502] on input "16" at bounding box center [244, 563] width 50 height 22
type input "0"
click at [294, 502] on input "16" at bounding box center [295, 535] width 50 height 22
type input "0"
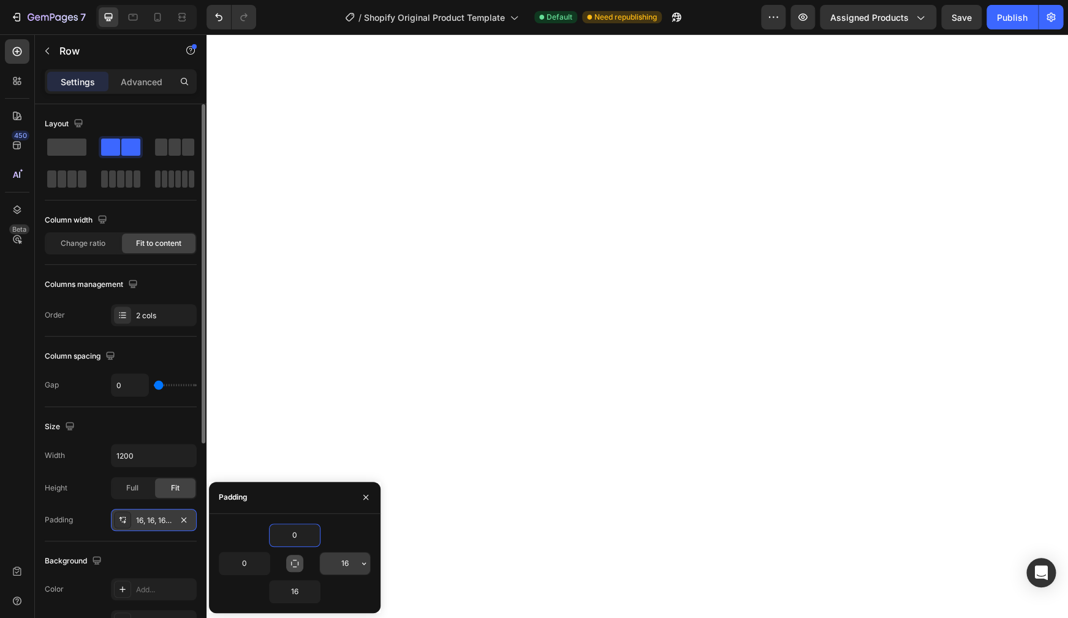
click at [346, 502] on input "16" at bounding box center [345, 563] width 50 height 22
type input "0"
click at [295, 502] on input "16" at bounding box center [295, 591] width 50 height 22
drag, startPoint x: 303, startPoint y: 592, endPoint x: 291, endPoint y: 592, distance: 12.9
click at [291, 502] on input "06" at bounding box center [295, 591] width 50 height 22
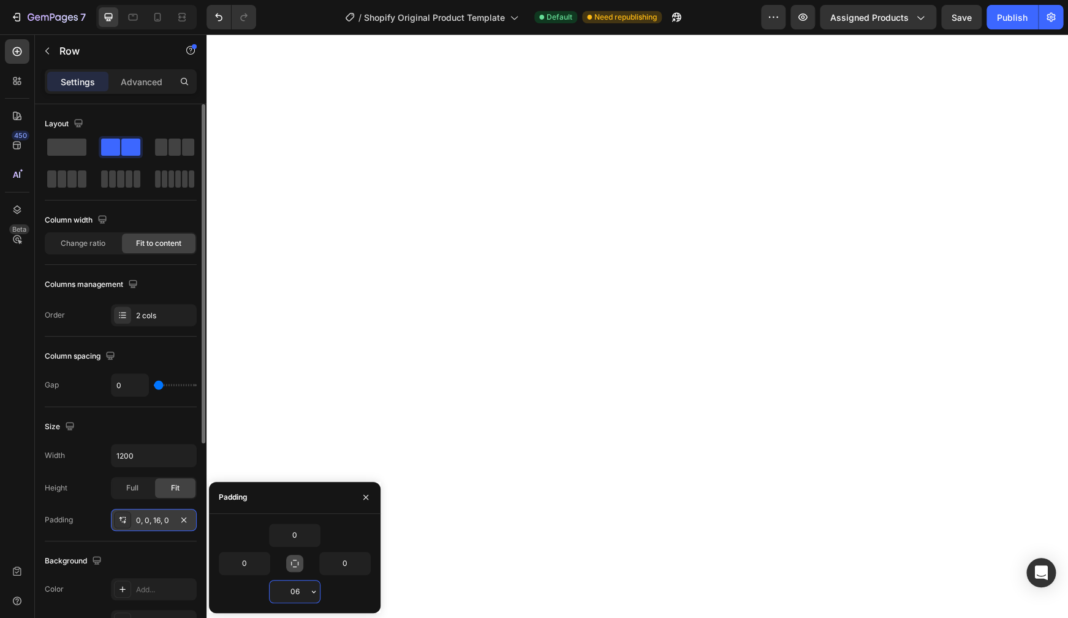
type input "0"
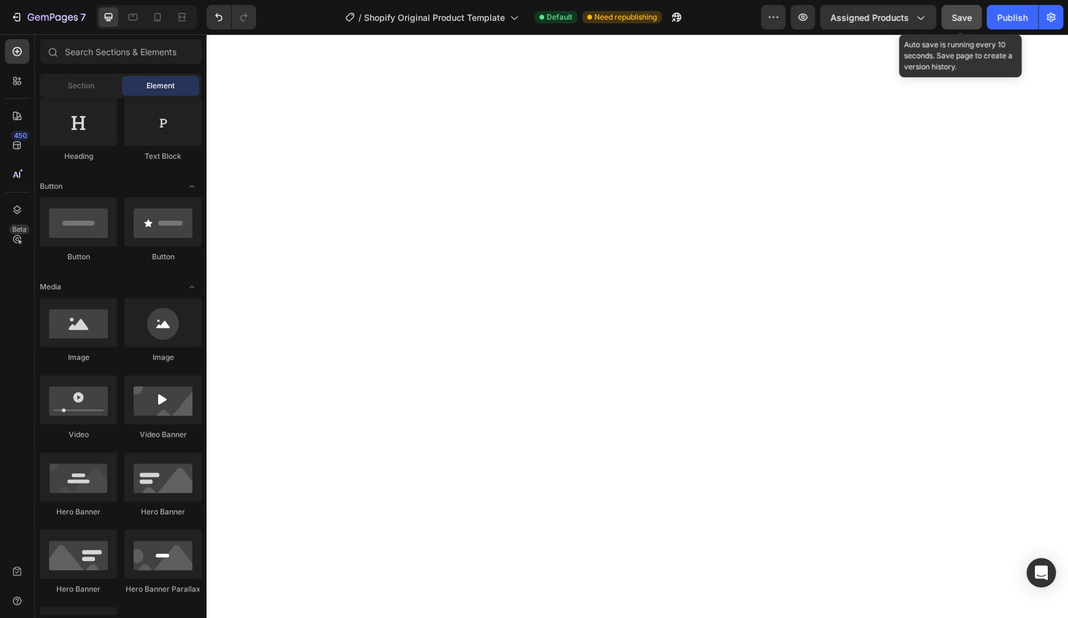
click at [859, 21] on span "Save" at bounding box center [962, 17] width 20 height 10
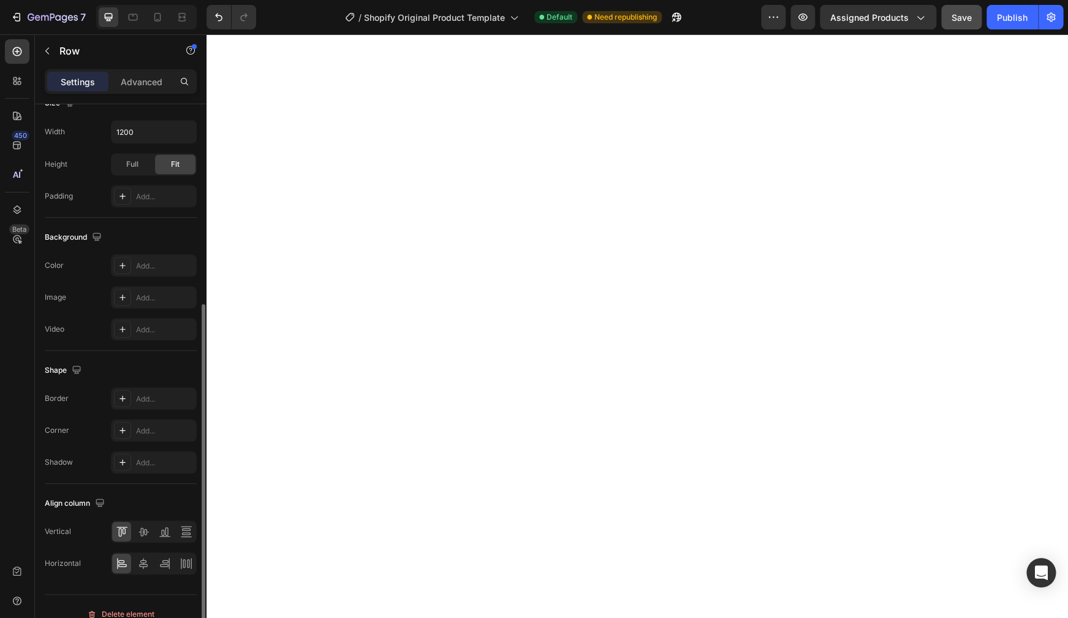
scroll to position [339, 0]
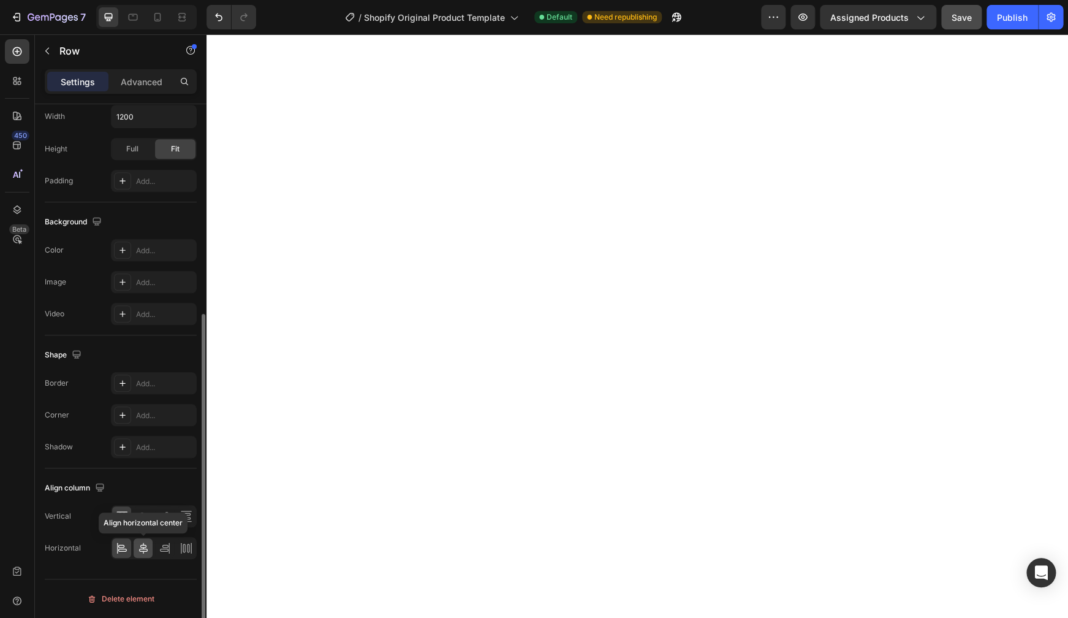
click at [140, 502] on icon at bounding box center [143, 548] width 12 height 12
click at [124, 502] on icon at bounding box center [122, 548] width 12 height 12
click at [135, 502] on div at bounding box center [143, 548] width 19 height 20
click at [186, 502] on div at bounding box center [186, 548] width 19 height 20
click at [148, 502] on icon at bounding box center [143, 548] width 12 height 12
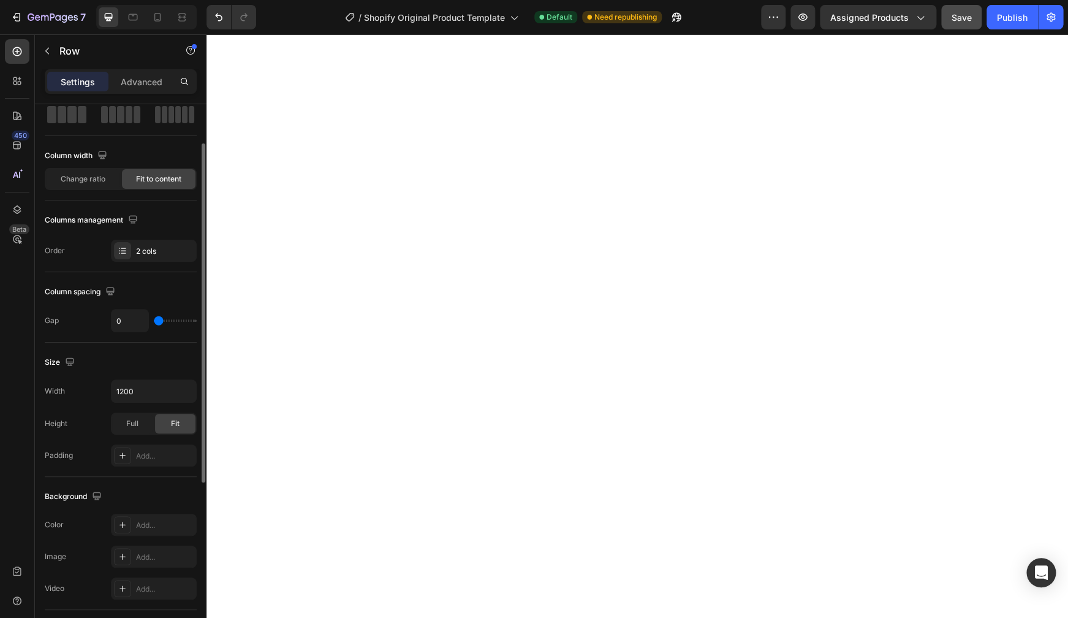
scroll to position [0, 0]
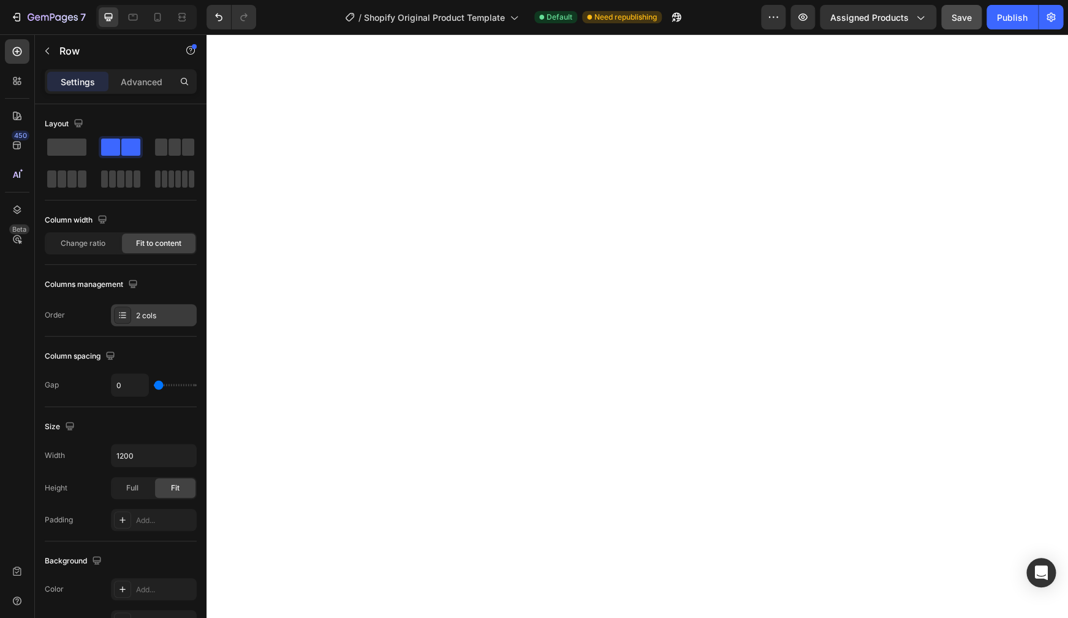
click at [169, 322] on div "2 cols" at bounding box center [154, 315] width 86 height 22
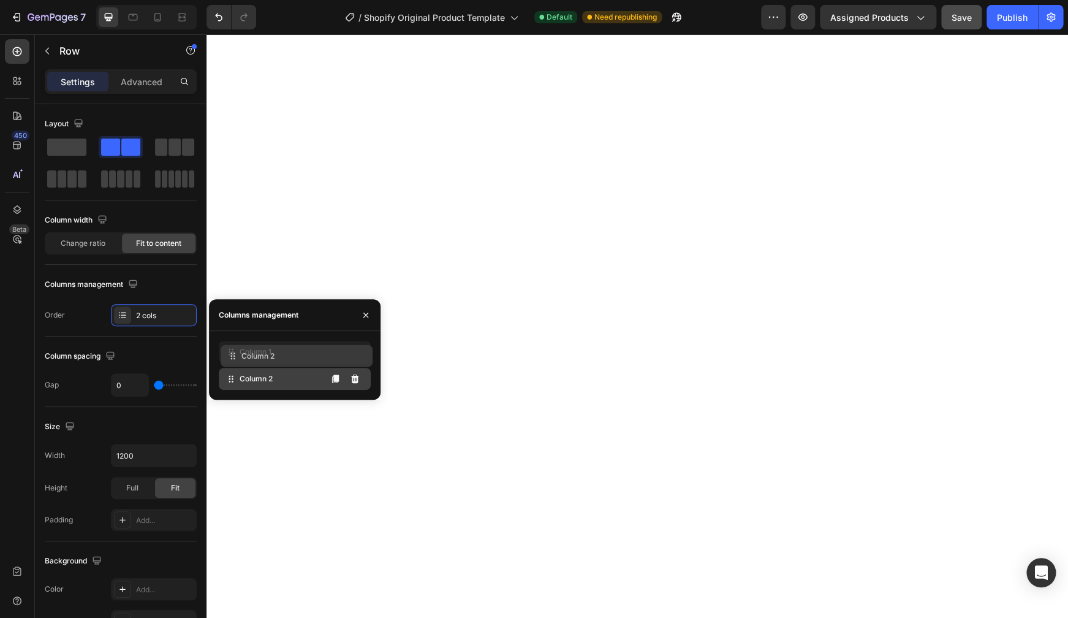
drag, startPoint x: 251, startPoint y: 382, endPoint x: 254, endPoint y: 354, distance: 28.9
click at [253, 368] on div "Column 2" at bounding box center [295, 379] width 152 height 22
click at [254, 354] on span "Column 2" at bounding box center [256, 351] width 33 height 11
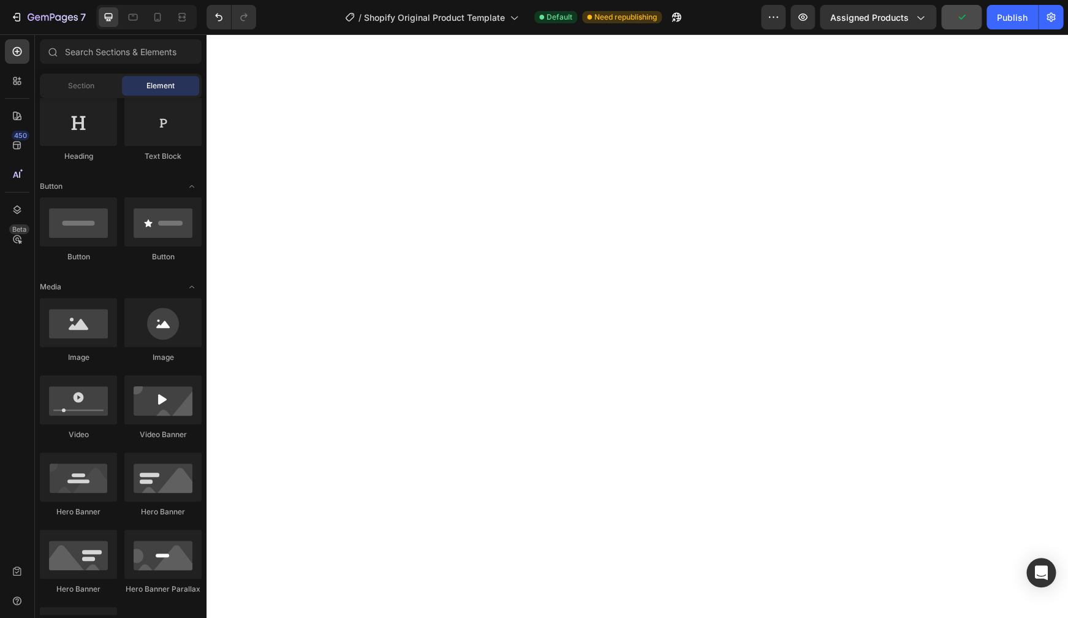
scroll to position [206, 0]
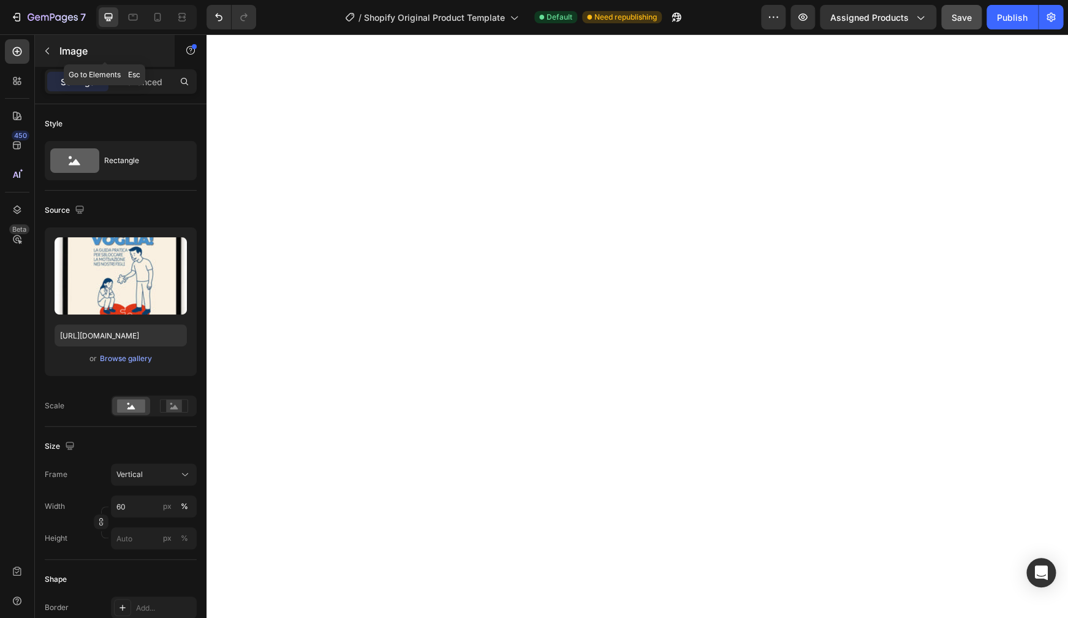
click at [48, 51] on icon "button" at bounding box center [47, 51] width 10 height 10
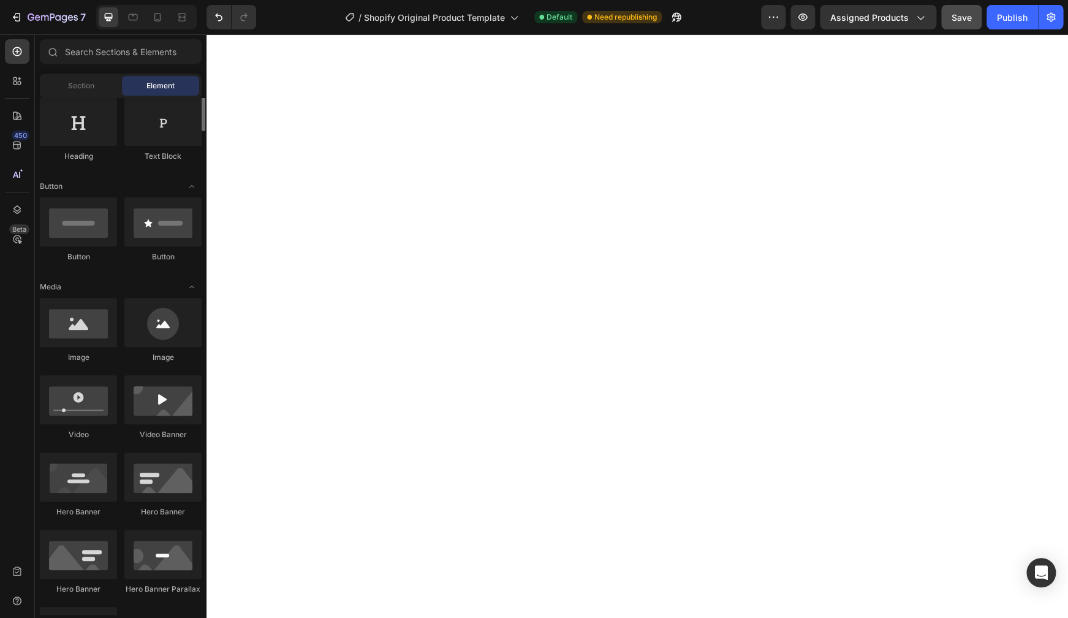
scroll to position [0, 0]
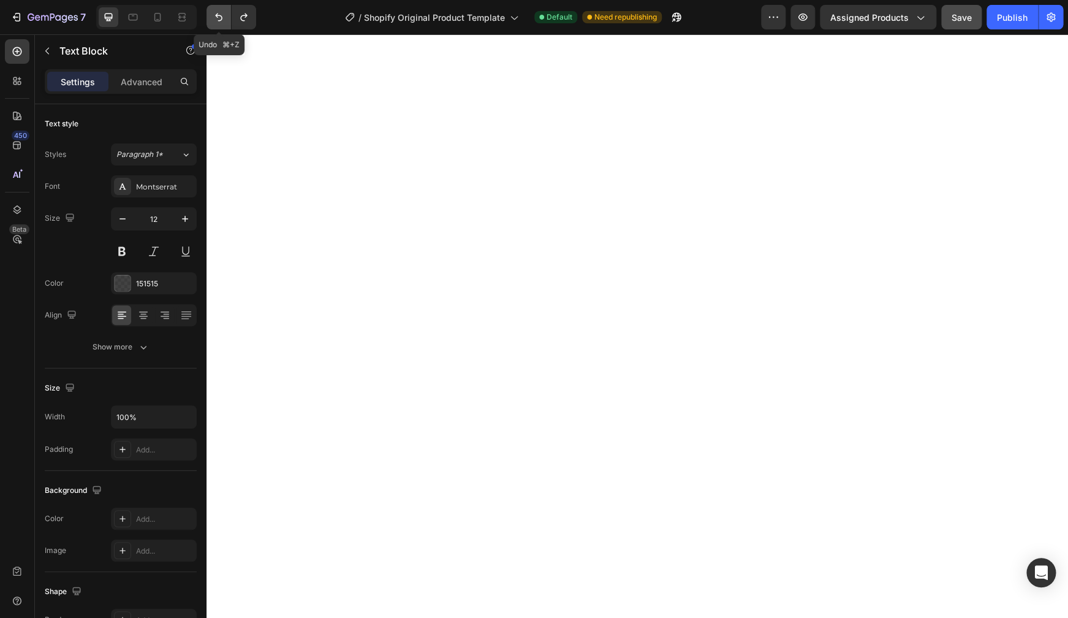
click at [213, 19] on button "Undo/Redo" at bounding box center [219, 17] width 25 height 25
click at [52, 58] on button "button" at bounding box center [47, 51] width 20 height 20
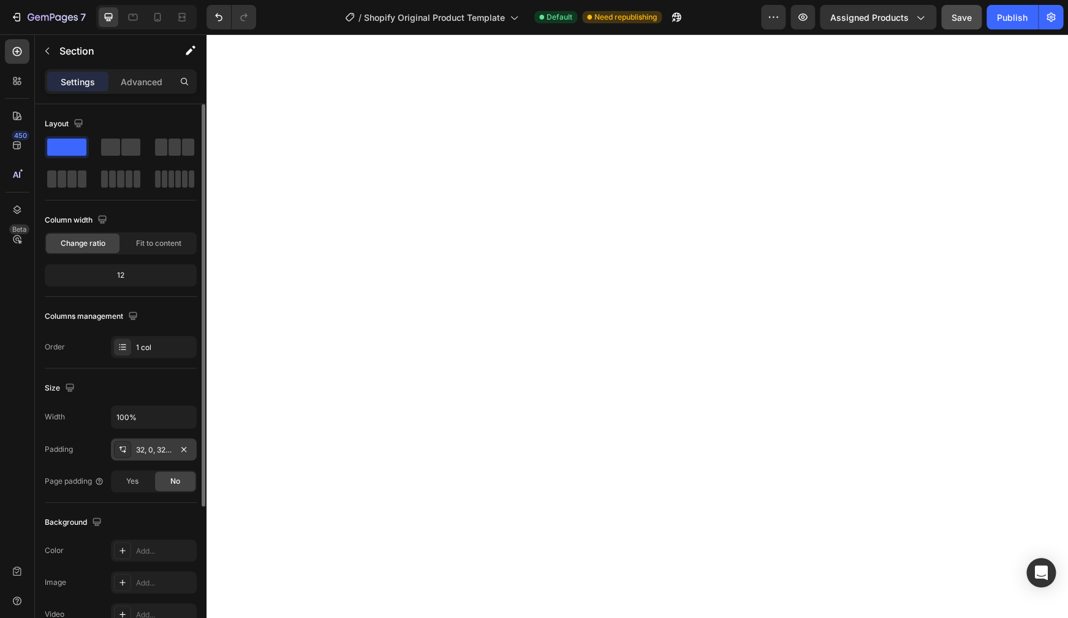
click at [122, 447] on icon at bounding box center [123, 449] width 10 height 10
click at [150, 419] on input "100%" at bounding box center [154, 417] width 85 height 22
click at [181, 416] on icon "button" at bounding box center [185, 417] width 12 height 12
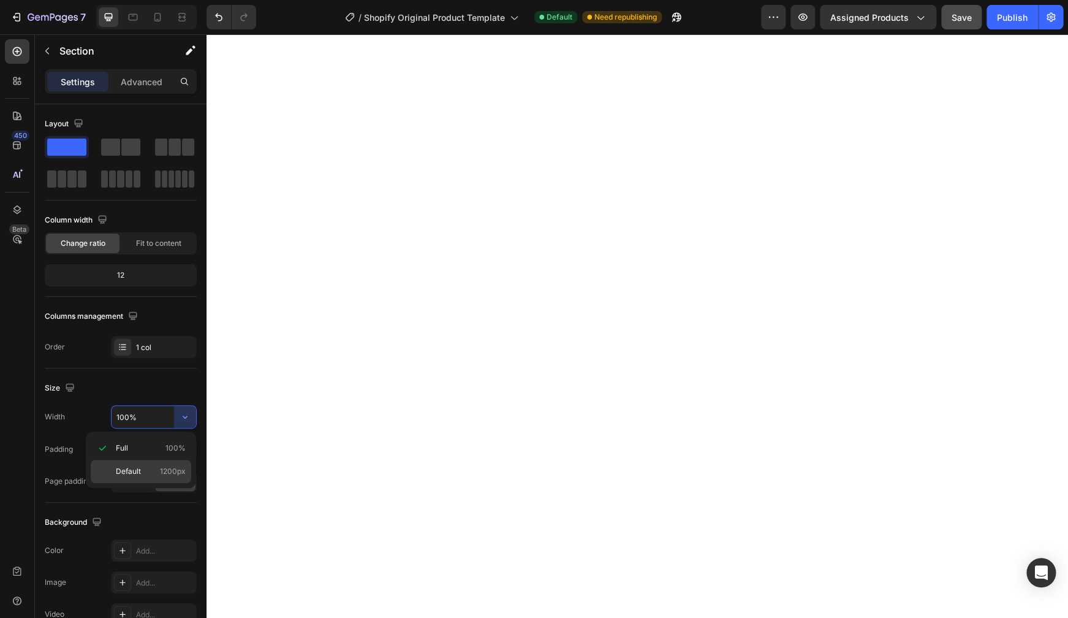
click at [142, 466] on p "Default 1200px" at bounding box center [151, 471] width 70 height 11
type input "1200"
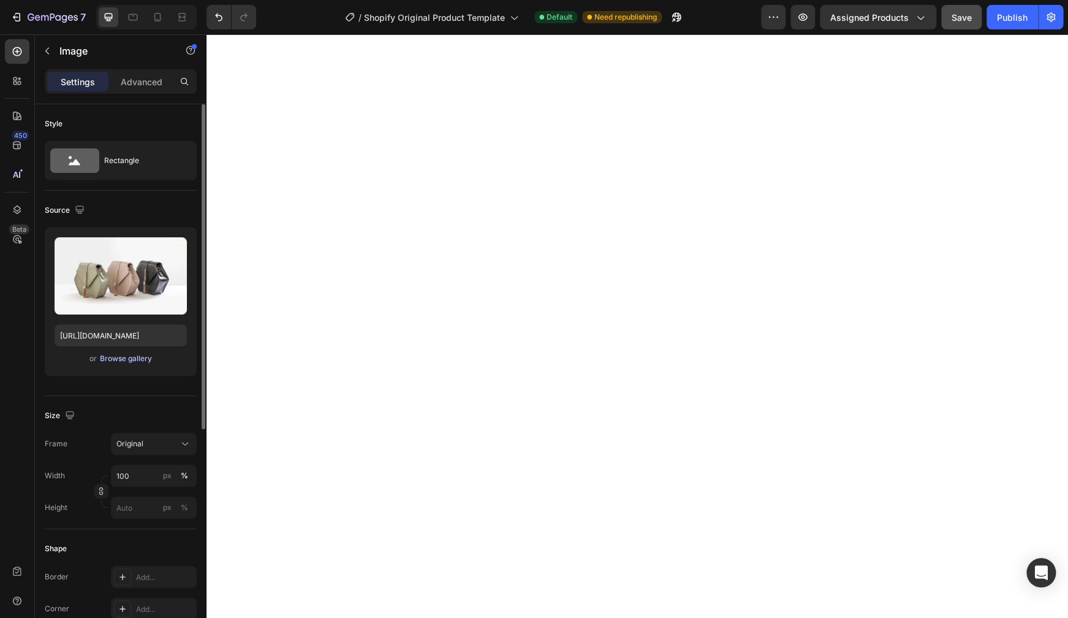
click at [121, 357] on div "Browse gallery" at bounding box center [126, 358] width 52 height 11
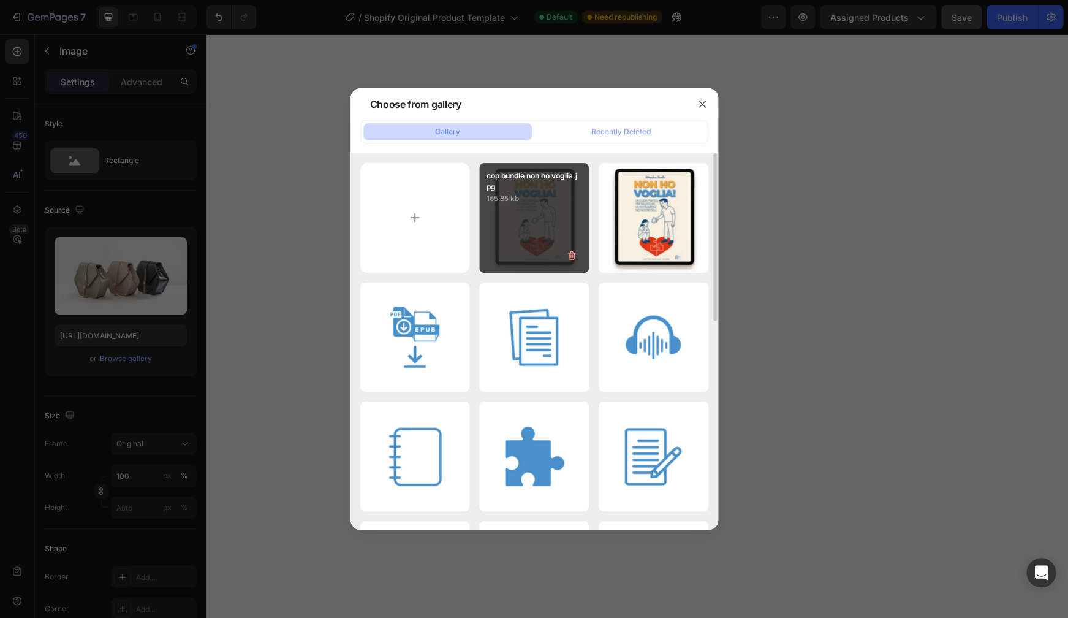
click at [553, 243] on div "cop bundle non ho voglia.jpg 165.85 kb" at bounding box center [534, 218] width 110 height 110
type input "[URL][DOMAIN_NAME]"
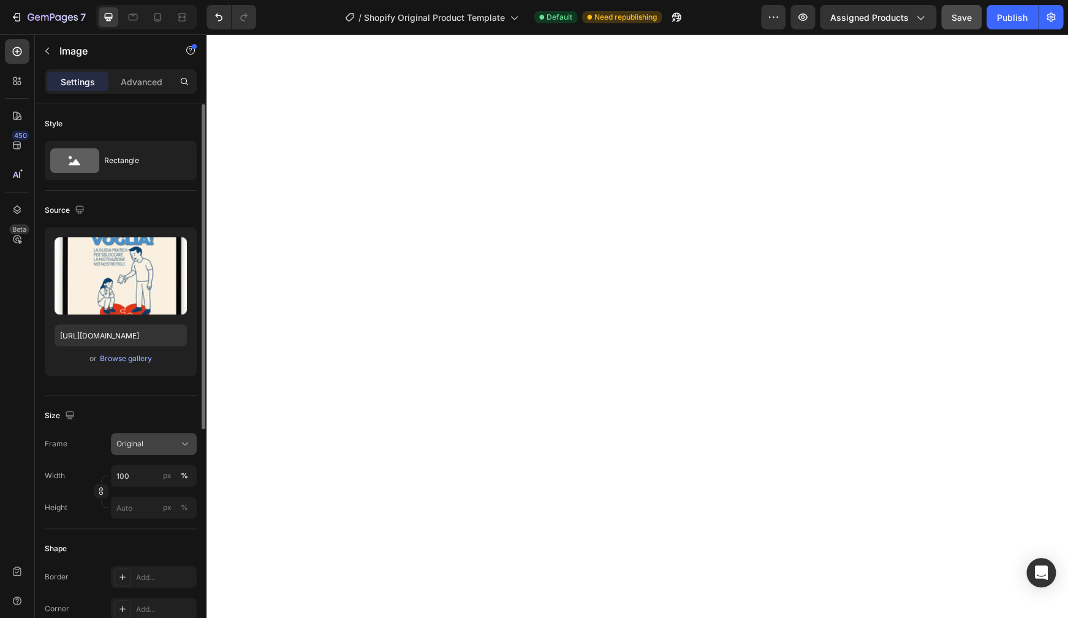
click at [156, 441] on div "Original" at bounding box center [146, 443] width 60 height 11
click at [137, 475] on input "100" at bounding box center [154, 476] width 86 height 22
click at [132, 478] on input "90" at bounding box center [154, 476] width 86 height 22
click at [134, 474] on input "90" at bounding box center [154, 476] width 86 height 22
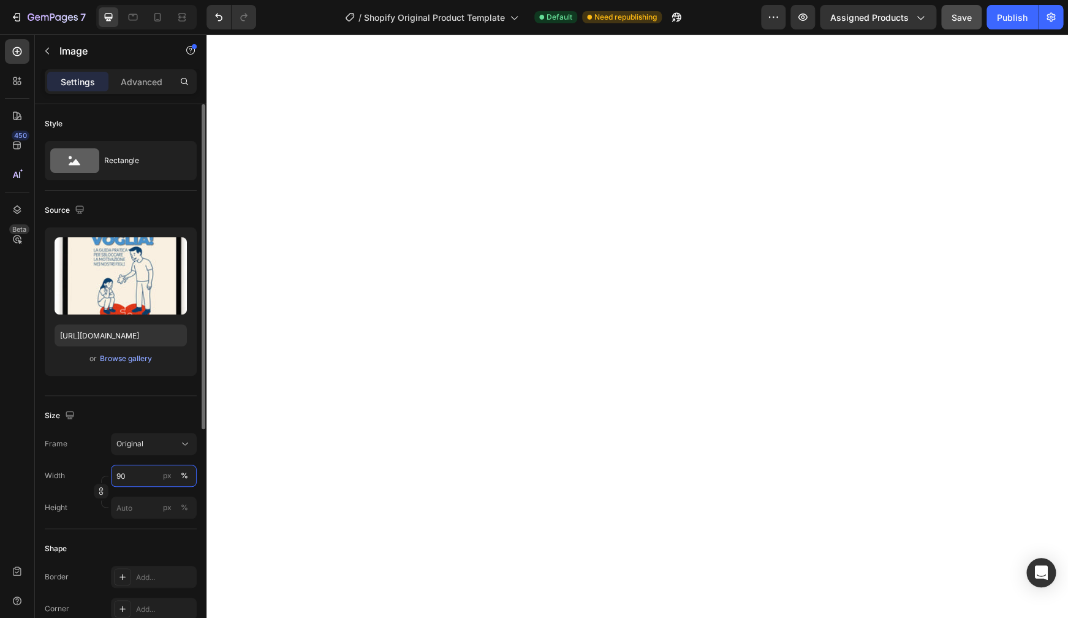
click at [134, 474] on input "90" at bounding box center [154, 476] width 86 height 22
click at [124, 474] on input "50" at bounding box center [154, 476] width 86 height 22
drag, startPoint x: 139, startPoint y: 473, endPoint x: 102, endPoint y: 475, distance: 37.5
click at [111, 475] on input "50" at bounding box center [154, 476] width 86 height 22
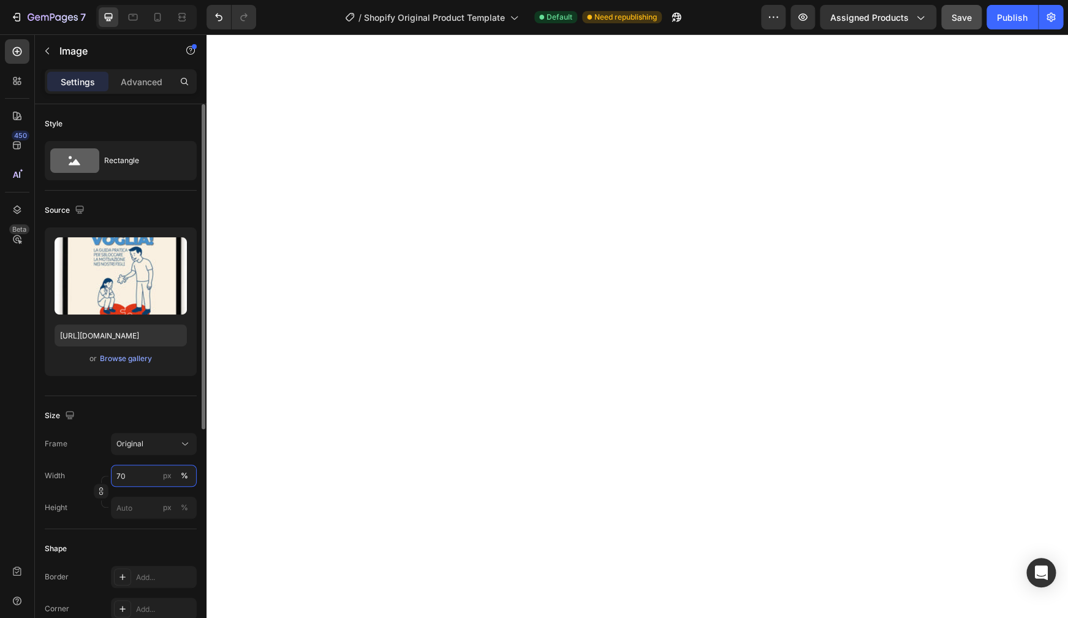
drag, startPoint x: 135, startPoint y: 475, endPoint x: 100, endPoint y: 473, distance: 35.6
click at [111, 473] on input "70" at bounding box center [154, 476] width 86 height 22
type input "60"
click at [132, 80] on p "Advanced" at bounding box center [142, 81] width 42 height 13
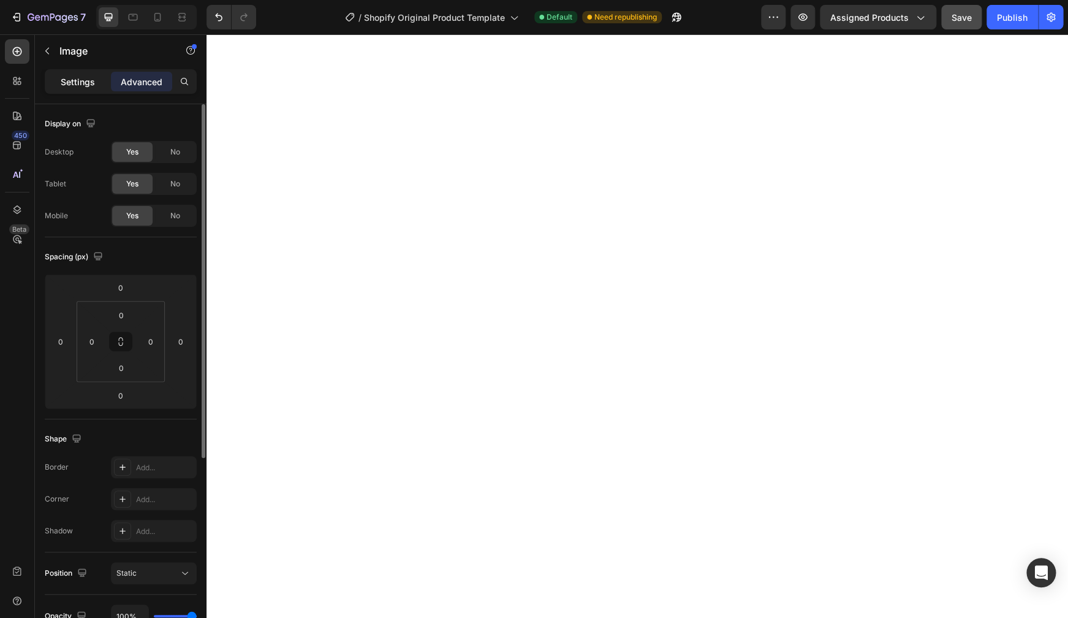
click at [92, 78] on p "Settings" at bounding box center [78, 81] width 34 height 13
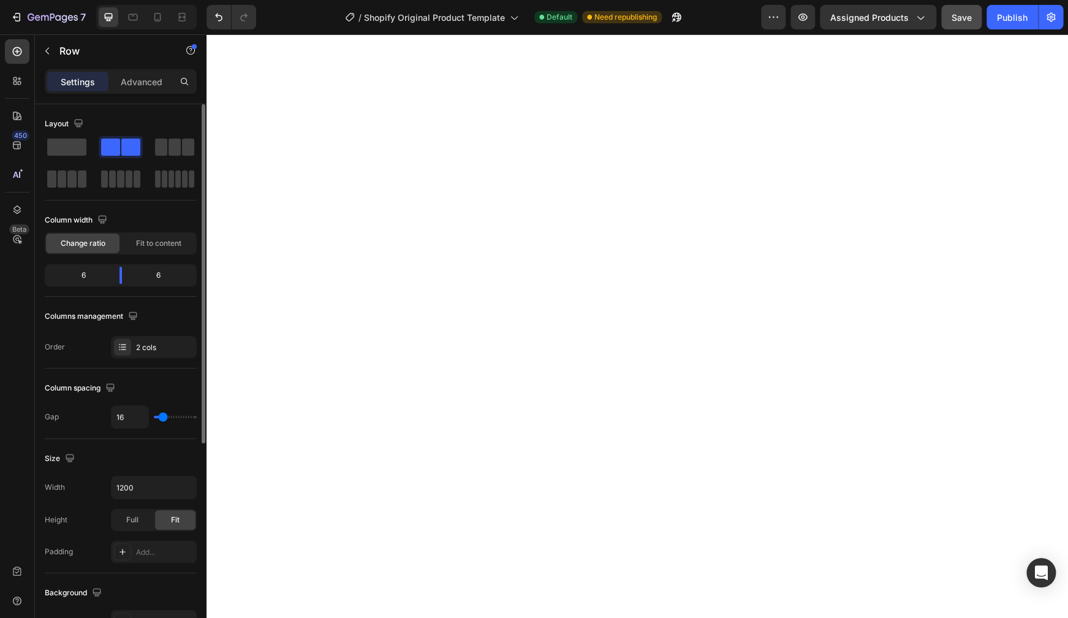
type input "7"
type input "2"
type input "0"
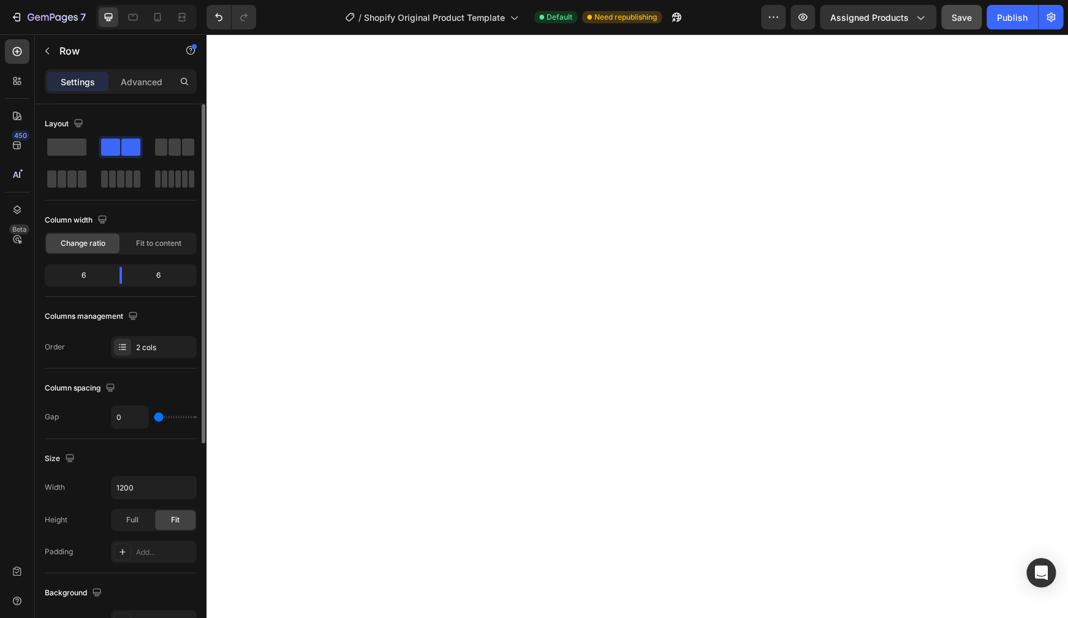
drag, startPoint x: 161, startPoint y: 419, endPoint x: 149, endPoint y: 417, distance: 12.4
type input "0"
click at [154, 417] on input "range" at bounding box center [175, 417] width 43 height 2
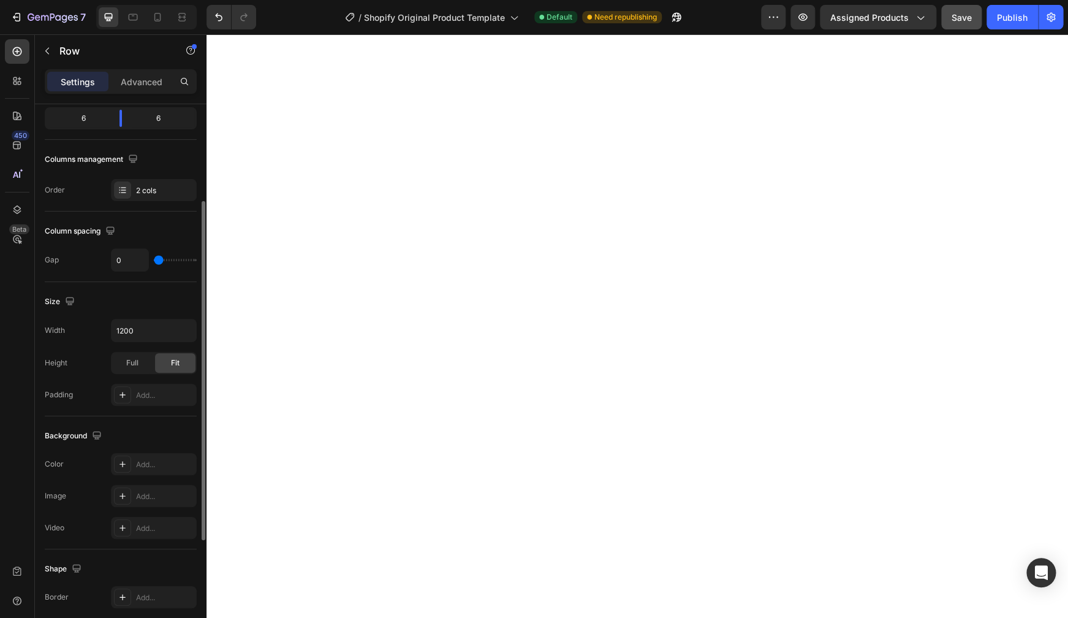
scroll to position [206, 0]
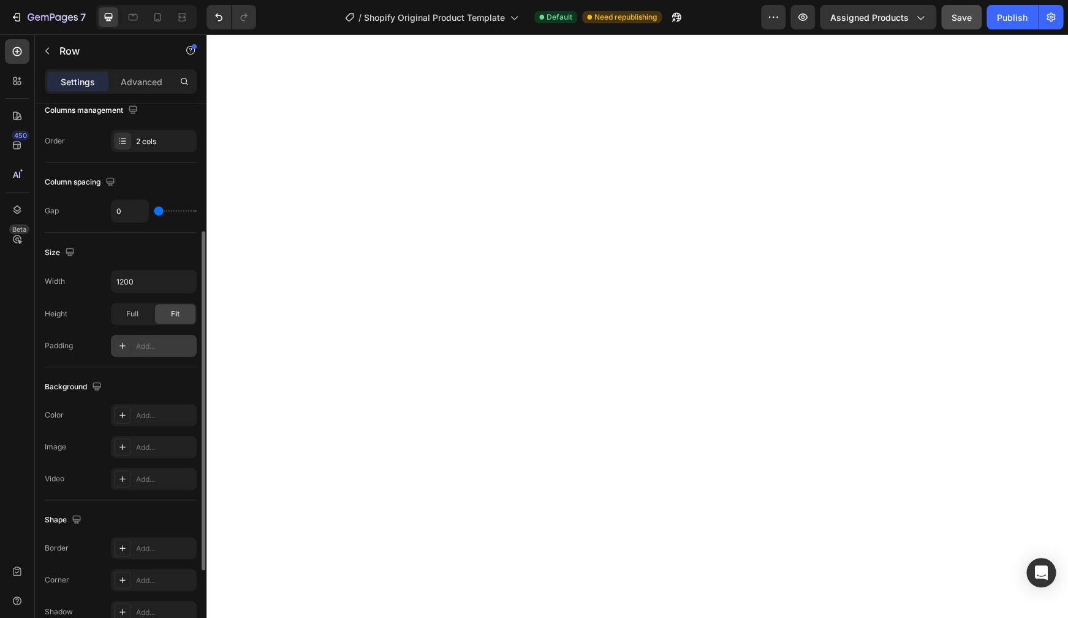
click at [156, 344] on div "Add..." at bounding box center [165, 346] width 58 height 11
click at [161, 280] on input "1200" at bounding box center [154, 281] width 85 height 22
type input "1000"
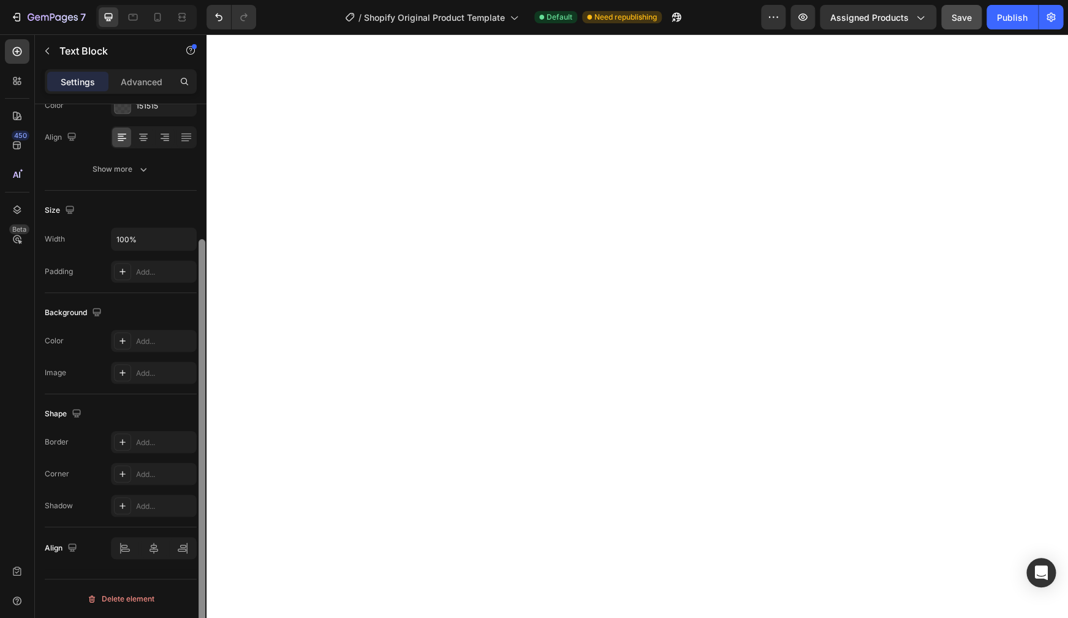
scroll to position [0, 0]
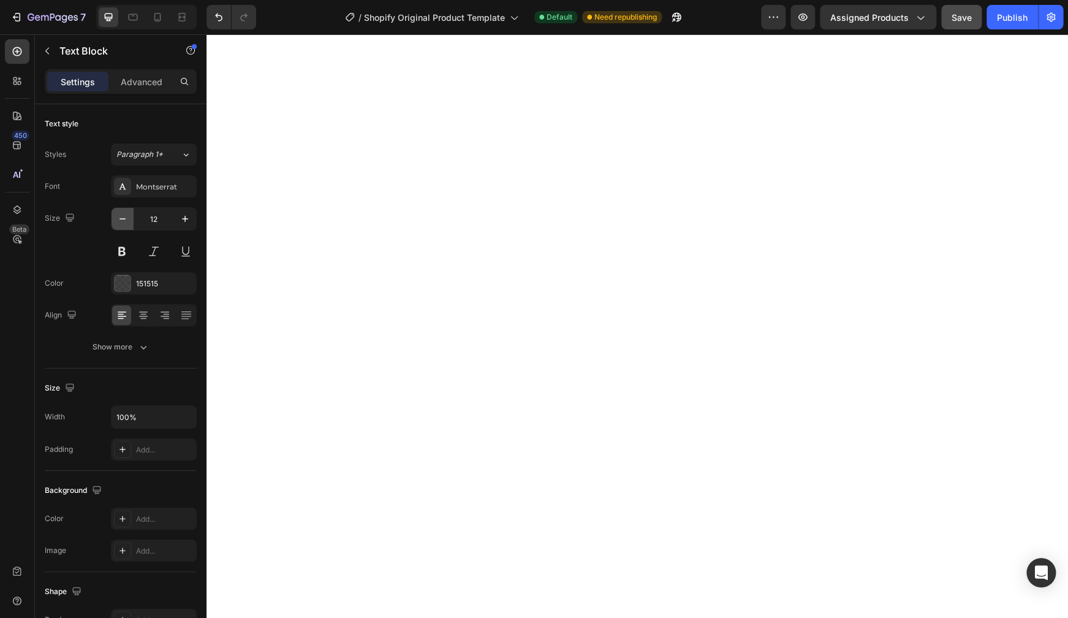
click at [125, 214] on icon "button" at bounding box center [122, 219] width 12 height 12
type input "11"
click at [158, 445] on div "Add..." at bounding box center [165, 449] width 58 height 11
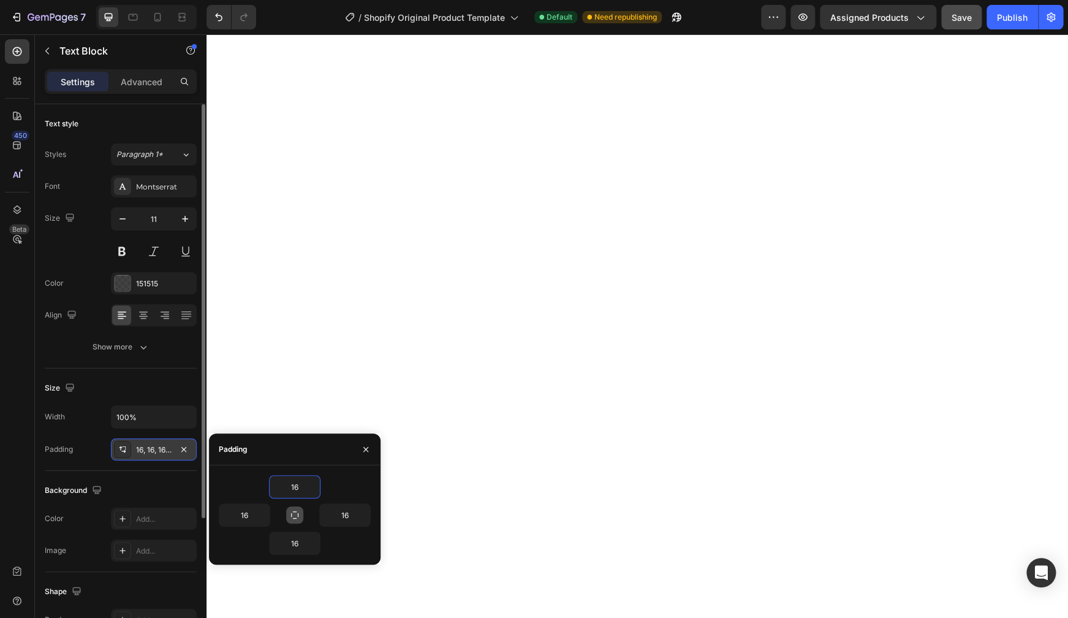
click at [300, 502] on icon "button" at bounding box center [295, 515] width 10 height 10
click at [300, 487] on input "16" at bounding box center [295, 487] width 50 height 22
type input "0"
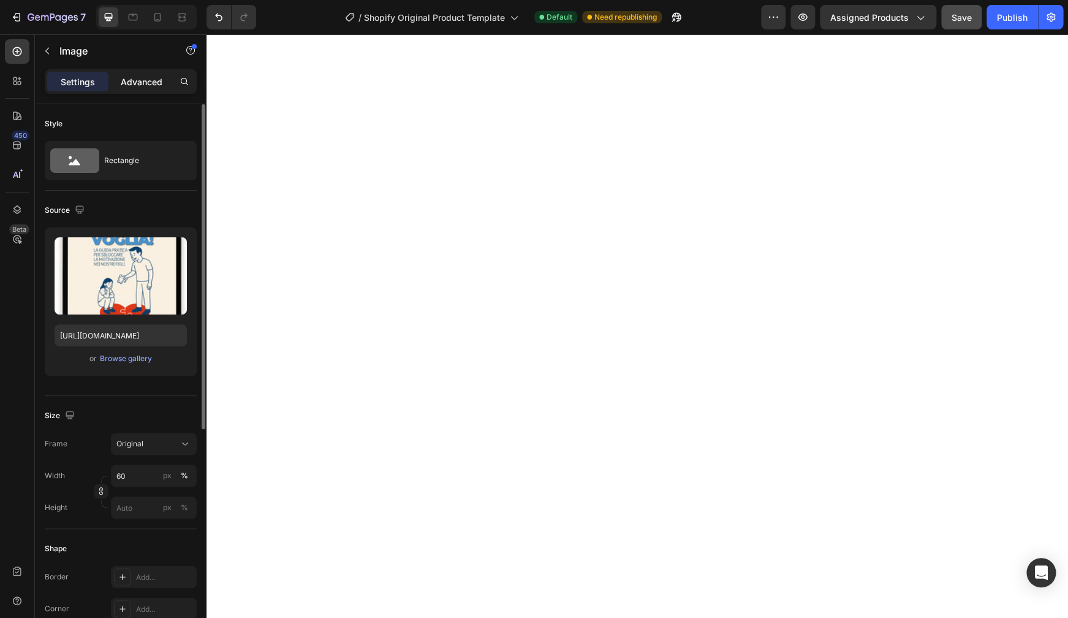
click at [134, 89] on div "Advanced" at bounding box center [141, 82] width 61 height 20
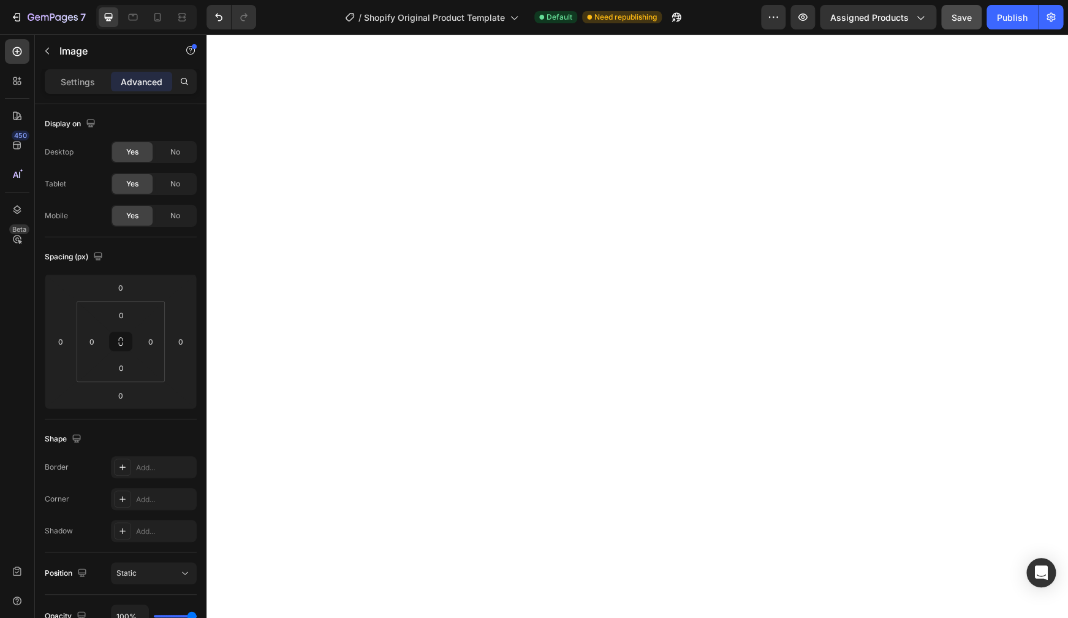
click at [77, 94] on div "Settings Advanced" at bounding box center [121, 81] width 152 height 25
click at [92, 86] on p "Settings" at bounding box center [78, 81] width 34 height 13
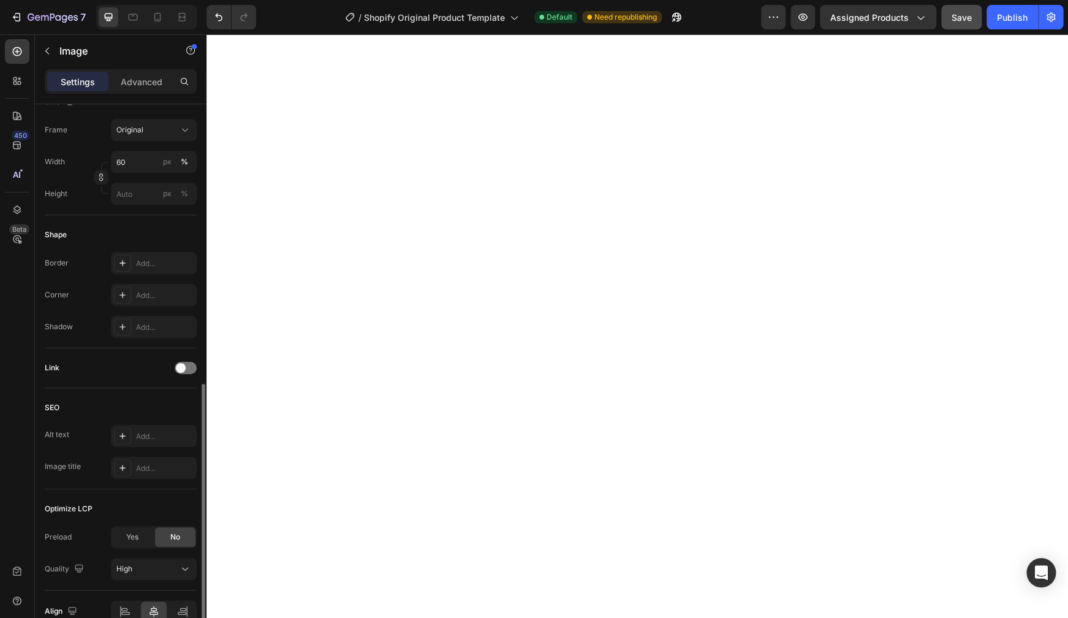
scroll to position [377, 0]
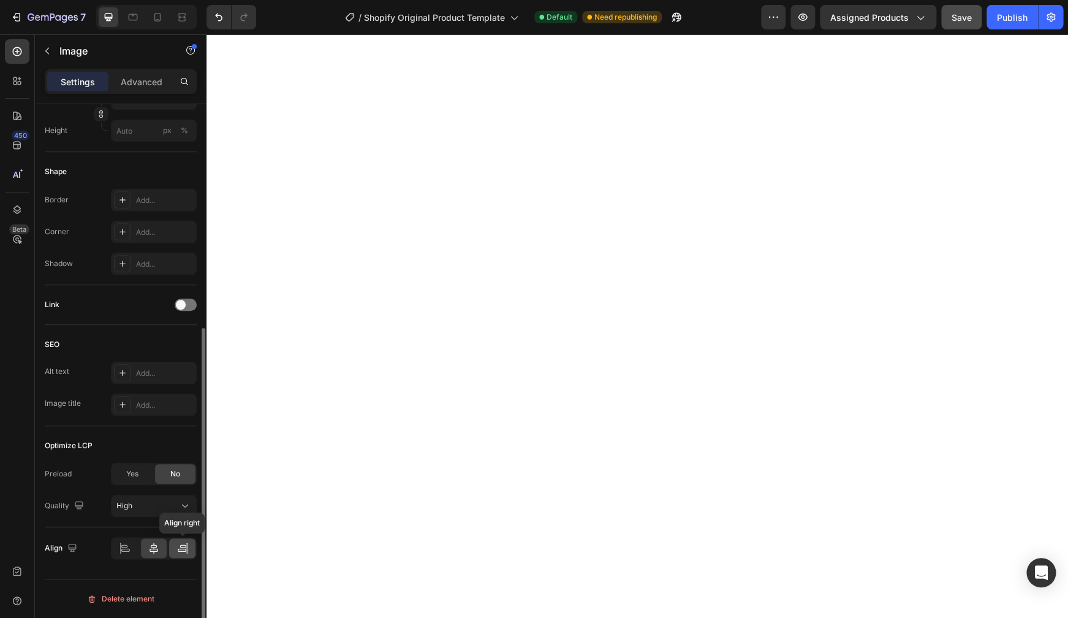
click at [187, 502] on icon at bounding box center [186, 547] width 1 height 11
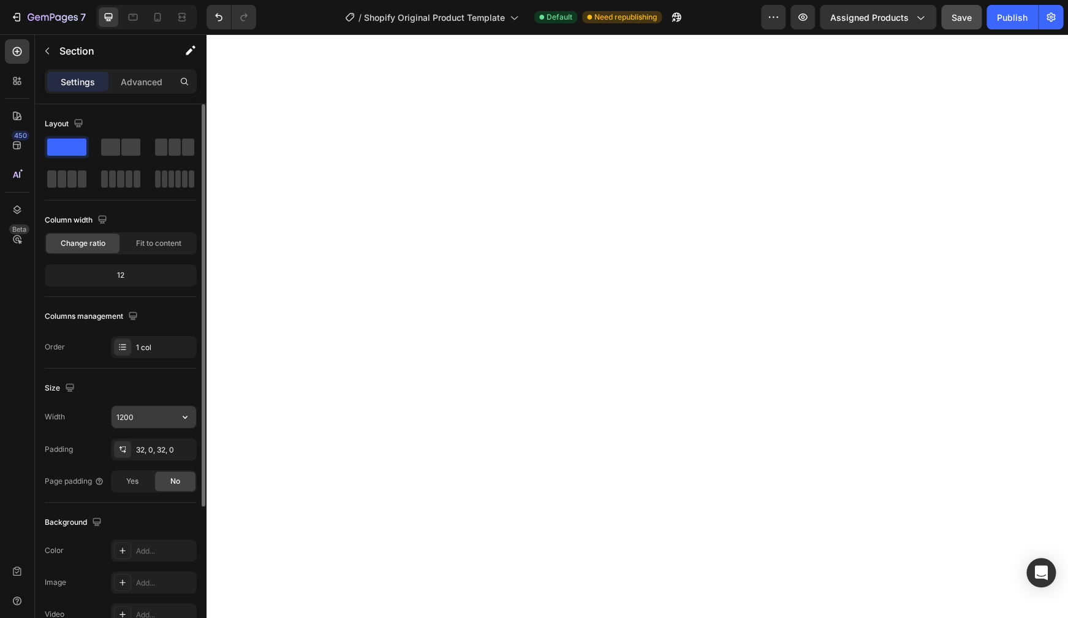
click at [152, 418] on input "1200" at bounding box center [154, 417] width 85 height 22
click at [165, 414] on input "800" at bounding box center [154, 417] width 85 height 22
type input "8"
click at [156, 408] on input "900" at bounding box center [154, 417] width 85 height 22
click at [131, 419] on input "900" at bounding box center [154, 417] width 85 height 22
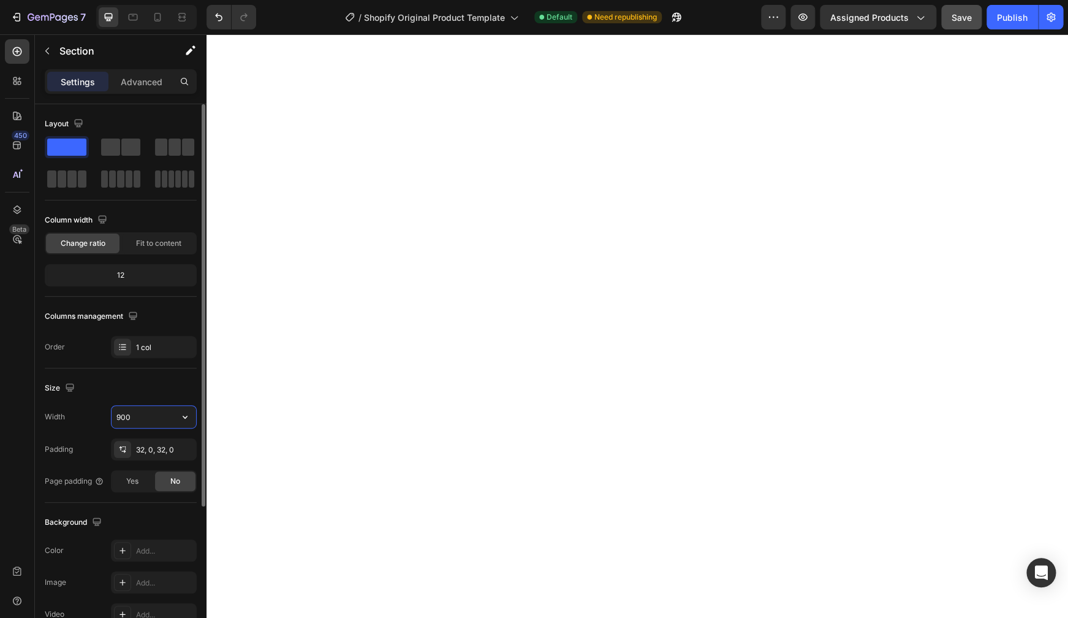
click at [131, 419] on input "900" at bounding box center [154, 417] width 85 height 22
click at [140, 418] on input "1200" at bounding box center [154, 417] width 85 height 22
click at [146, 422] on input "900" at bounding box center [154, 417] width 85 height 22
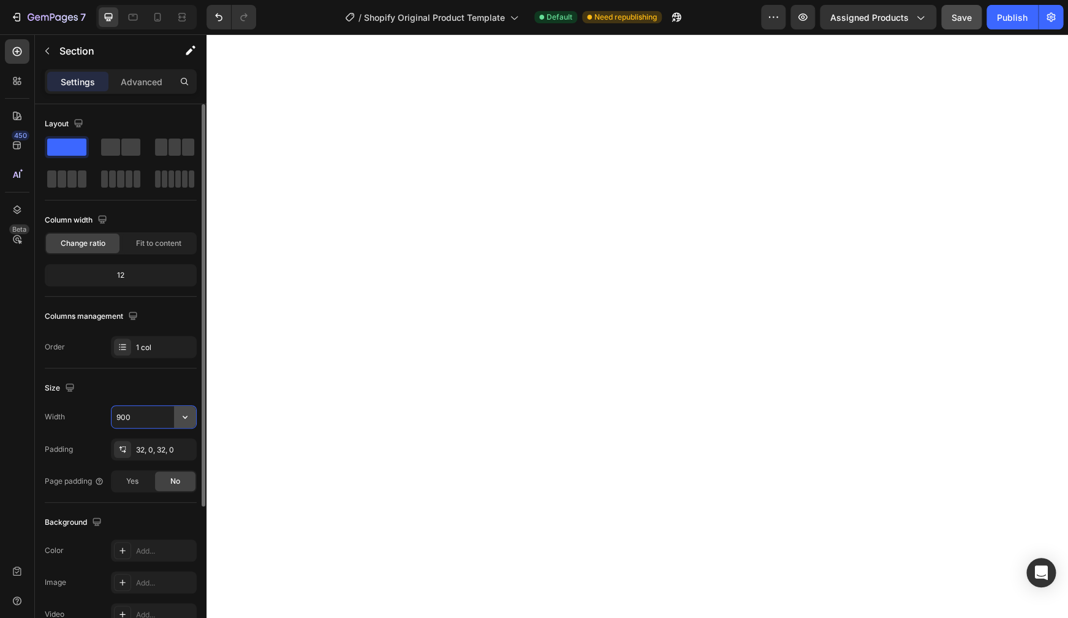
click at [182, 417] on icon "button" at bounding box center [185, 417] width 12 height 12
click at [177, 474] on span "1200px" at bounding box center [173, 471] width 26 height 11
type input "1200"
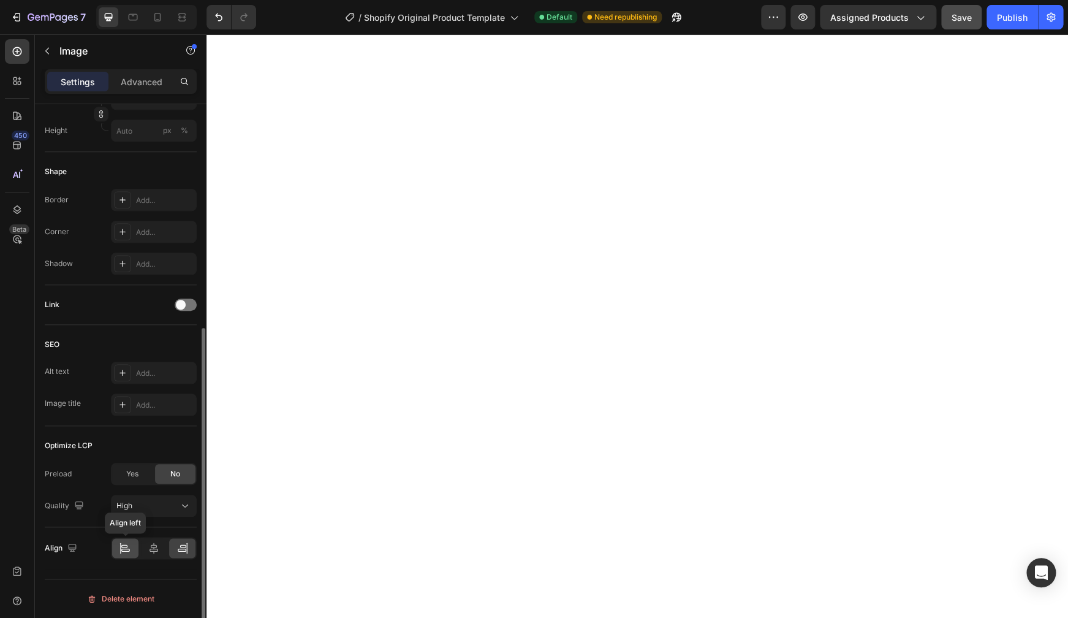
click at [122, 502] on icon at bounding box center [125, 548] width 12 height 12
click at [149, 502] on icon at bounding box center [154, 548] width 12 height 12
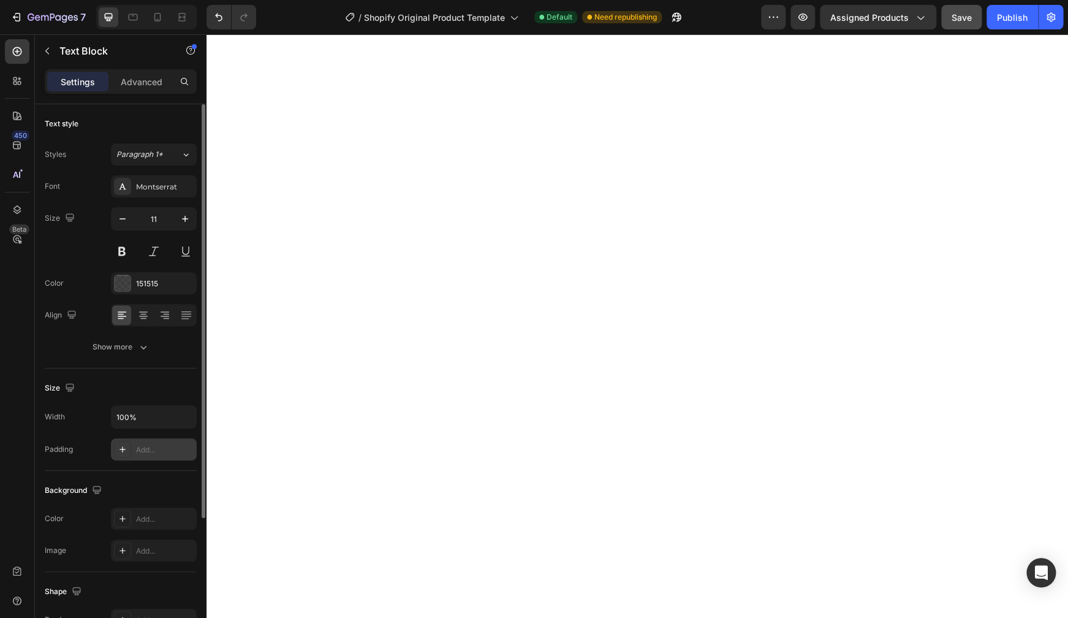
click at [173, 446] on div "Add..." at bounding box center [165, 449] width 58 height 11
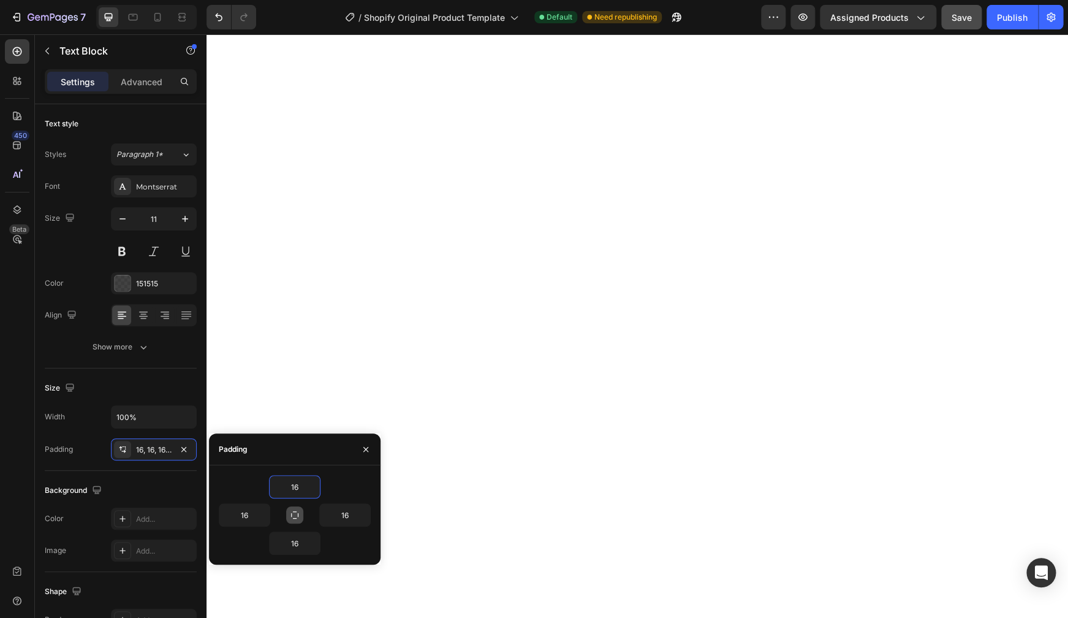
click at [294, 502] on icon "button" at bounding box center [295, 515] width 10 height 10
click at [296, 483] on input "16" at bounding box center [295, 487] width 50 height 22
type input "0"
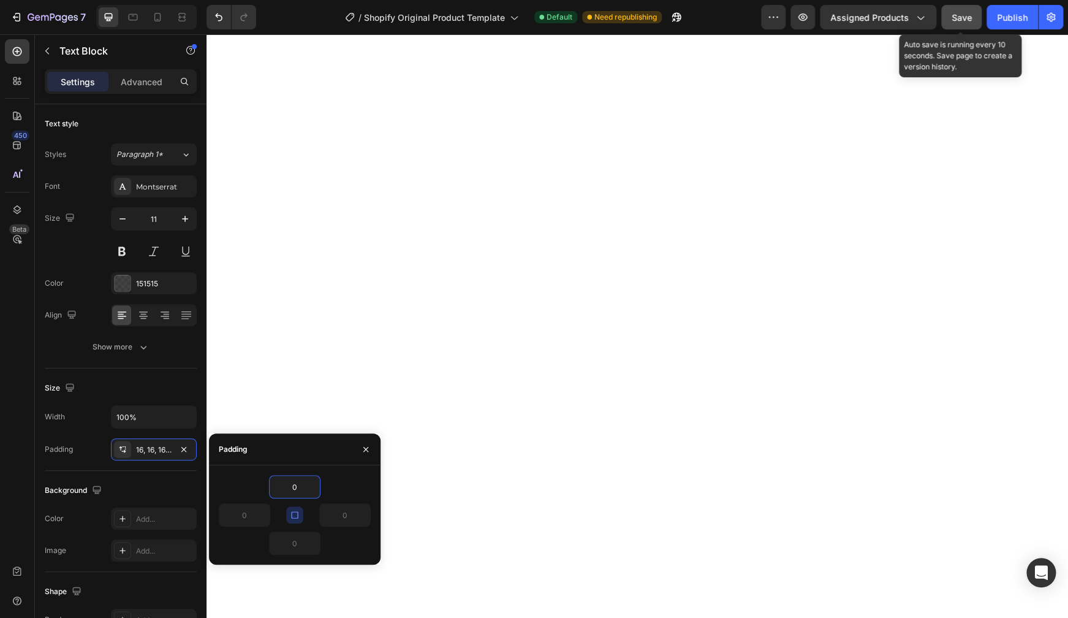
click at [859, 15] on span "Save" at bounding box center [962, 17] width 20 height 10
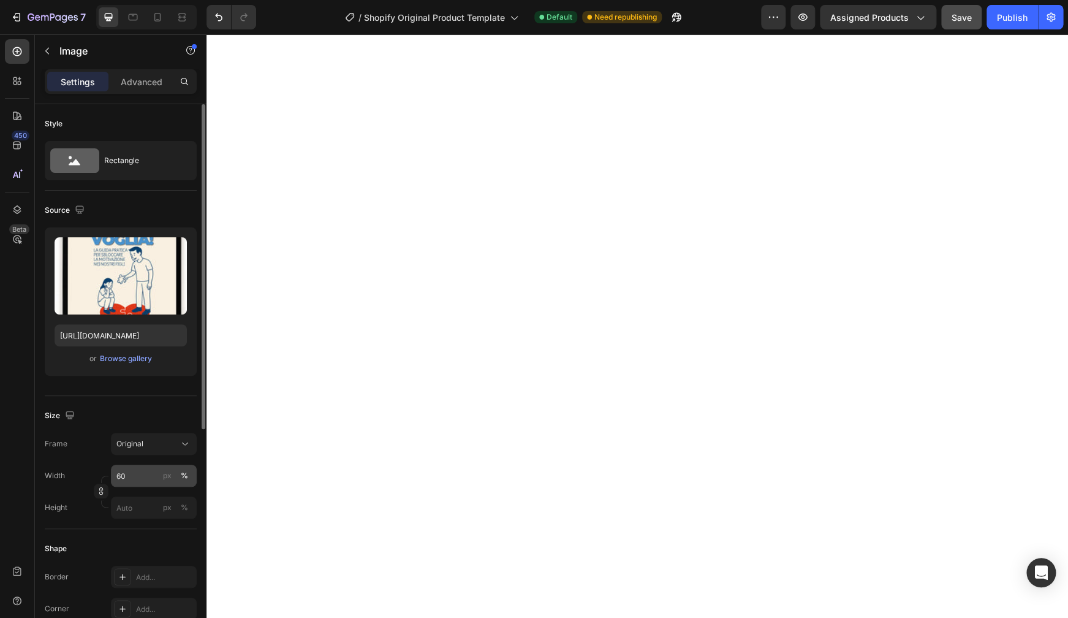
scroll to position [49, 0]
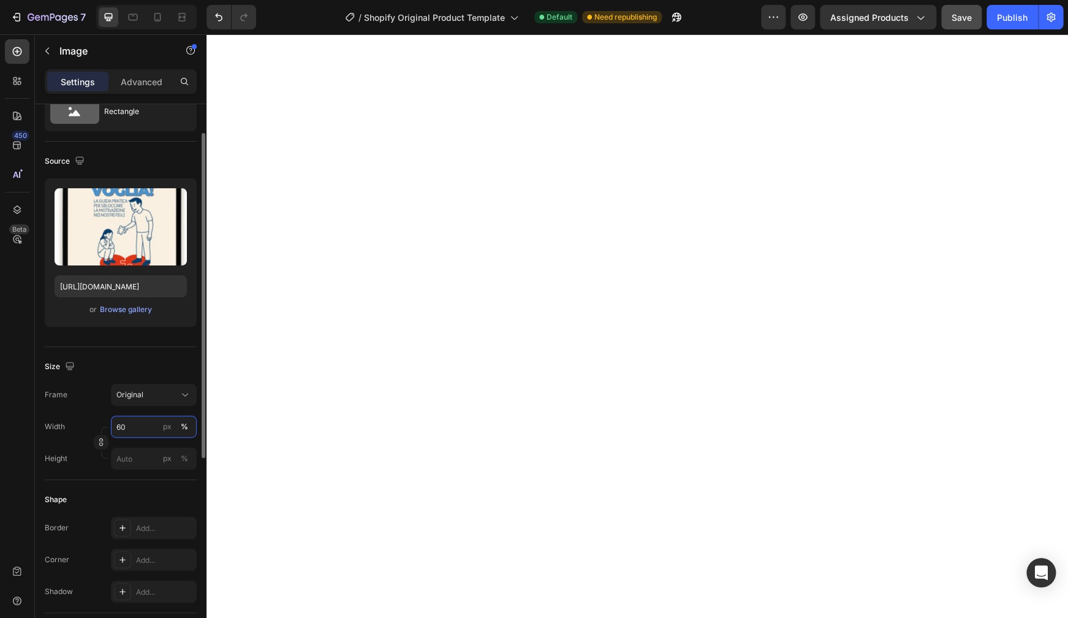
click at [134, 432] on input "60" at bounding box center [154, 427] width 86 height 22
type input "70"
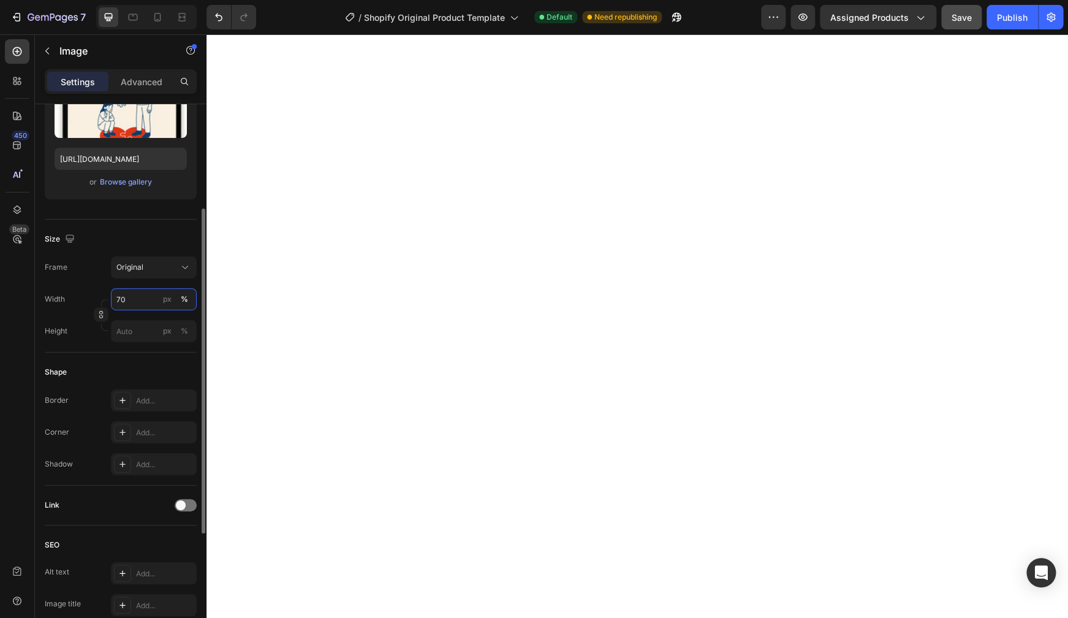
scroll to position [0, 0]
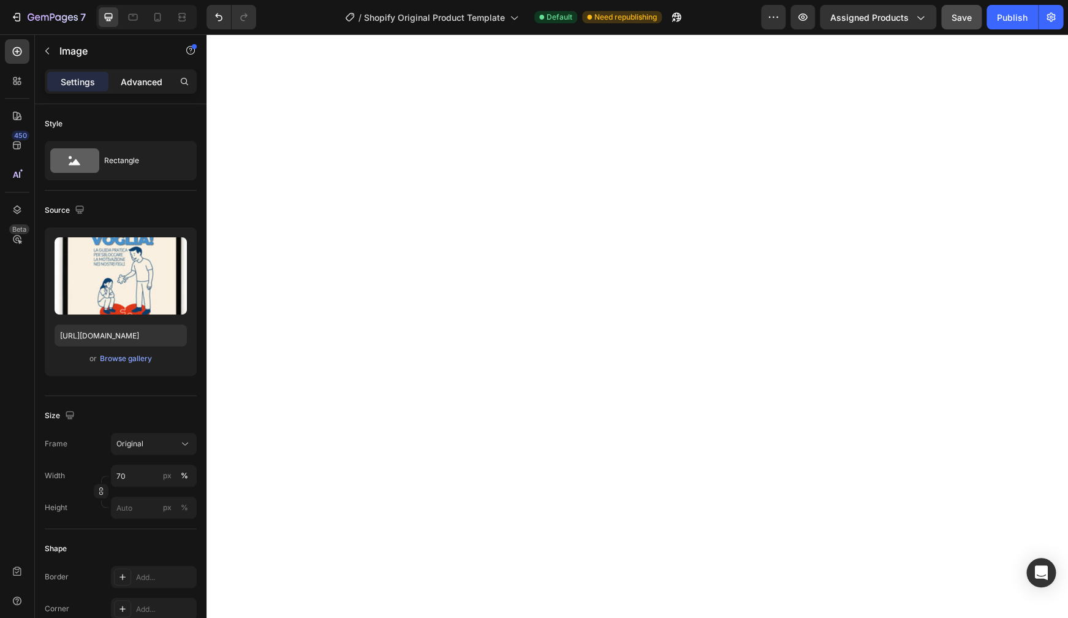
click at [142, 85] on p "Advanced" at bounding box center [142, 81] width 42 height 13
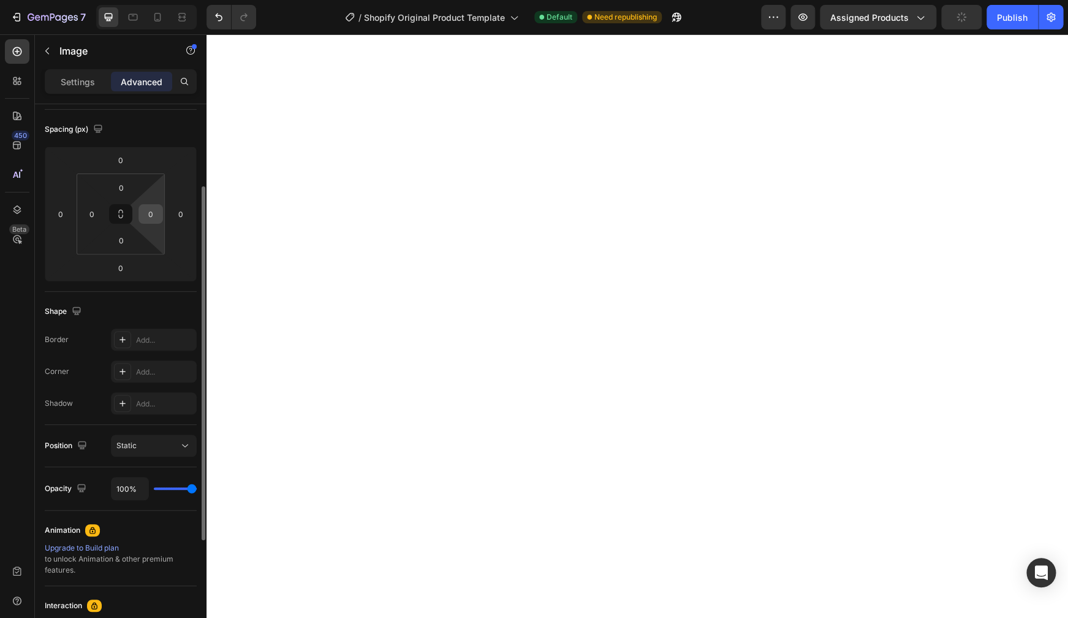
scroll to position [302, 0]
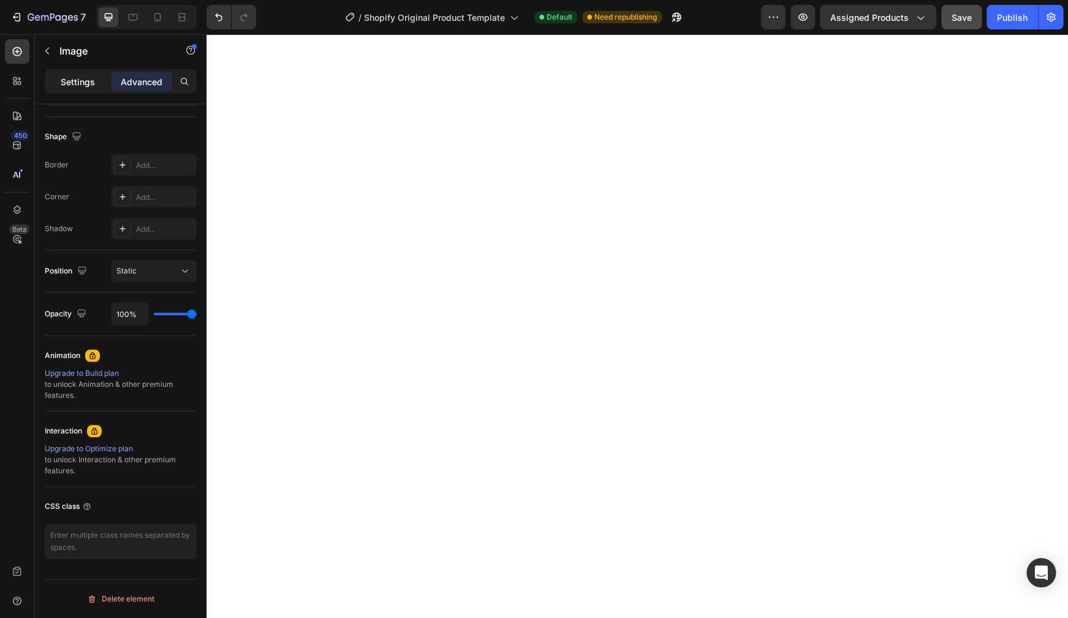
click at [81, 89] on div "Settings" at bounding box center [77, 82] width 61 height 20
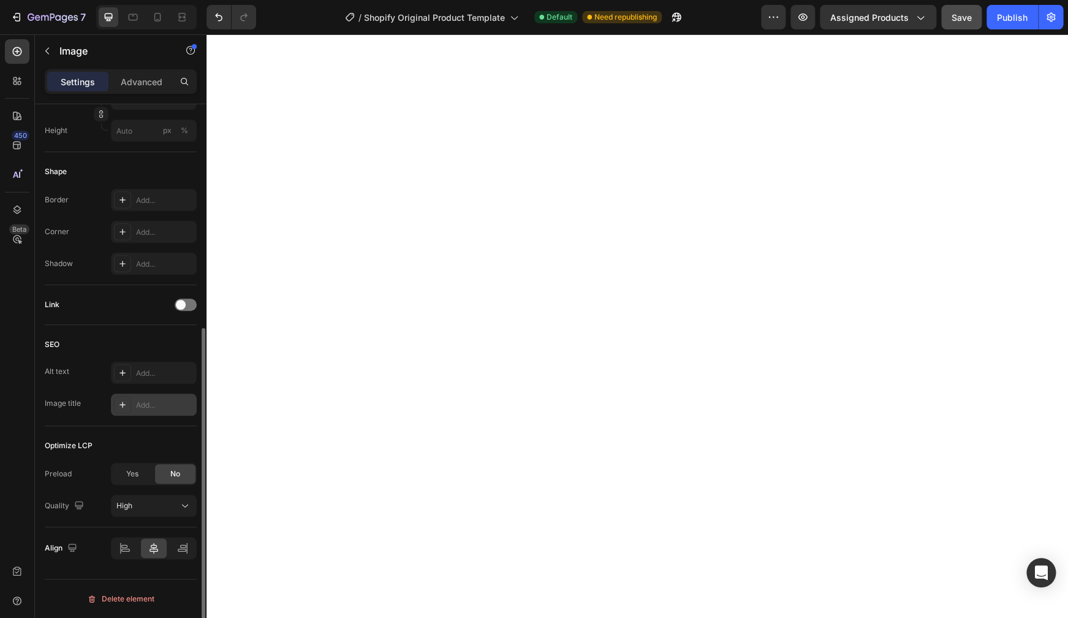
scroll to position [377, 0]
click at [222, 18] on icon "Undo/Redo" at bounding box center [218, 17] width 7 height 8
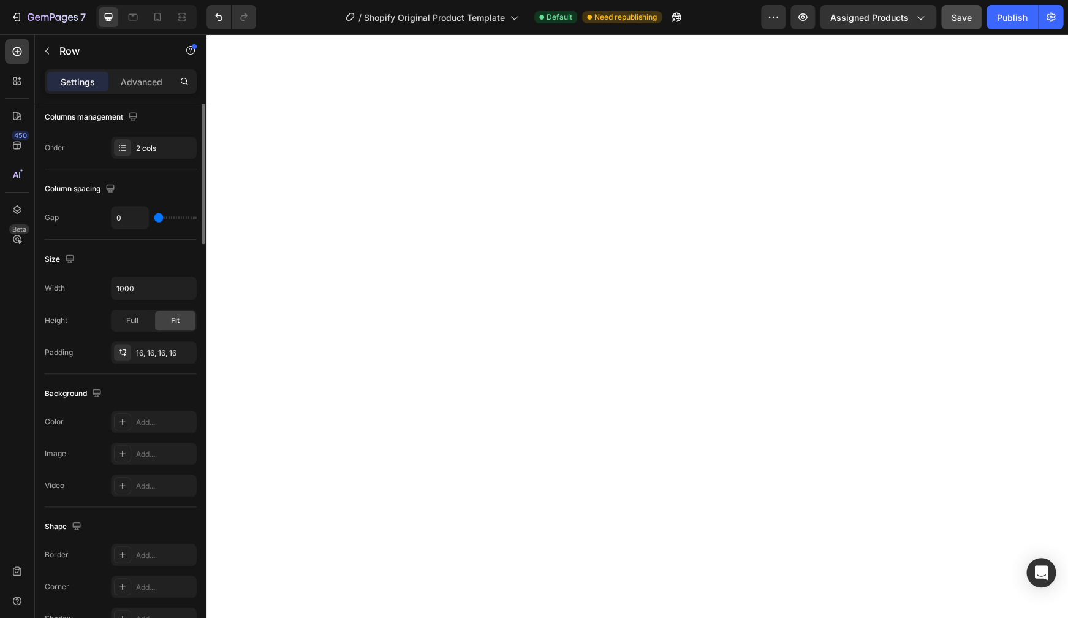
scroll to position [0, 0]
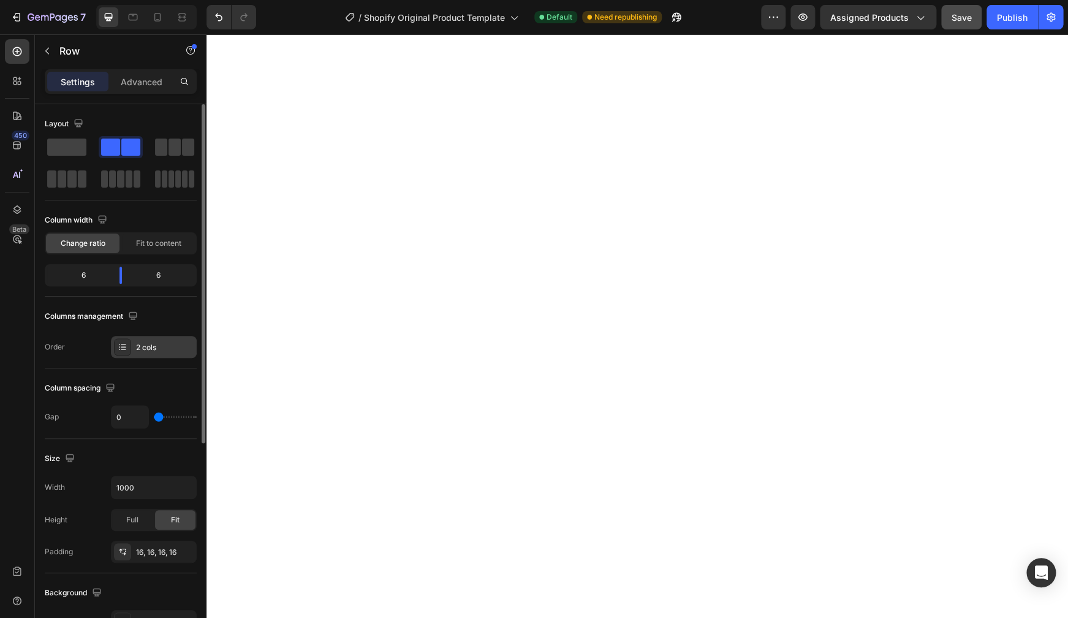
click at [155, 354] on div "2 cols" at bounding box center [154, 347] width 86 height 22
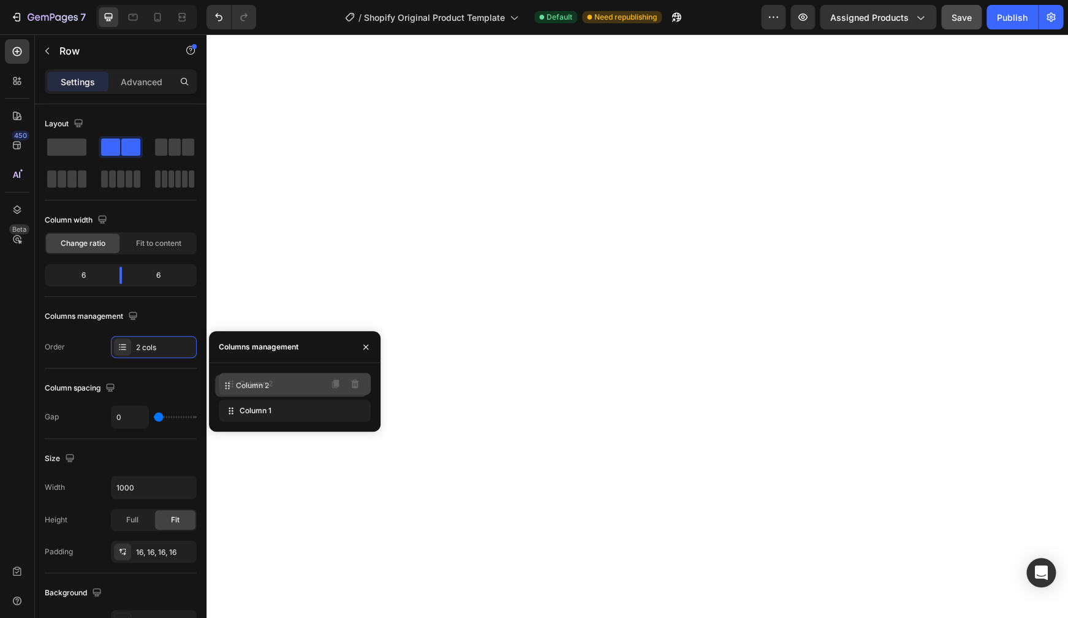
drag, startPoint x: 276, startPoint y: 419, endPoint x: 273, endPoint y: 392, distance: 27.1
click at [273, 392] on div "Column 2" at bounding box center [295, 384] width 152 height 22
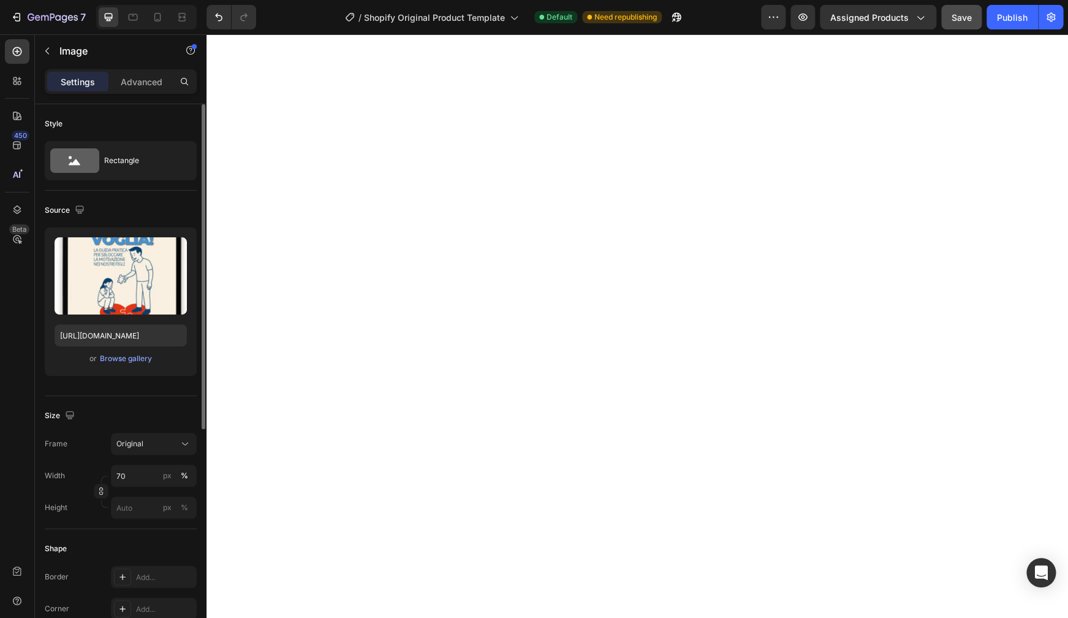
click at [128, 365] on div "or Browse gallery" at bounding box center [121, 358] width 132 height 15
click at [127, 359] on div "Browse gallery" at bounding box center [126, 358] width 52 height 11
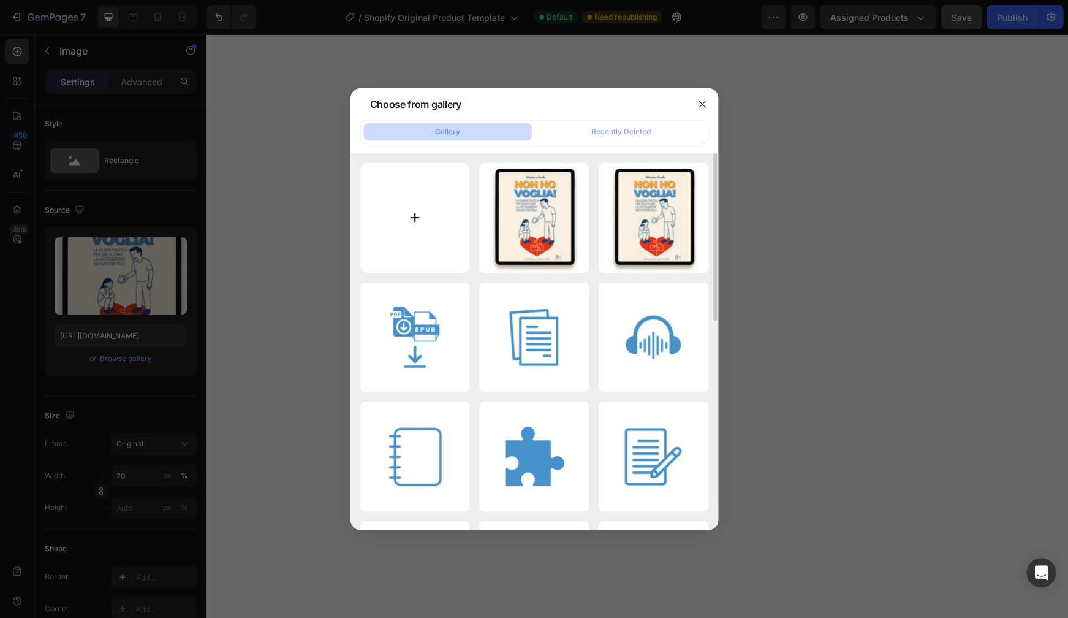
click at [417, 213] on input "file" at bounding box center [415, 218] width 110 height 110
type input "C:\fakepath\cop bundle emozioni.jpg"
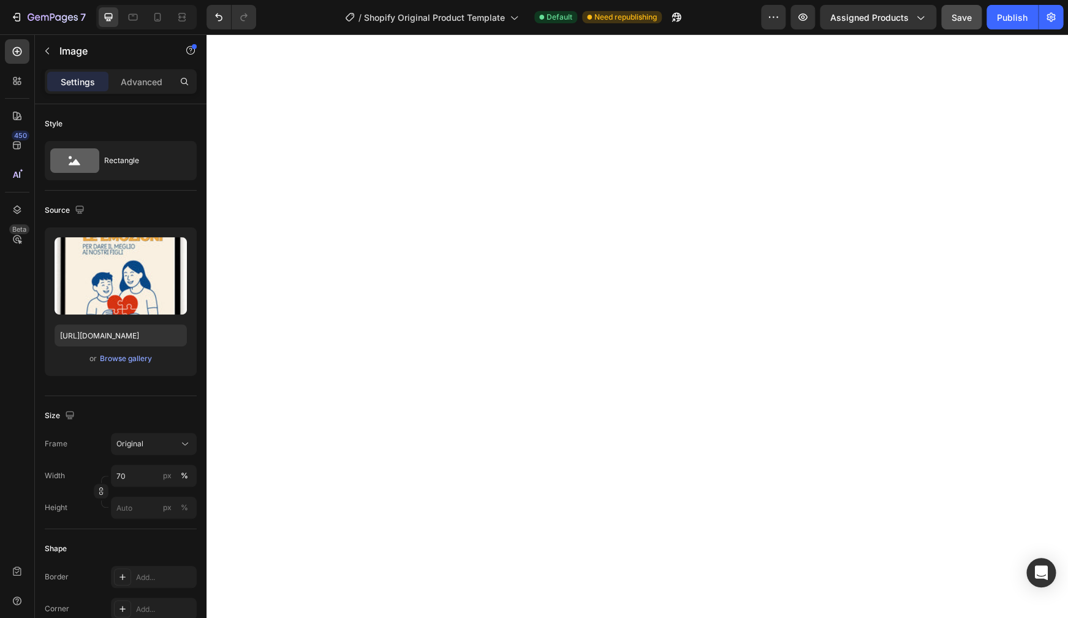
type input "[URL][DOMAIN_NAME]"
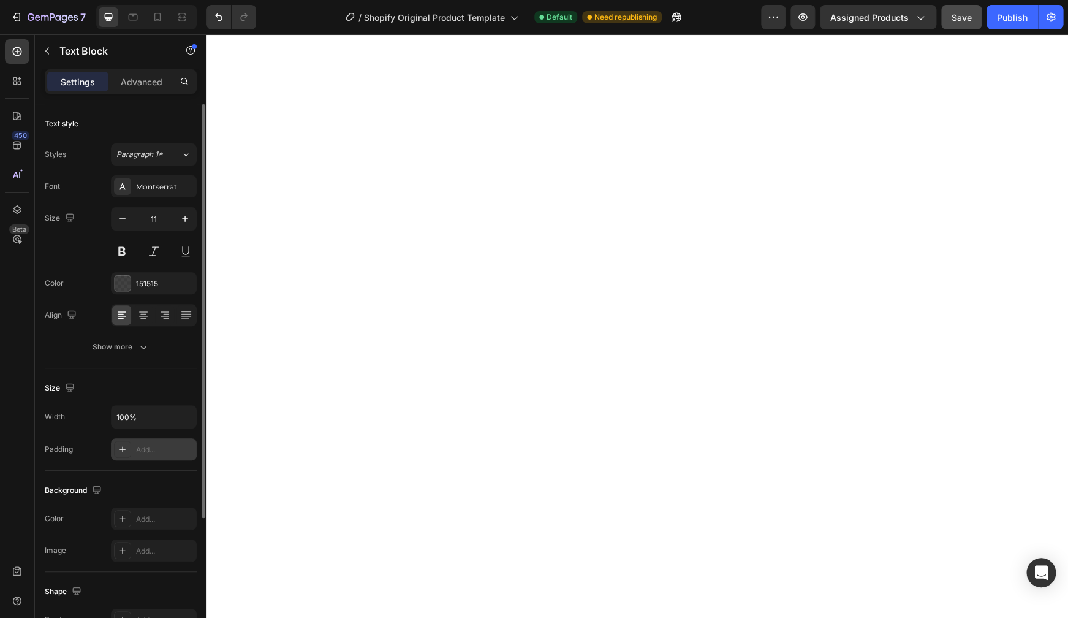
click at [162, 448] on div "Add..." at bounding box center [165, 449] width 58 height 11
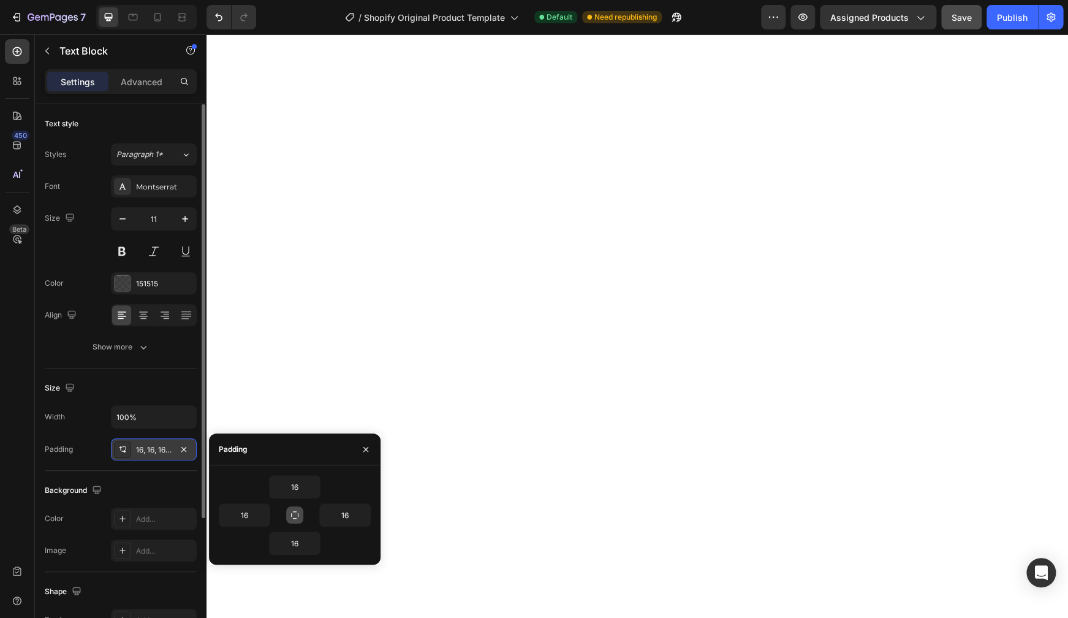
click at [292, 502] on icon "button" at bounding box center [295, 515] width 10 height 10
click at [301, 487] on input "16" at bounding box center [295, 487] width 50 height 22
type input "0"
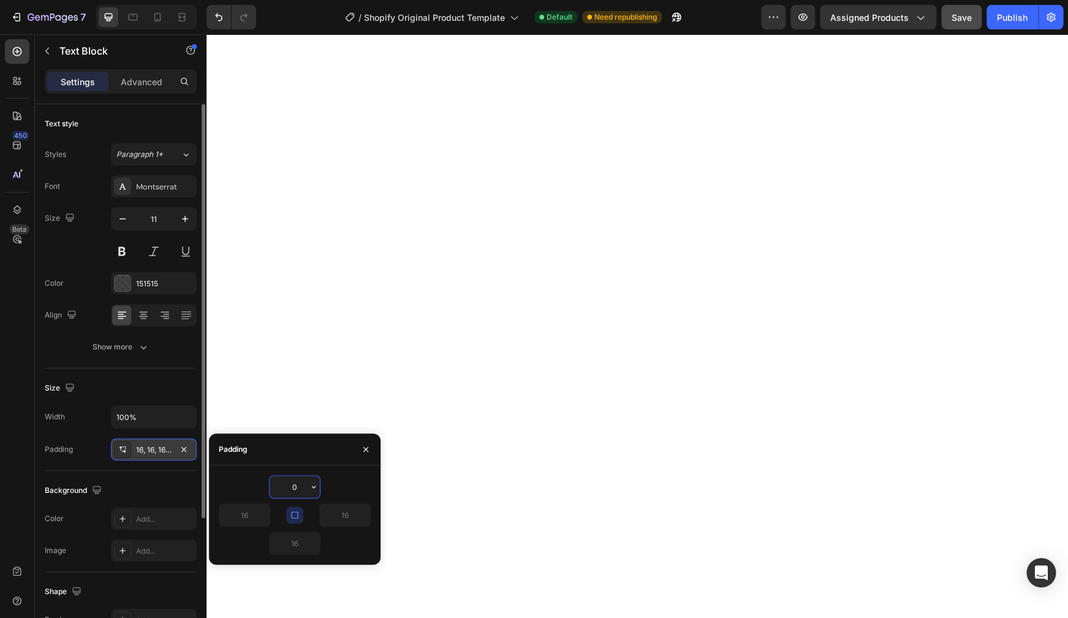
type input "0"
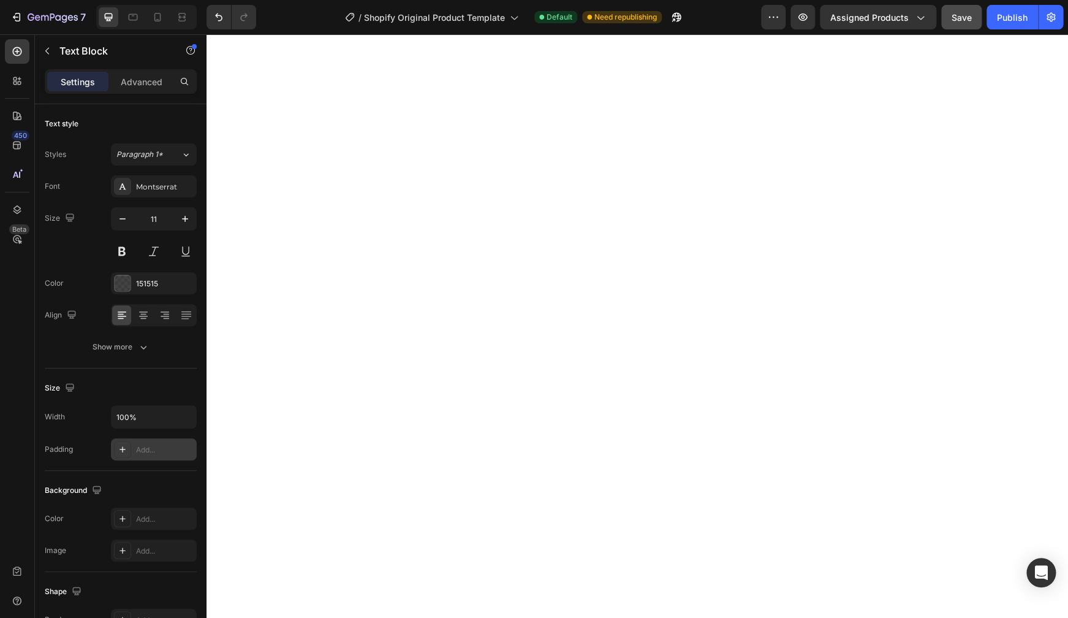
click at [135, 450] on div "Add..." at bounding box center [154, 449] width 86 height 22
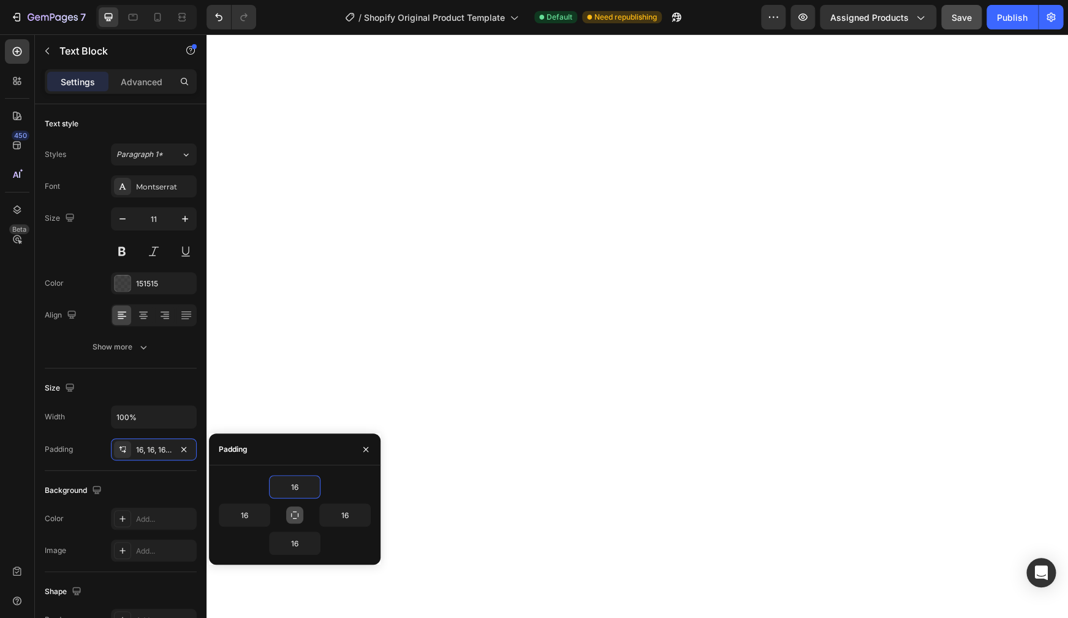
click at [298, 502] on icon "button" at bounding box center [295, 515] width 10 height 10
click at [301, 483] on input "16" at bounding box center [295, 487] width 50 height 22
type input "0"
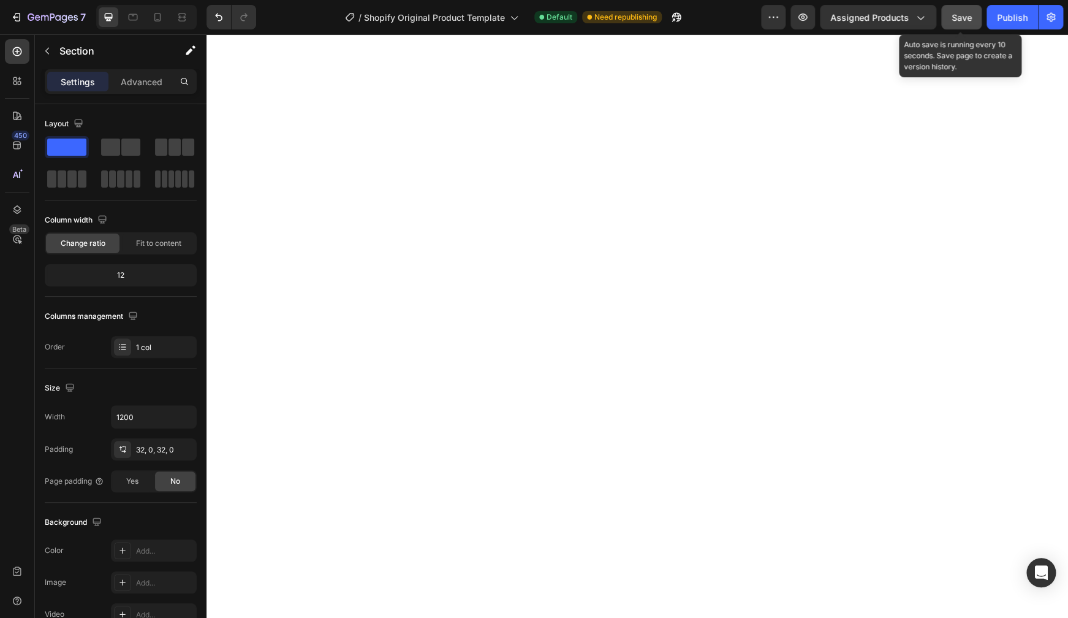
click at [859, 13] on span "Save" at bounding box center [962, 17] width 20 height 10
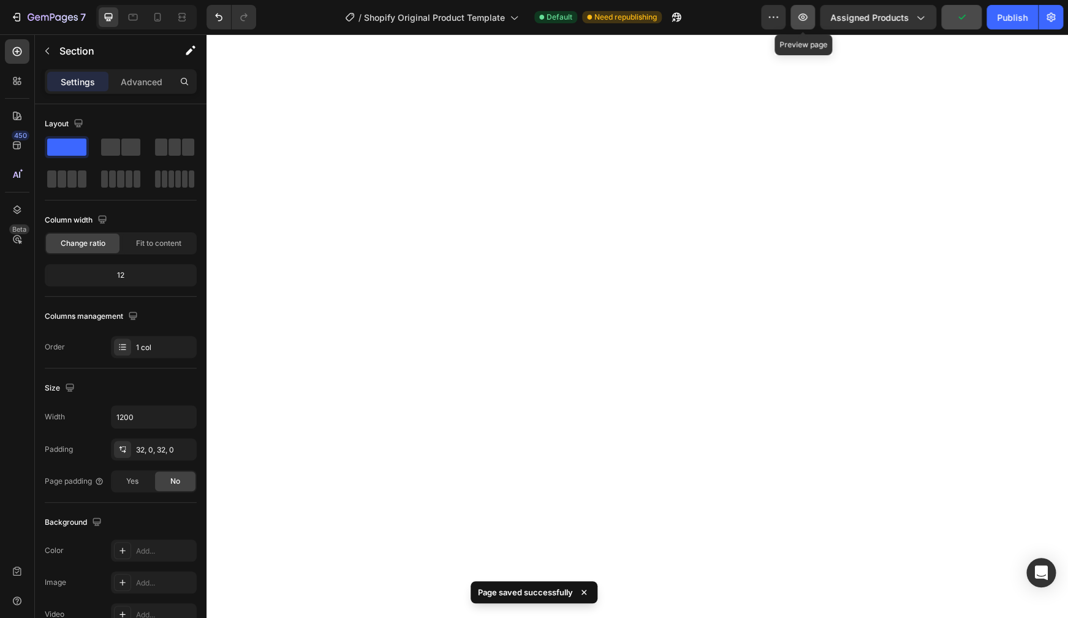
click at [800, 21] on icon "button" at bounding box center [803, 17] width 12 height 12
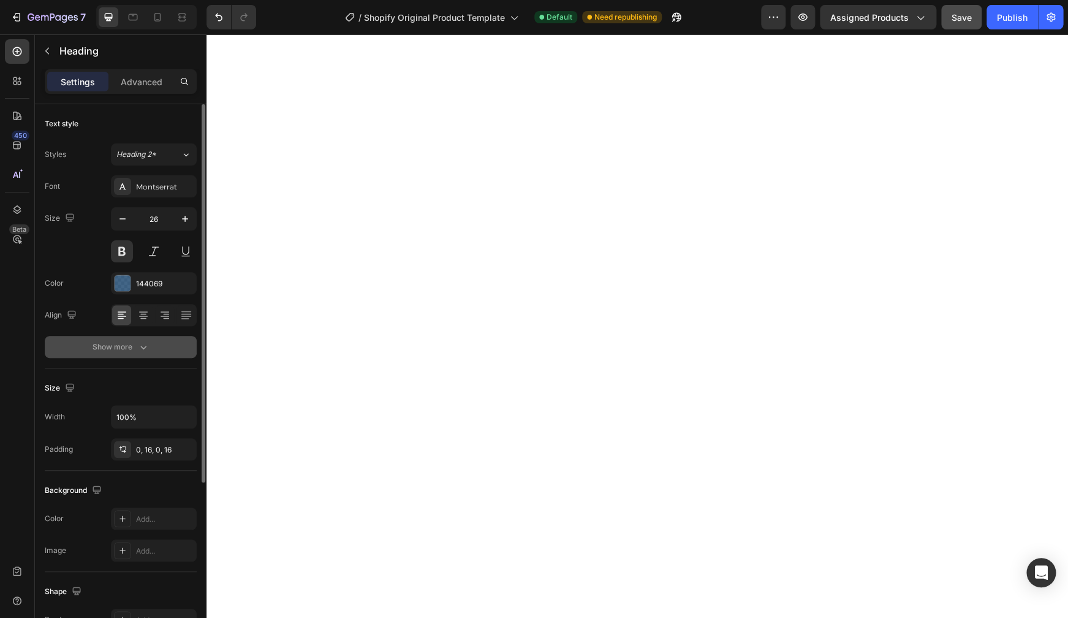
click at [142, 349] on icon "button" at bounding box center [143, 347] width 12 height 12
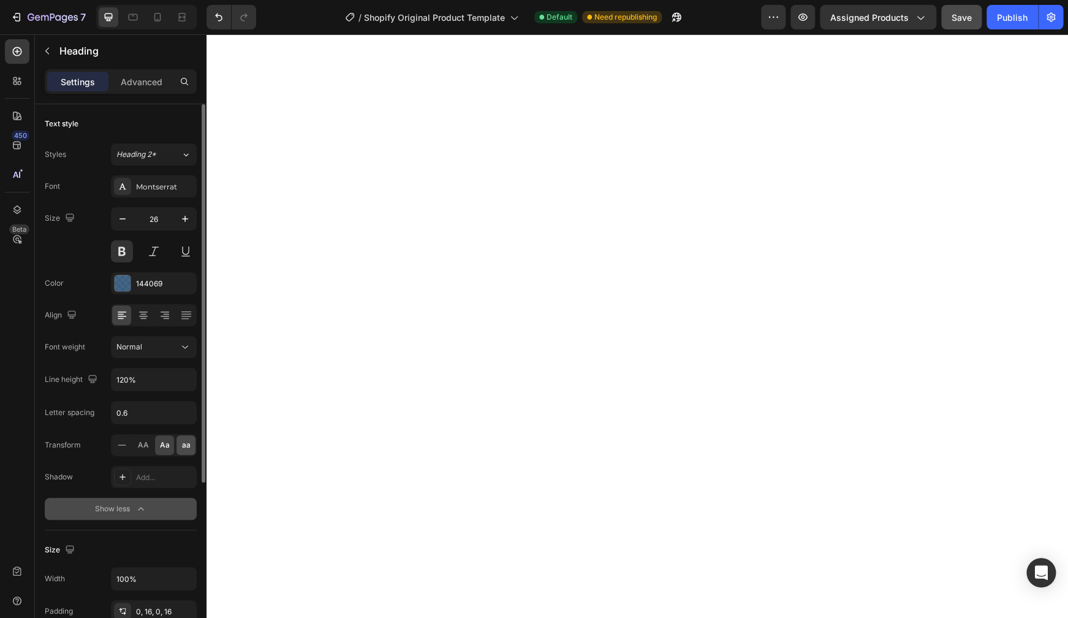
click at [188, 444] on span "aa" at bounding box center [186, 444] width 9 height 11
click at [164, 444] on span "Aa" at bounding box center [165, 444] width 10 height 11
click at [192, 446] on div "aa" at bounding box center [186, 445] width 19 height 20
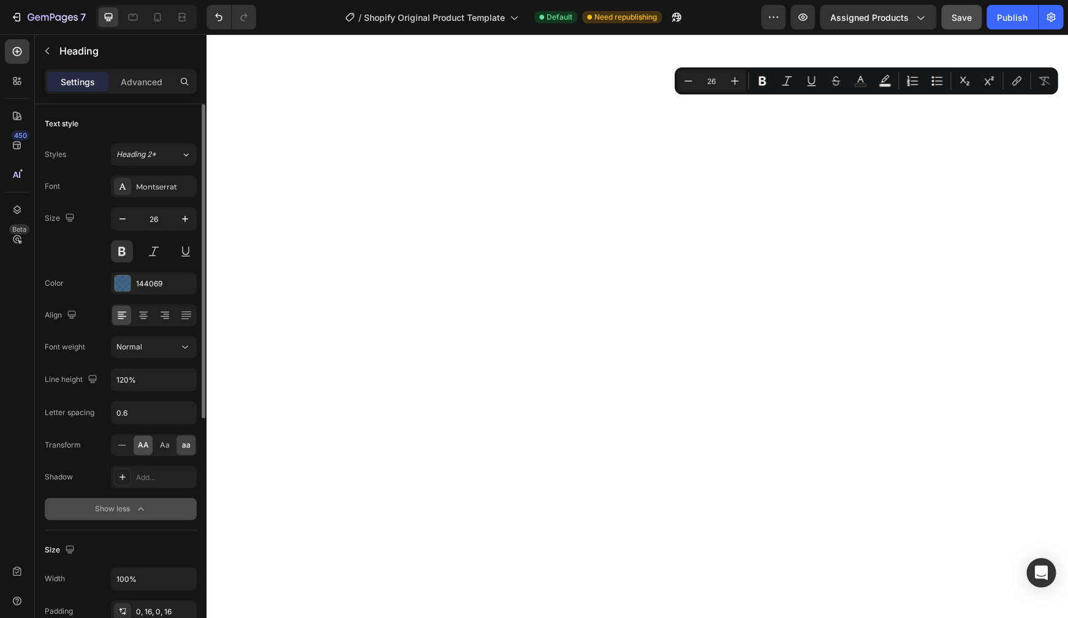
click at [146, 448] on span "AA" at bounding box center [143, 444] width 11 height 11
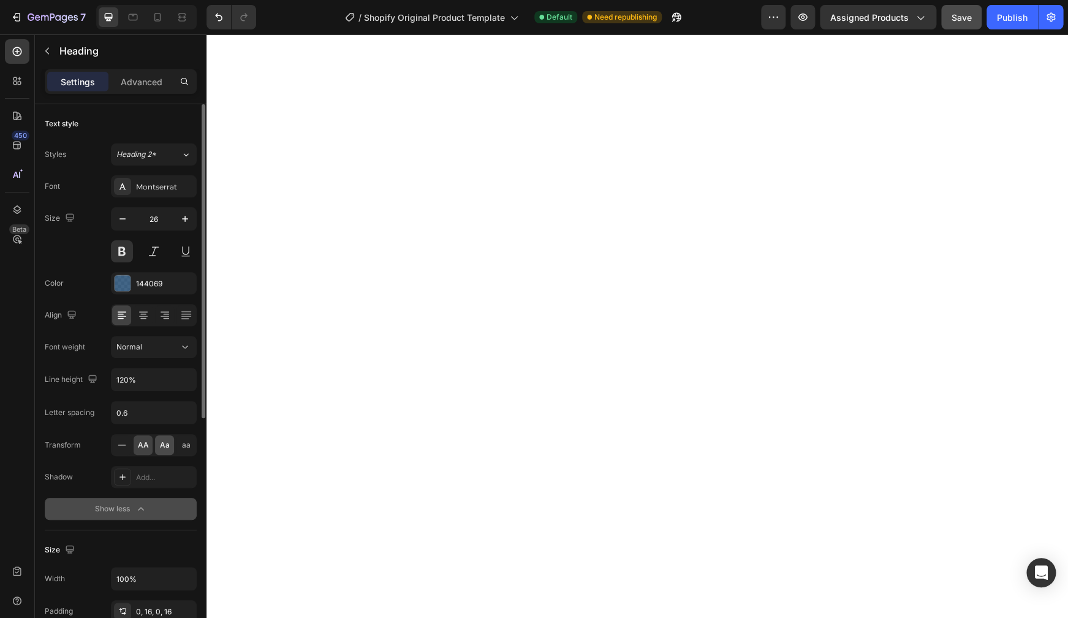
click at [162, 445] on span "Aa" at bounding box center [165, 444] width 10 height 11
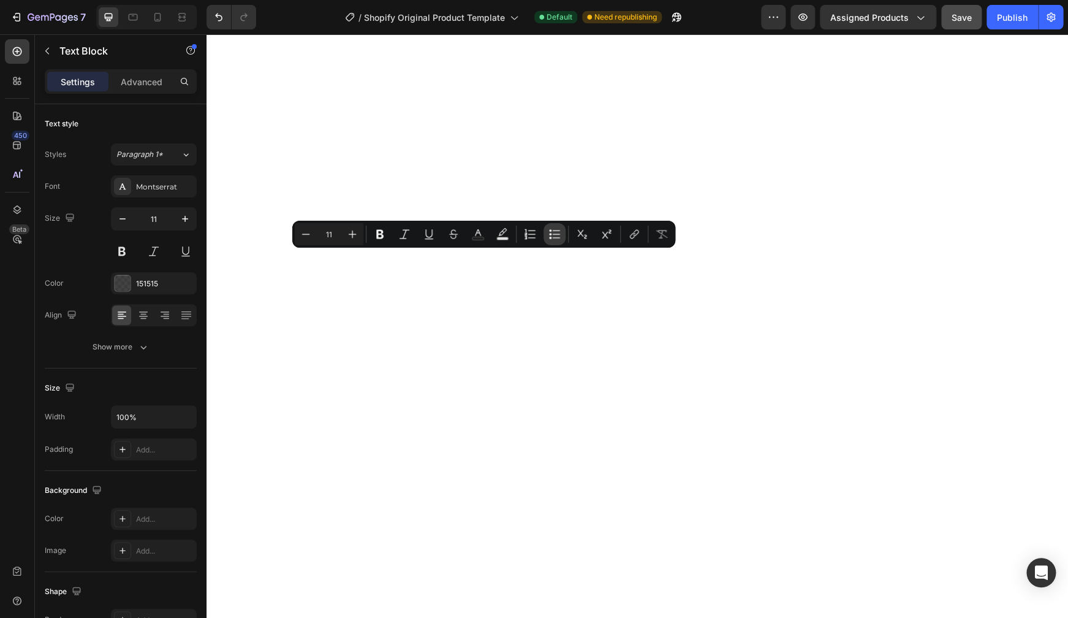
click at [546, 238] on button "Bulleted List" at bounding box center [555, 234] width 22 height 22
type input "11"
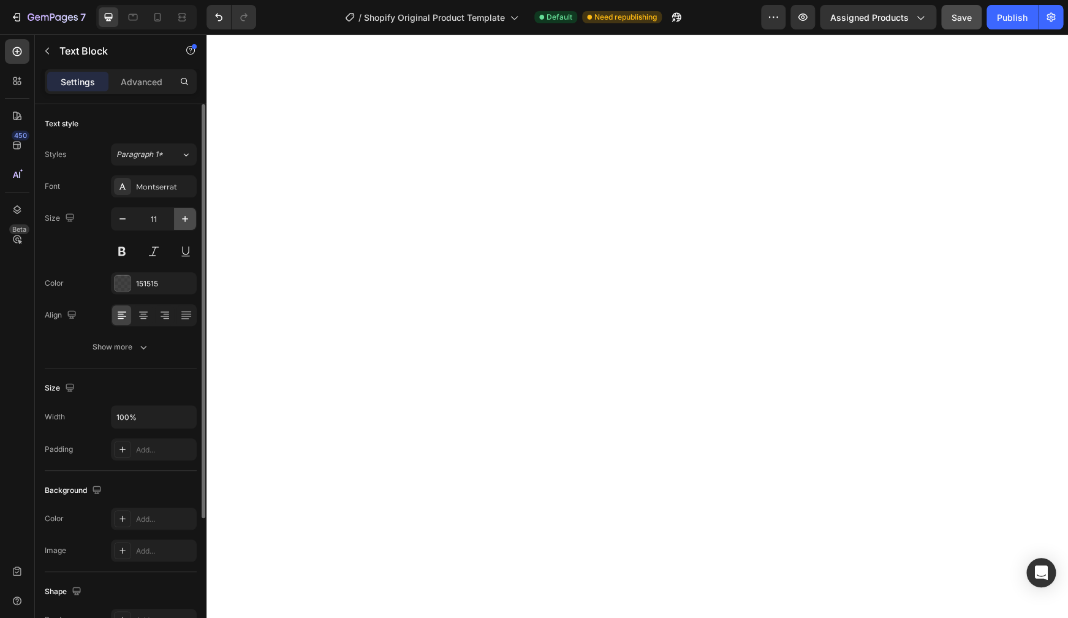
click at [186, 221] on icon "button" at bounding box center [185, 219] width 12 height 12
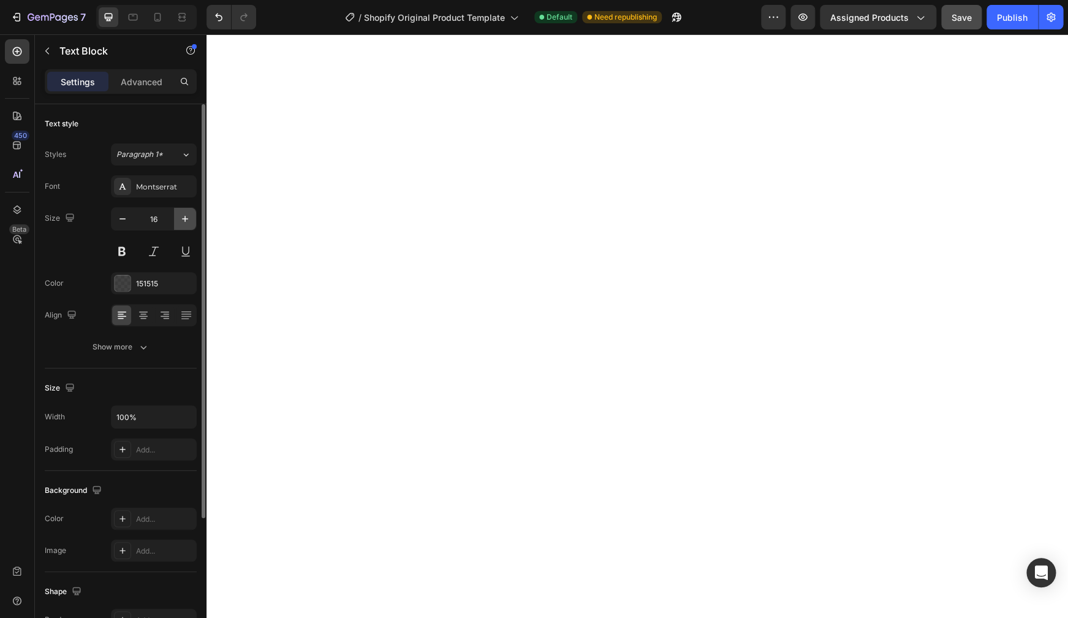
click at [186, 221] on icon "button" at bounding box center [185, 219] width 12 height 12
type input "17"
click at [131, 81] on p "Advanced" at bounding box center [142, 81] width 42 height 13
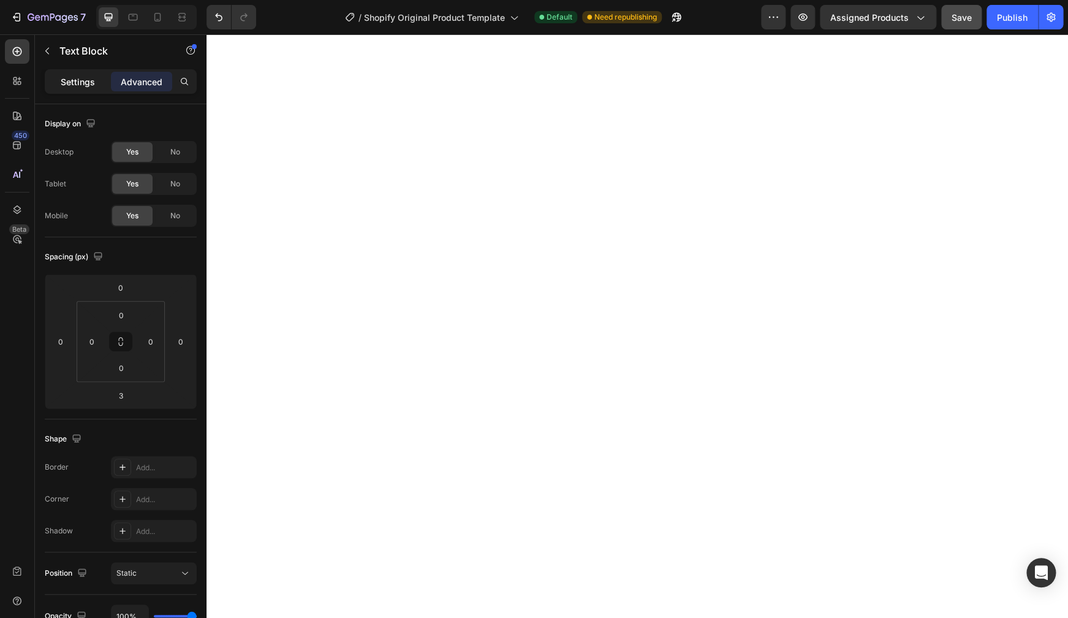
drag, startPoint x: 57, startPoint y: 90, endPoint x: 64, endPoint y: 88, distance: 7.2
click at [57, 89] on div "Settings" at bounding box center [77, 82] width 61 height 20
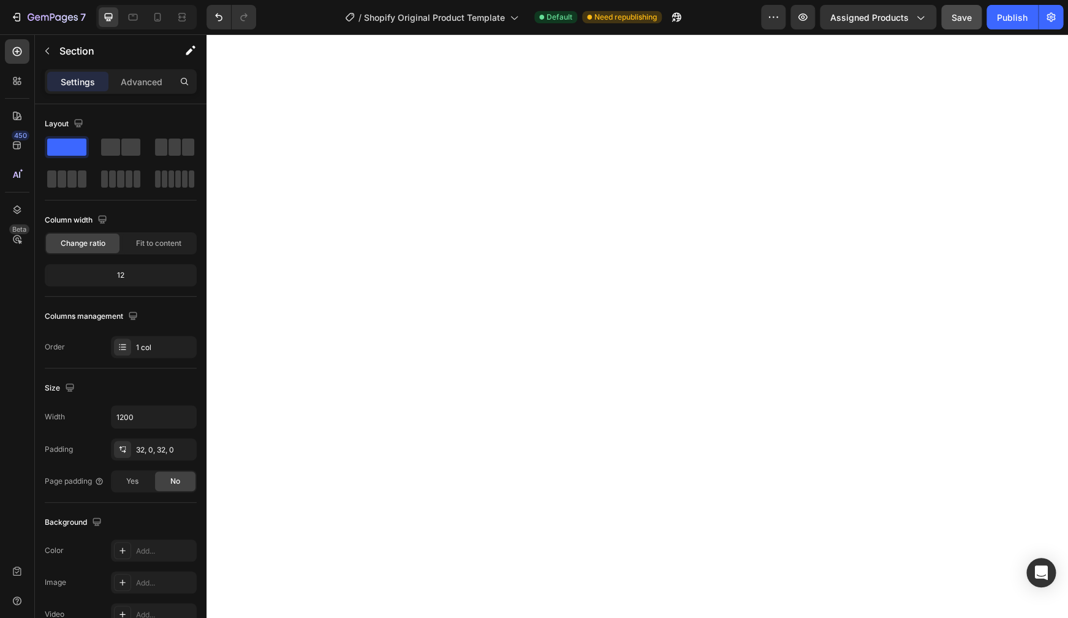
click at [119, 275] on div "12" at bounding box center [120, 275] width 147 height 17
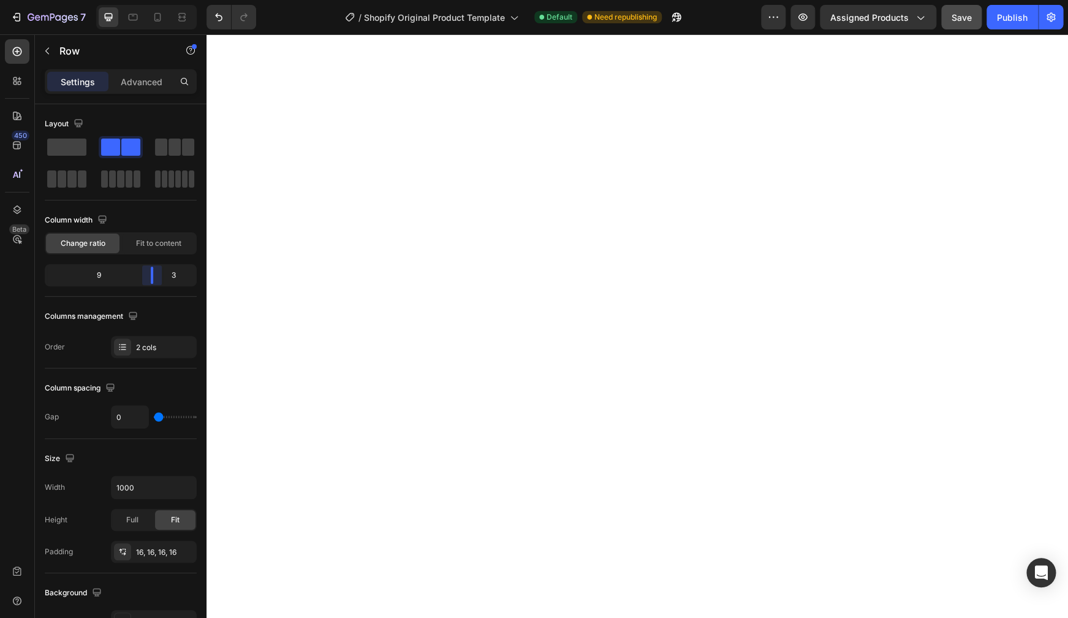
drag, startPoint x: 121, startPoint y: 272, endPoint x: 154, endPoint y: 268, distance: 33.3
click at [154, 268] on div "Layout Column width Change ratio Fit to content 9 3 Columns management Order 2 …" at bounding box center [121, 378] width 172 height 549
drag, startPoint x: 149, startPoint y: 275, endPoint x: 166, endPoint y: 266, distance: 19.5
click at [166, 266] on div "Layout Column width Change ratio Fit to content 9 3 Columns management Order 2 …" at bounding box center [121, 378] width 172 height 549
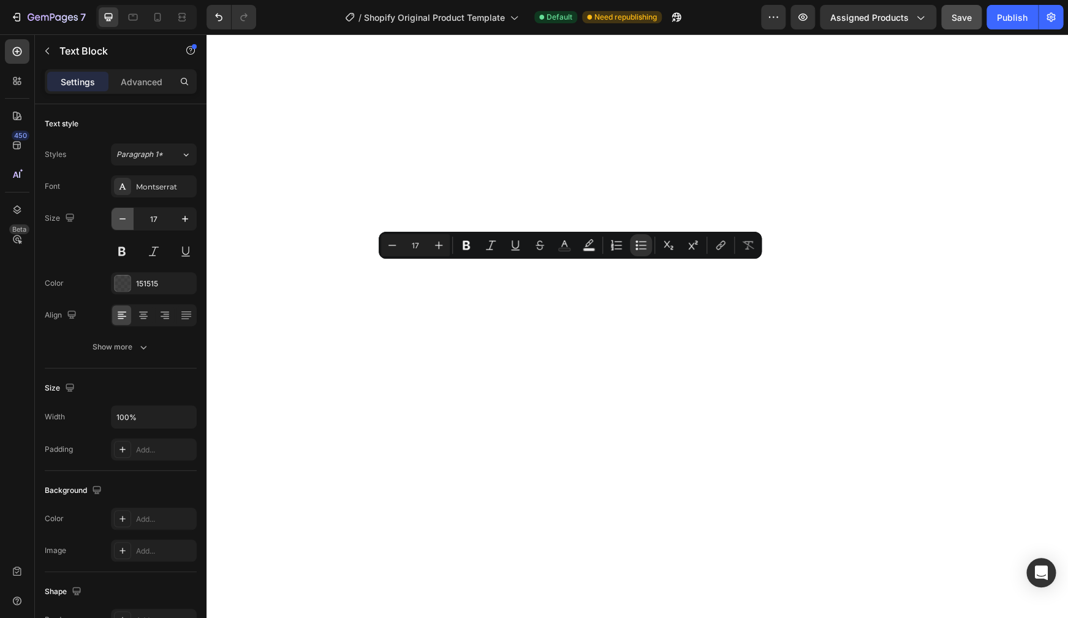
click at [119, 222] on icon "button" at bounding box center [122, 219] width 12 height 12
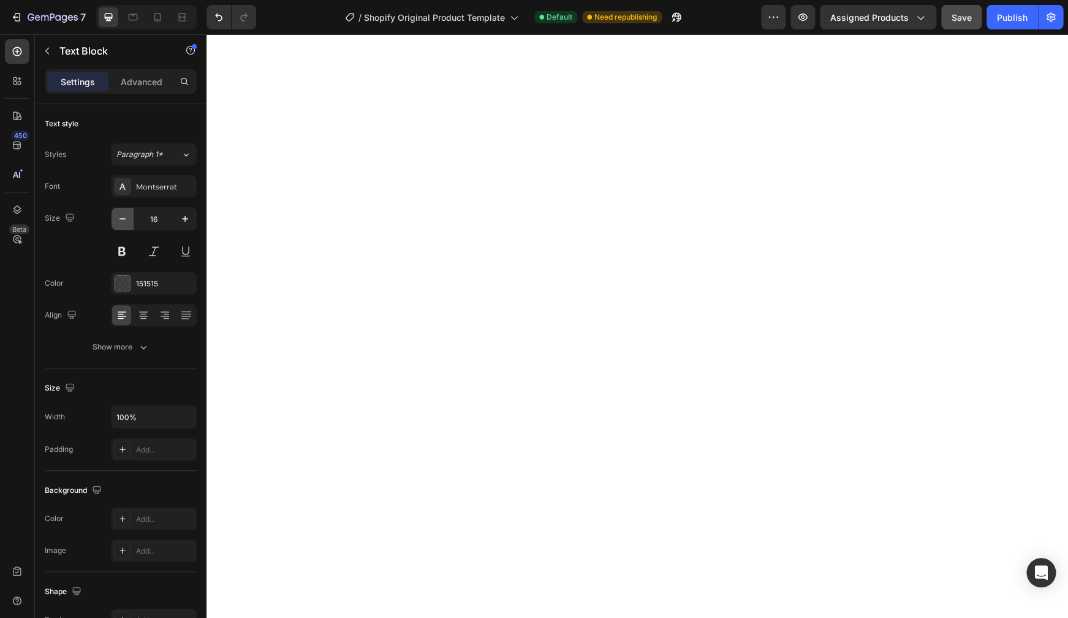
click at [119, 222] on icon "button" at bounding box center [122, 219] width 12 height 12
type input "15"
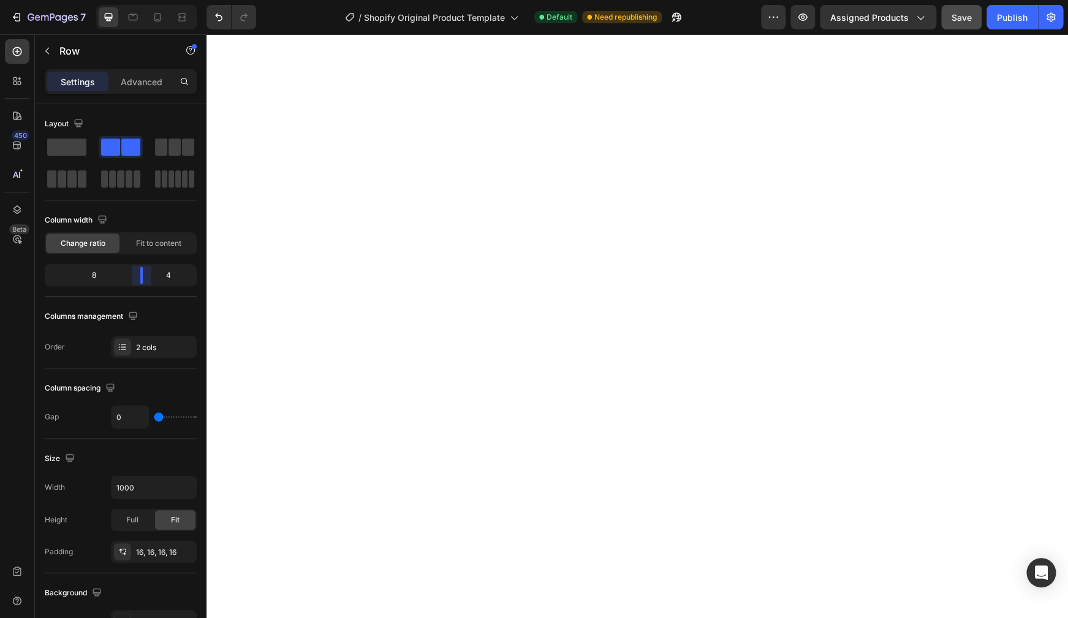
drag, startPoint x: 154, startPoint y: 283, endPoint x: 147, endPoint y: 281, distance: 7.5
click at [147, 281] on div "Layout Column width Change ratio Fit to content 8 4 Columns management Order 2 …" at bounding box center [121, 378] width 172 height 549
drag, startPoint x: 142, startPoint y: 279, endPoint x: 150, endPoint y: 278, distance: 7.5
click at [150, 278] on div "Layout Column width Change ratio Fit to content 8 4 Columns management Order 2 …" at bounding box center [121, 378] width 172 height 549
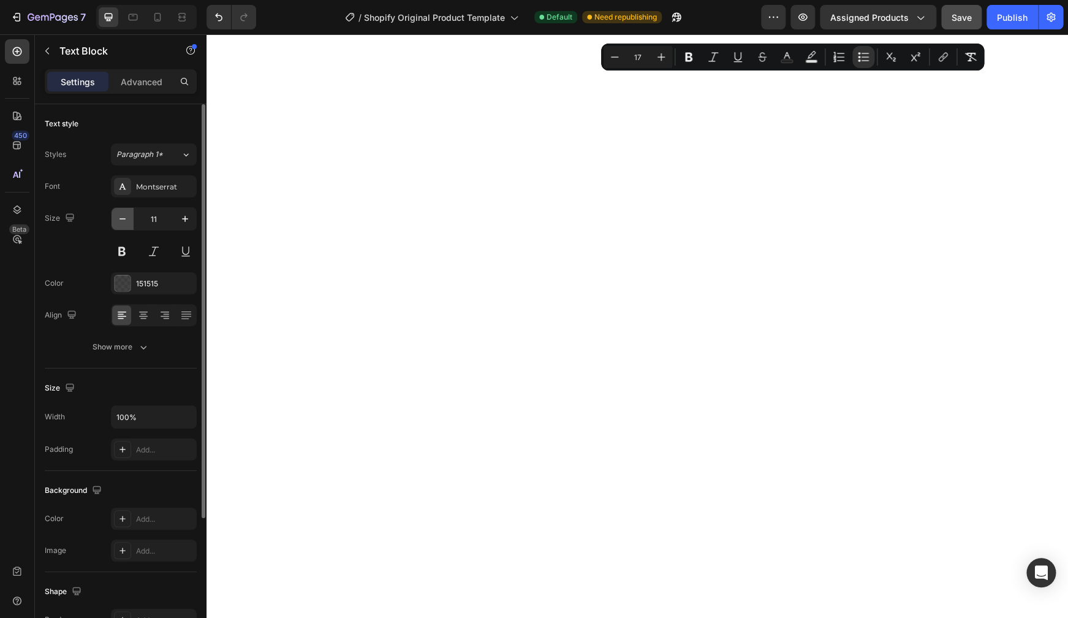
click at [120, 224] on icon "button" at bounding box center [122, 219] width 12 height 12
type input "10"
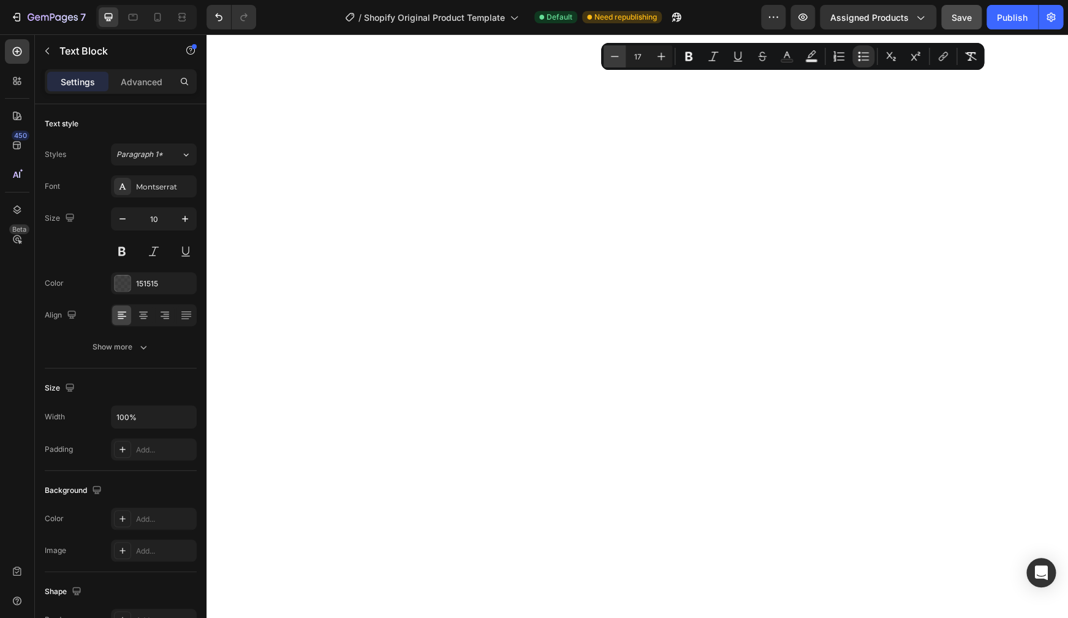
click at [607, 58] on button "Minus" at bounding box center [615, 56] width 22 height 22
type input "15"
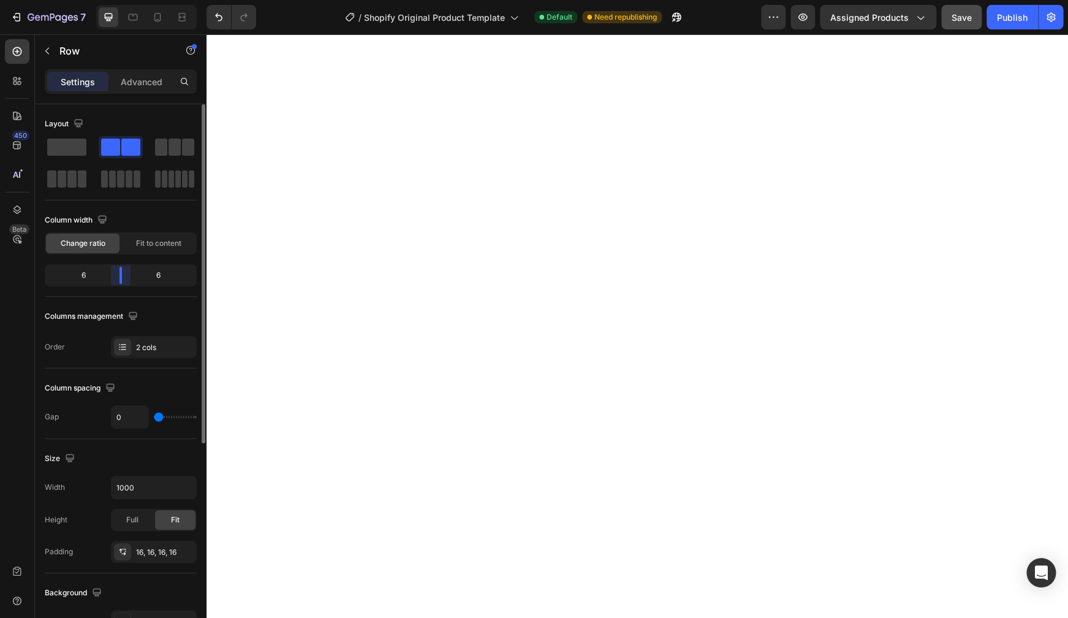
drag, startPoint x: 126, startPoint y: 281, endPoint x: 115, endPoint y: 281, distance: 11.0
click at [115, 281] on div "Layout Column width Change ratio Fit to content 6 6 Columns management Order 2 …" at bounding box center [121, 378] width 172 height 549
drag, startPoint x: 108, startPoint y: 278, endPoint x: 100, endPoint y: 278, distance: 8.0
click at [100, 278] on div "Layout Column width Change ratio Fit to content 4 8 Columns management Order 2 …" at bounding box center [121, 378] width 172 height 549
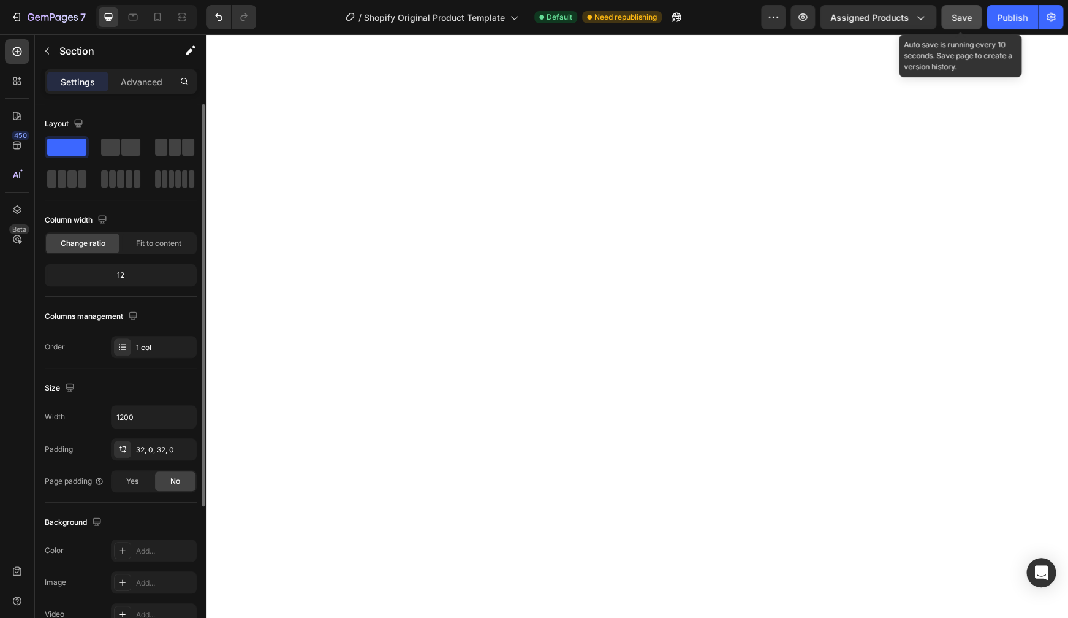
click at [859, 21] on span "Save" at bounding box center [962, 17] width 20 height 10
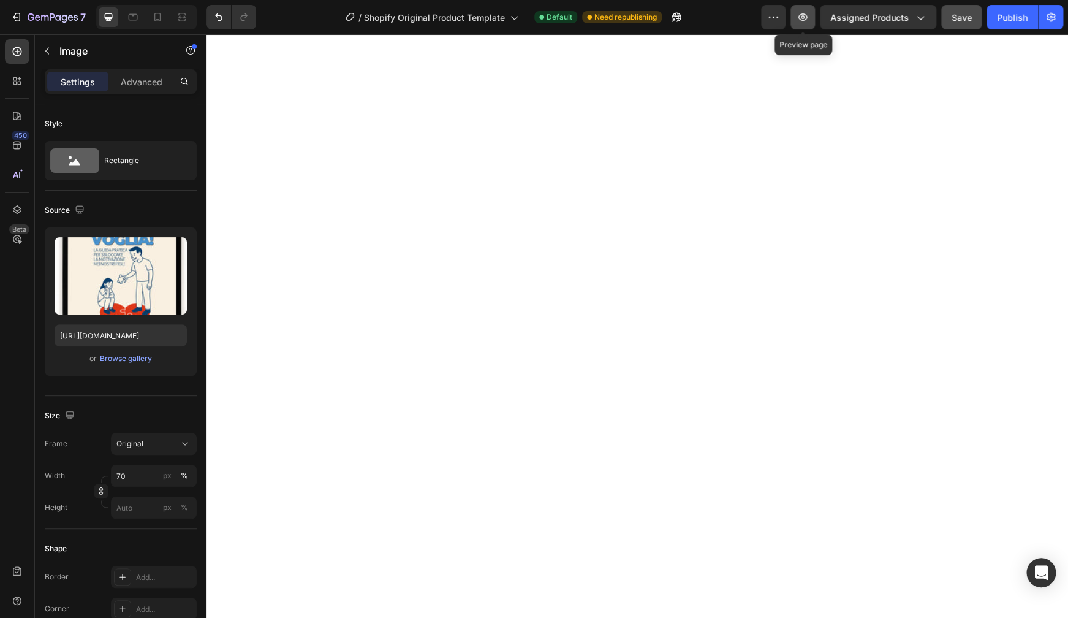
click at [804, 18] on icon "button" at bounding box center [803, 17] width 12 height 12
